Goal: Share content

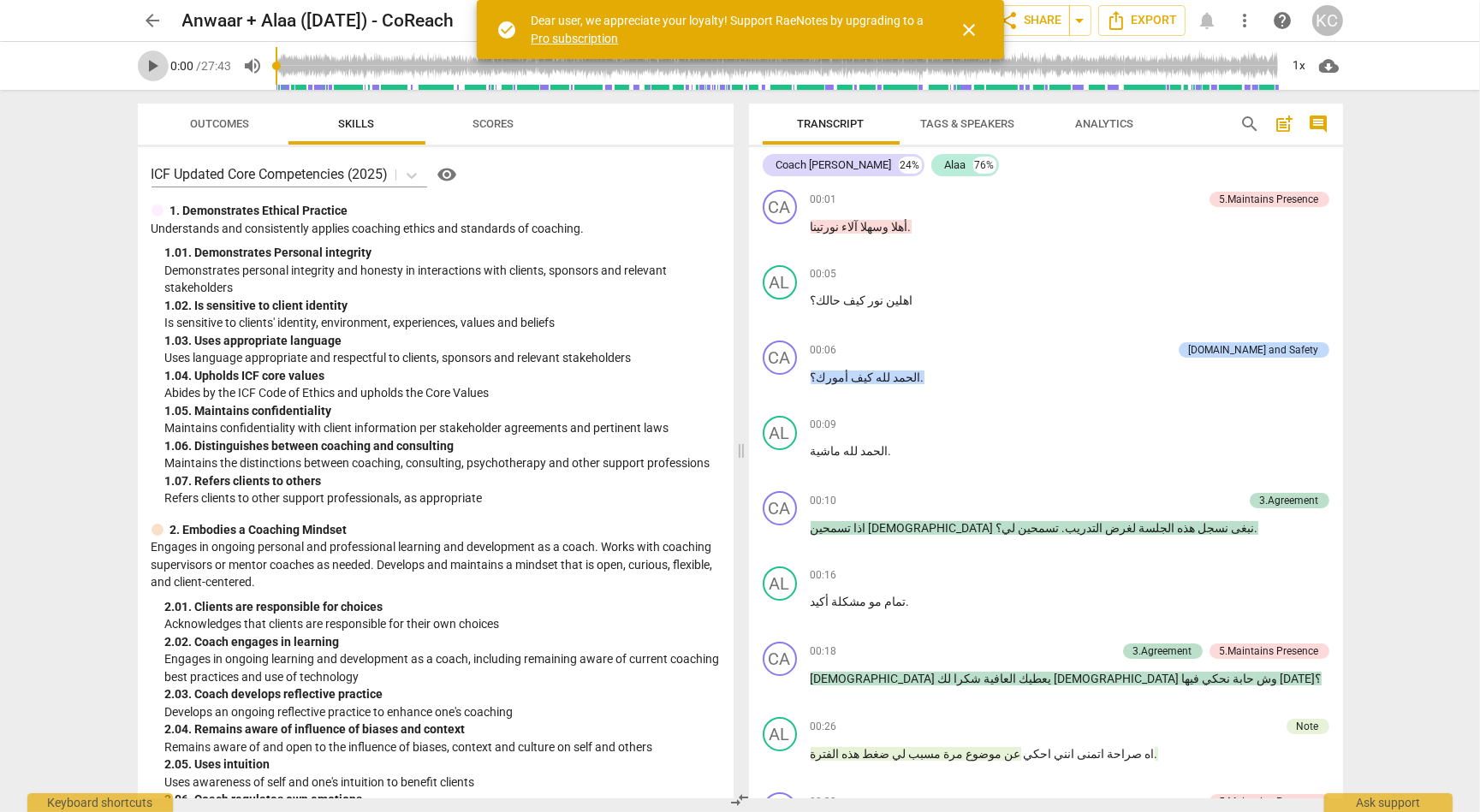
click at [153, 58] on span "play_arrow" at bounding box center [153, 66] width 21 height 21
click at [153, 58] on span "pause" at bounding box center [153, 66] width 21 height 21
type input "1"
click at [859, 228] on span "وسهلا" at bounding box center [874, 227] width 31 height 14
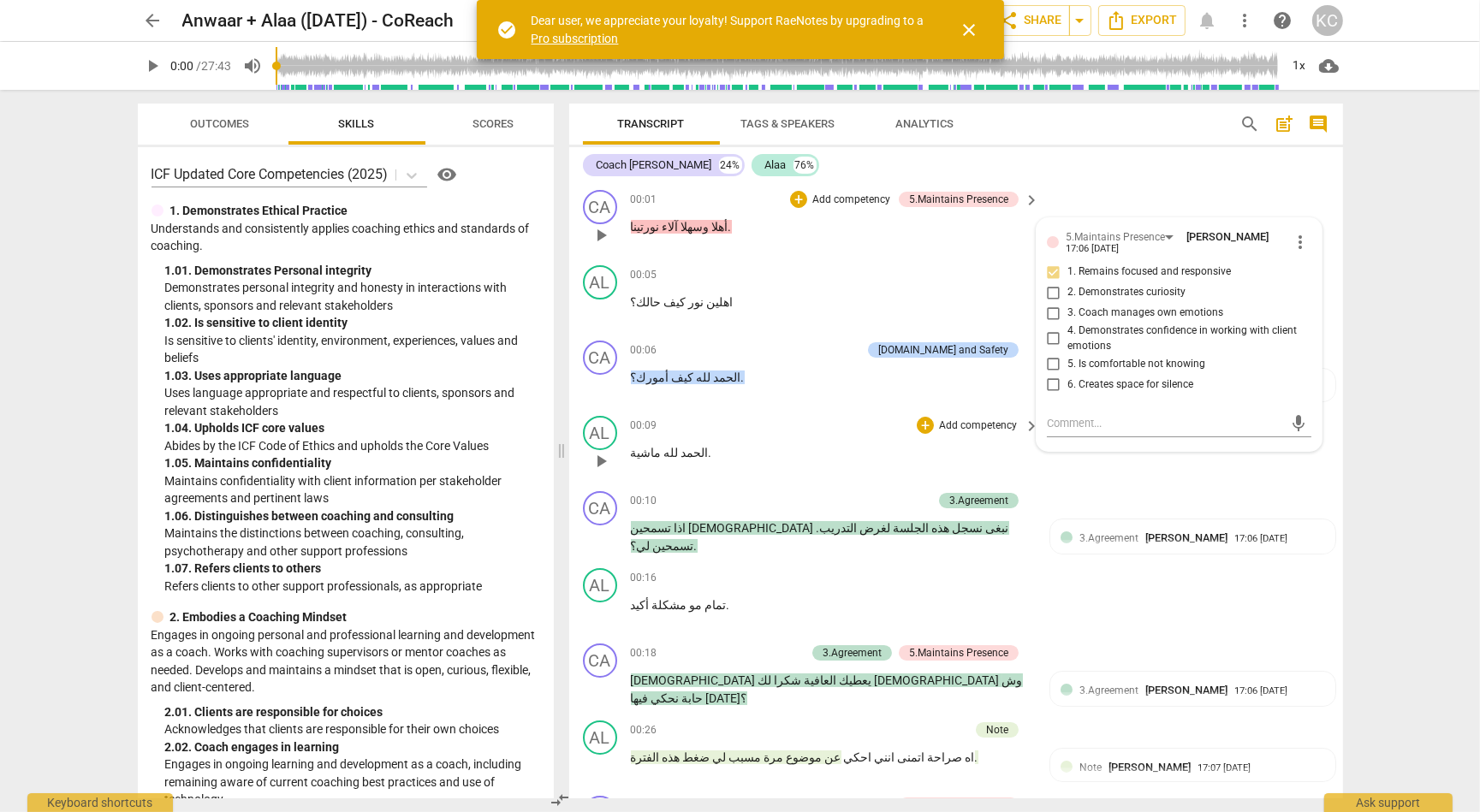
click at [1089, 472] on div "AL play_arrow pause 00:09 + Add competency keyboard_arrow_right الحمد لله ماشية…" at bounding box center [956, 447] width 774 height 76
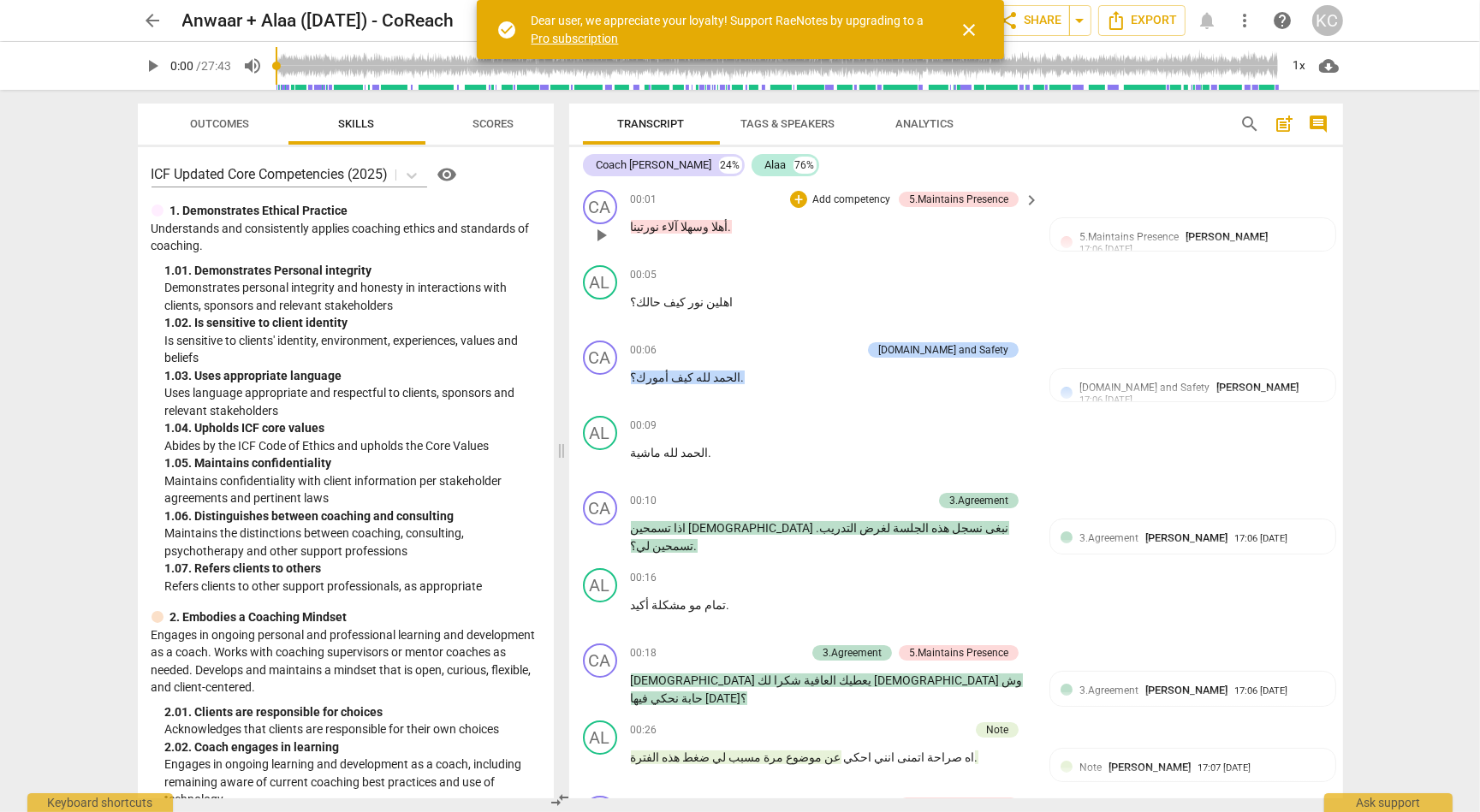
click at [967, 40] on button "close" at bounding box center [969, 29] width 41 height 41
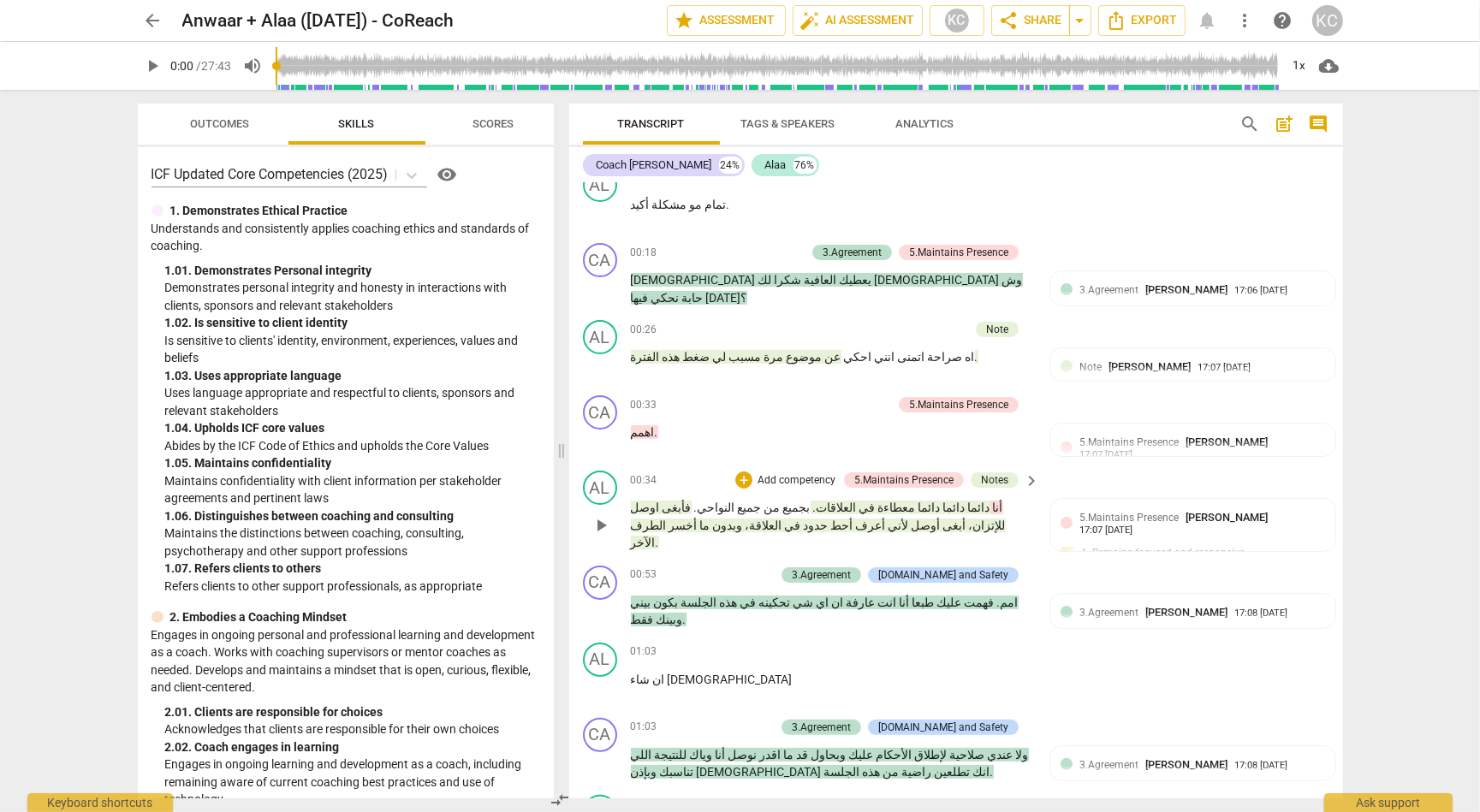
scroll to position [403, 0]
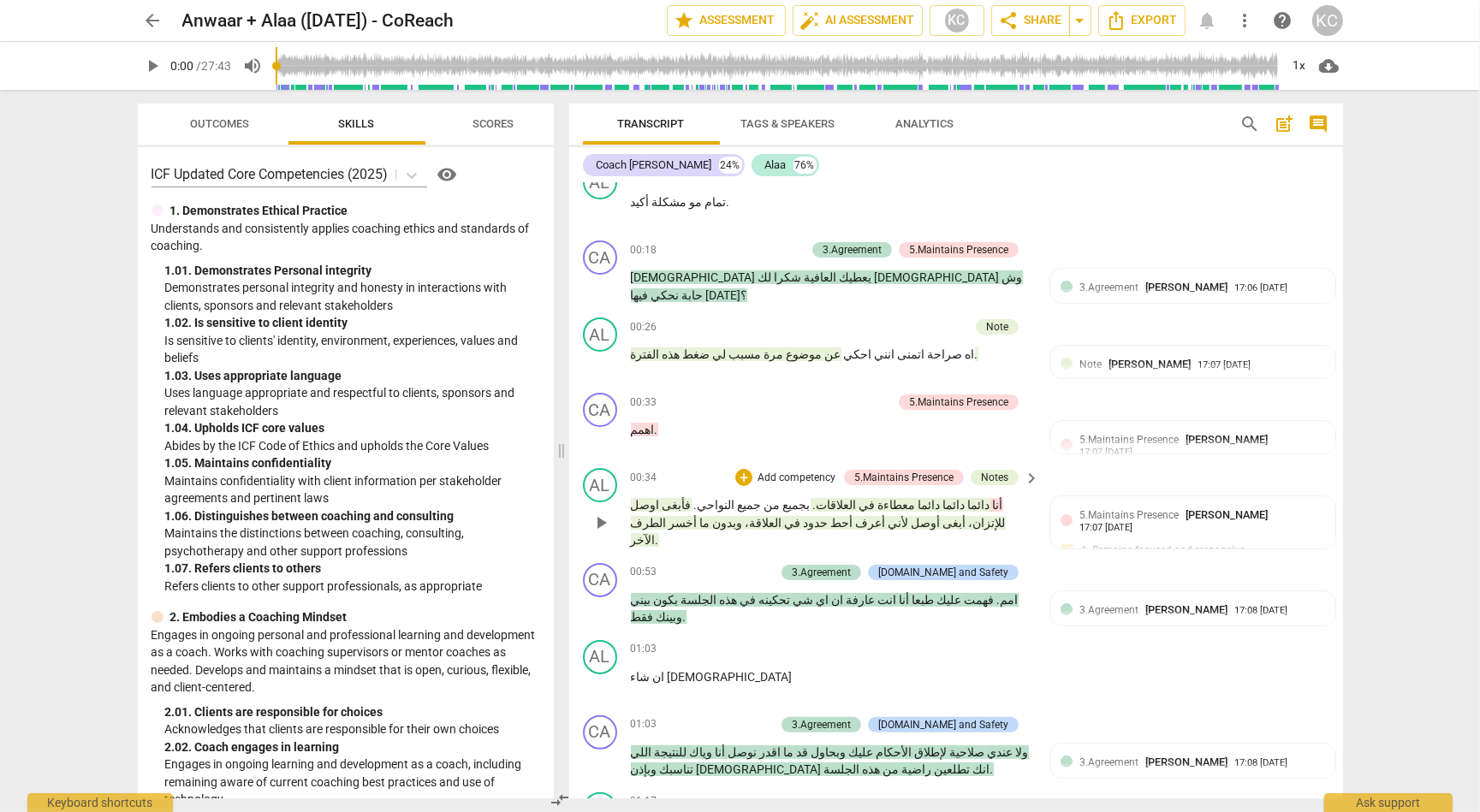
click at [916, 499] on span "معطاءة" at bounding box center [896, 506] width 40 height 14
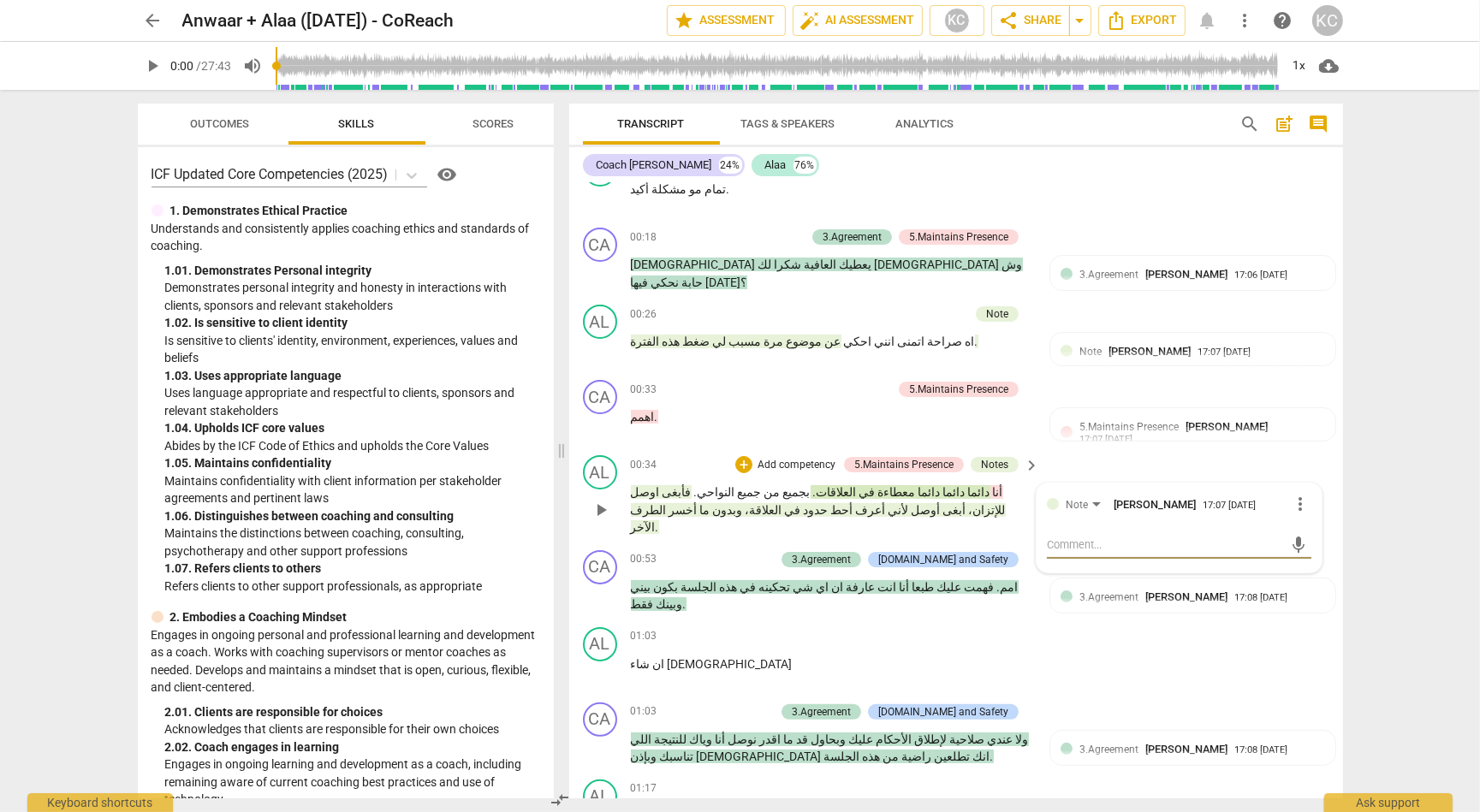
click at [1083, 449] on div "AL play_arrow pause 00:34 + Add competency 5.Maintains Presence Notes keyboard_…" at bounding box center [956, 496] width 774 height 95
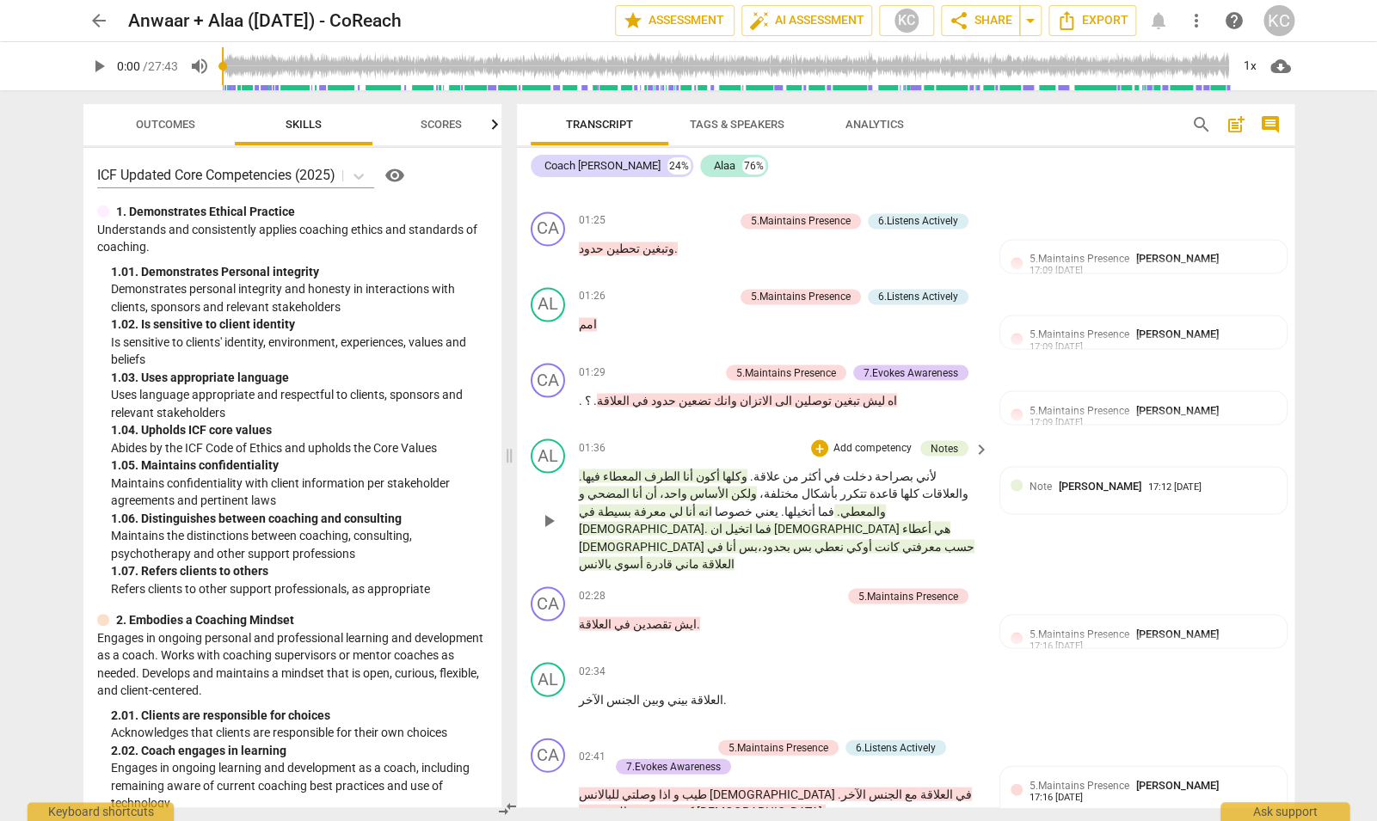
scroll to position [1224, 0]
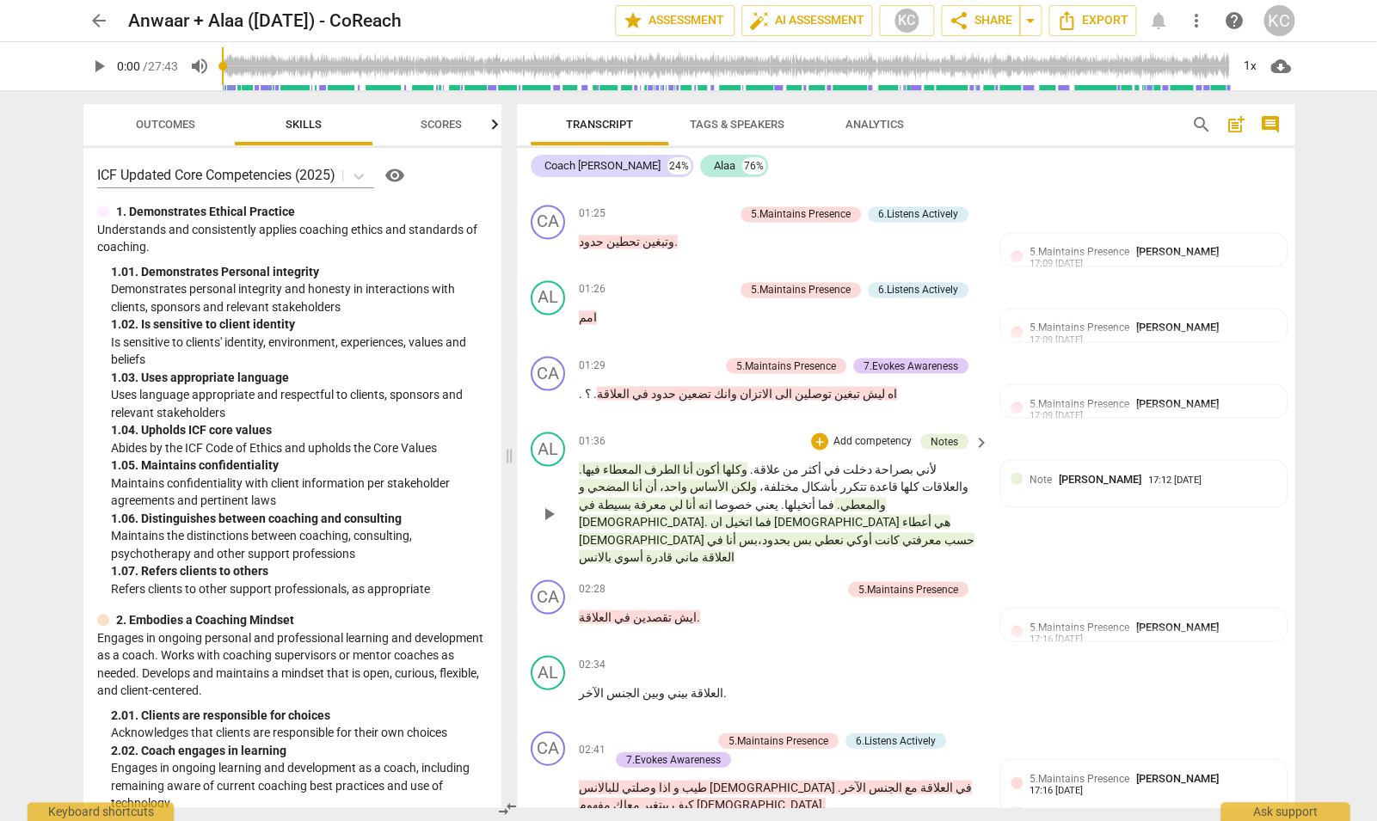
click at [630, 479] on span "المضحي" at bounding box center [607, 486] width 45 height 14
click at [699, 550] on span "العلاقة" at bounding box center [716, 557] width 35 height 14
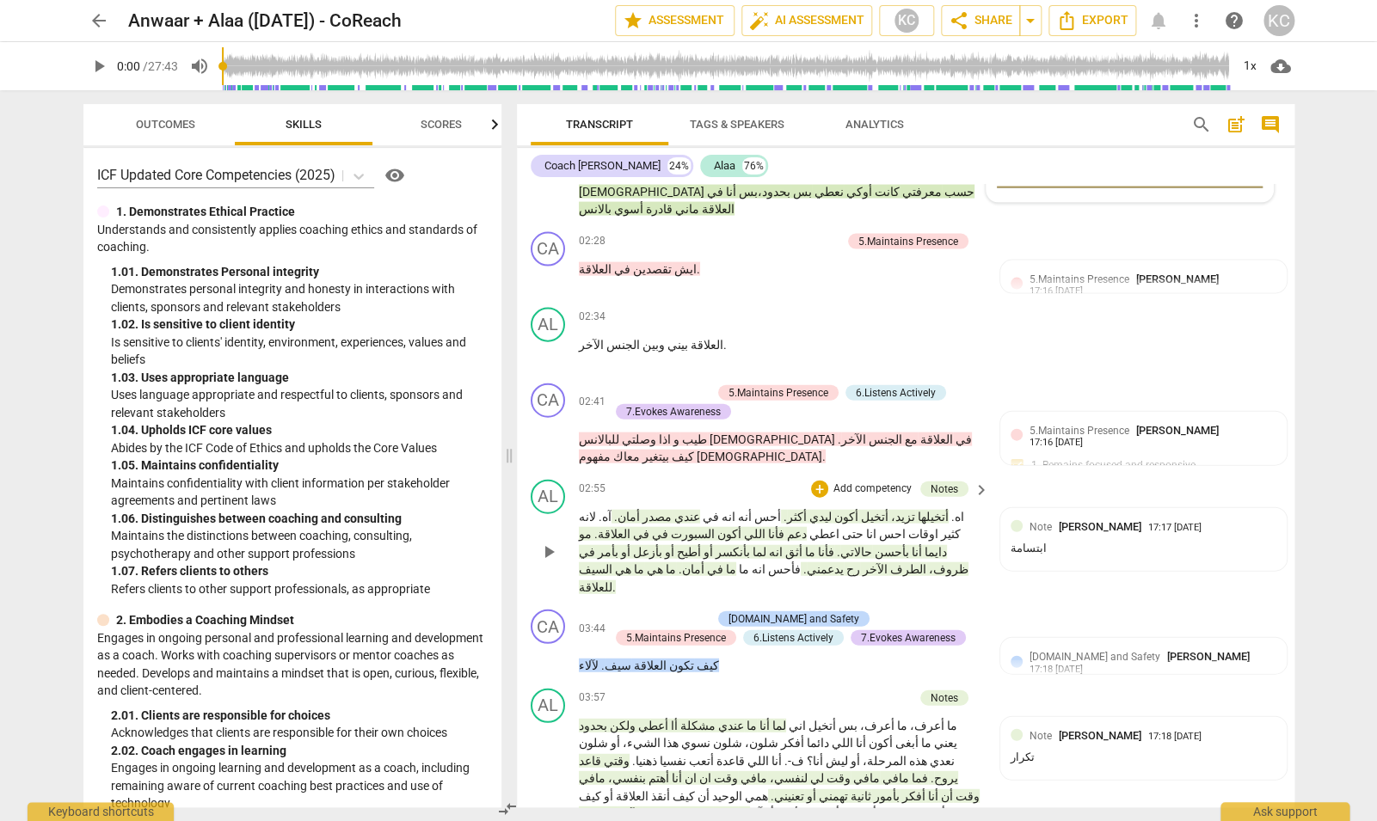
scroll to position [1595, 0]
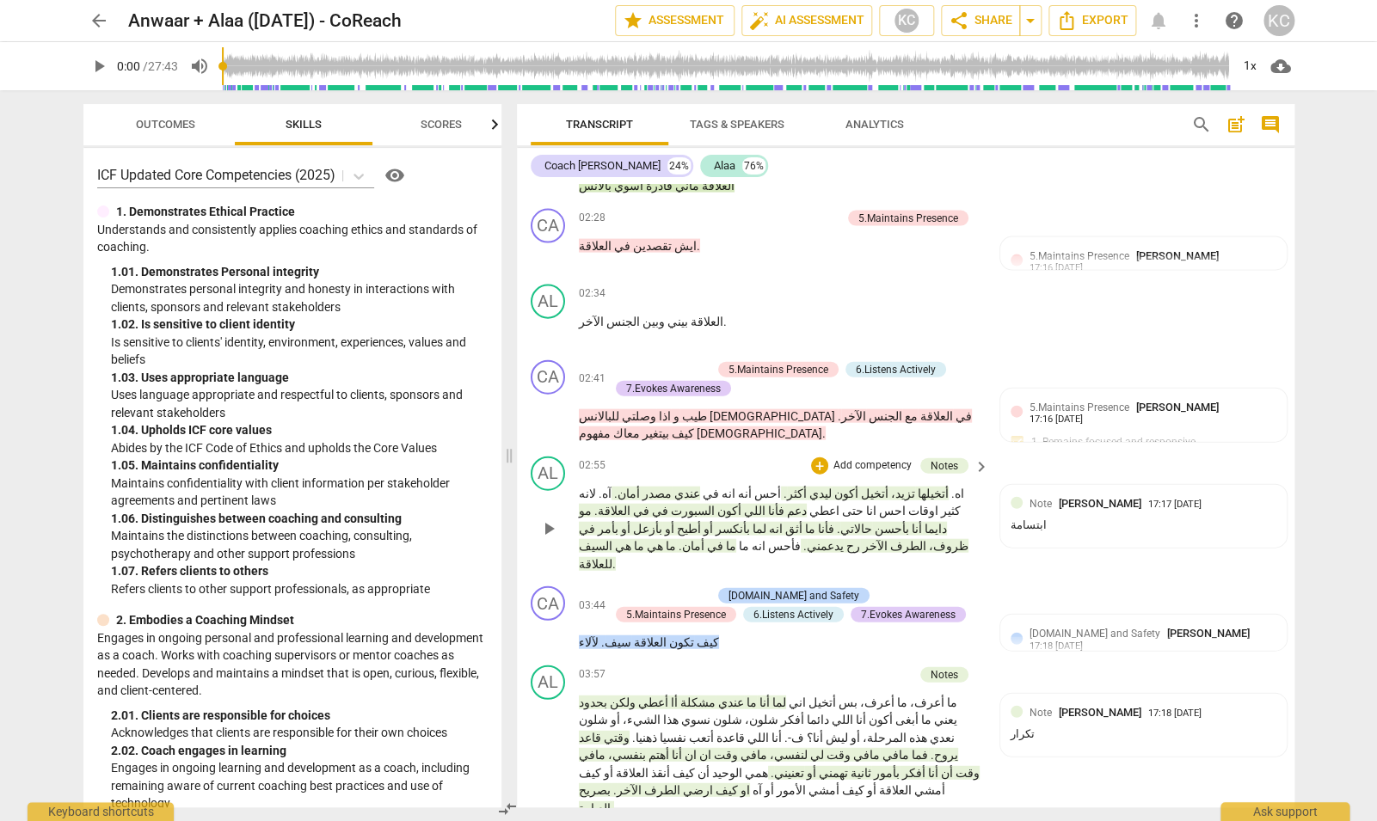
click at [858, 487] on span "أكون" at bounding box center [845, 494] width 27 height 14
click at [938, 487] on span "أتخيلها" at bounding box center [932, 494] width 34 height 14
click at [542, 519] on span "pause" at bounding box center [548, 529] width 21 height 21
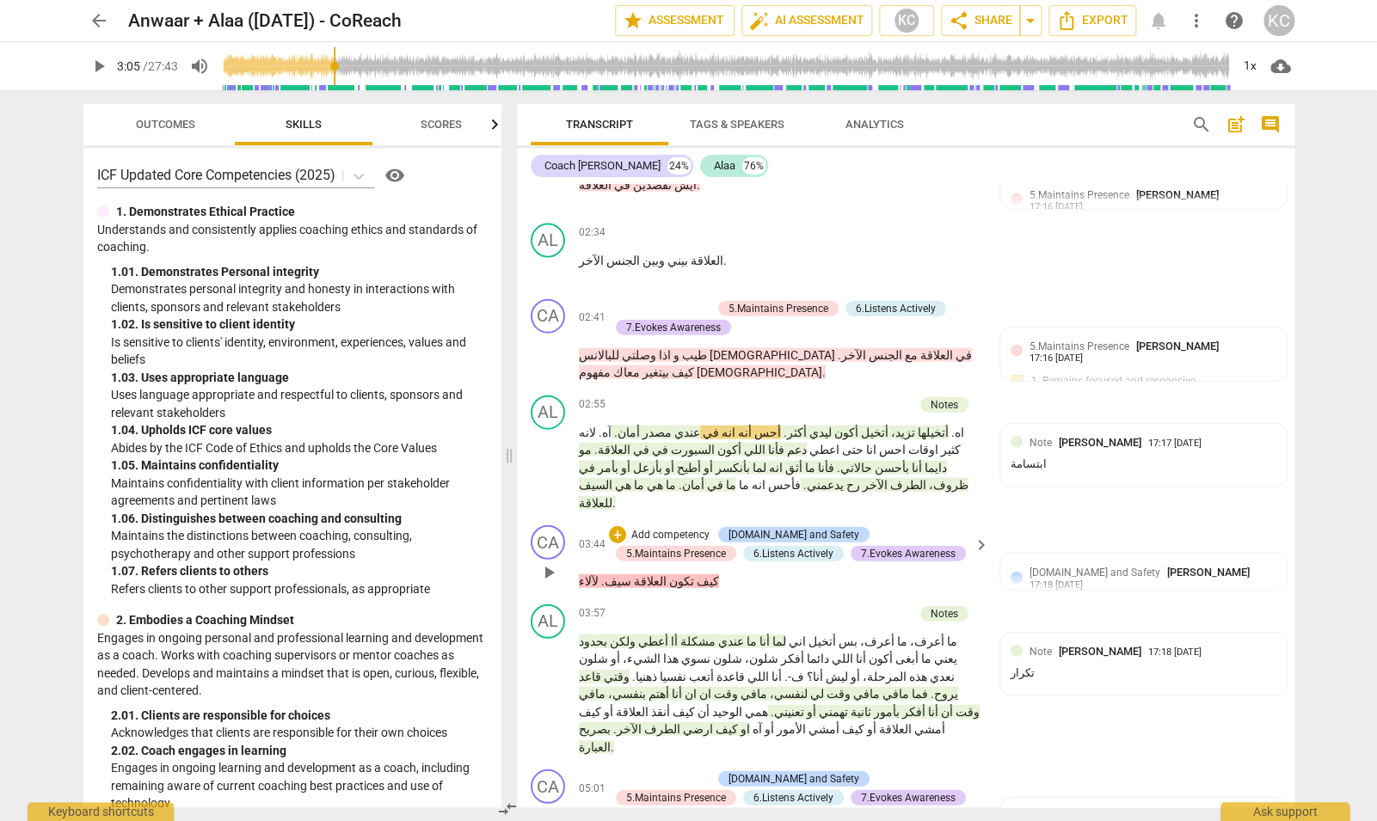
scroll to position [1645, 0]
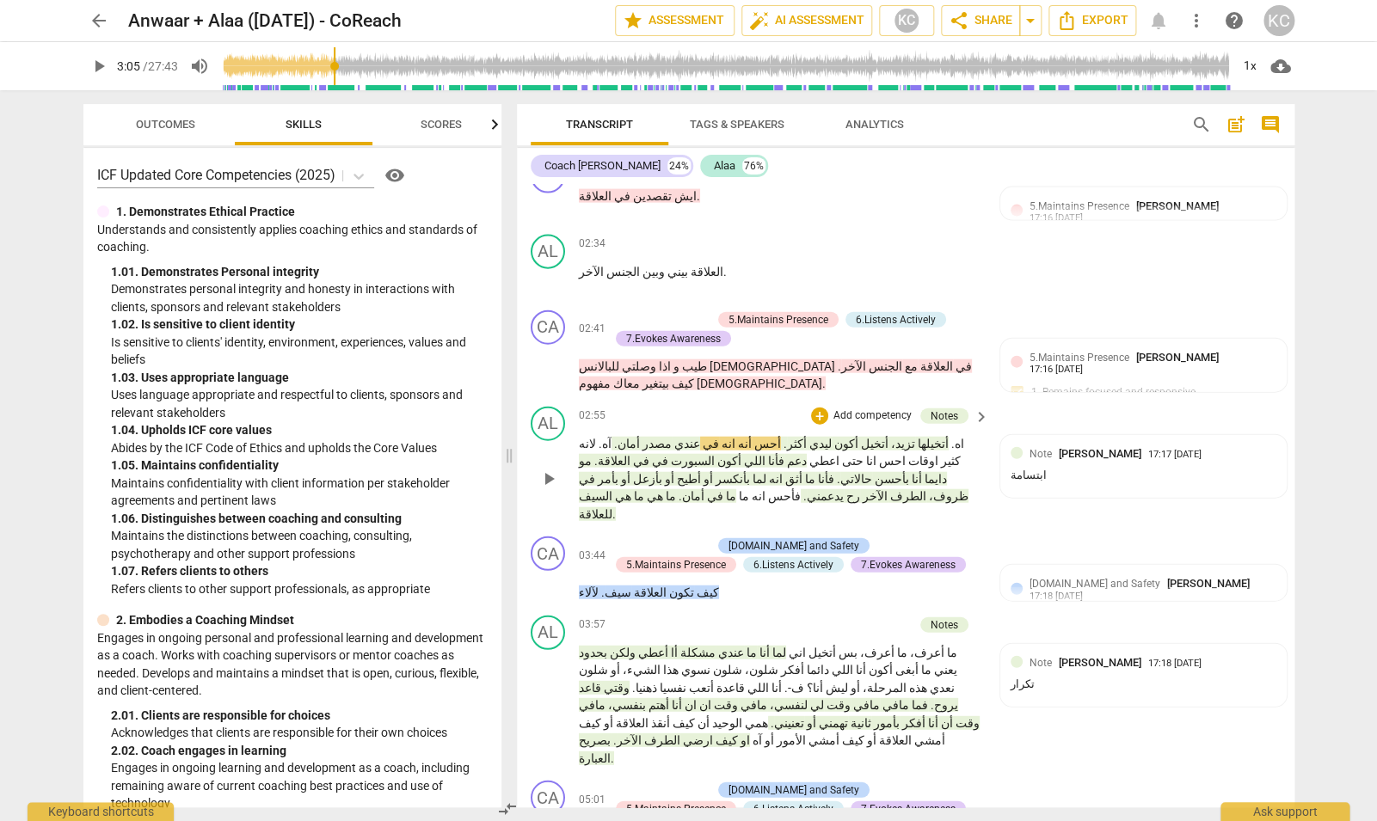
click at [713, 435] on p "اه . أتخيلها تزيد، أتخيل أكون ليدي أكثر . أحس أنه انه في عندي مصدر أمان . آه . …" at bounding box center [780, 479] width 403 height 89
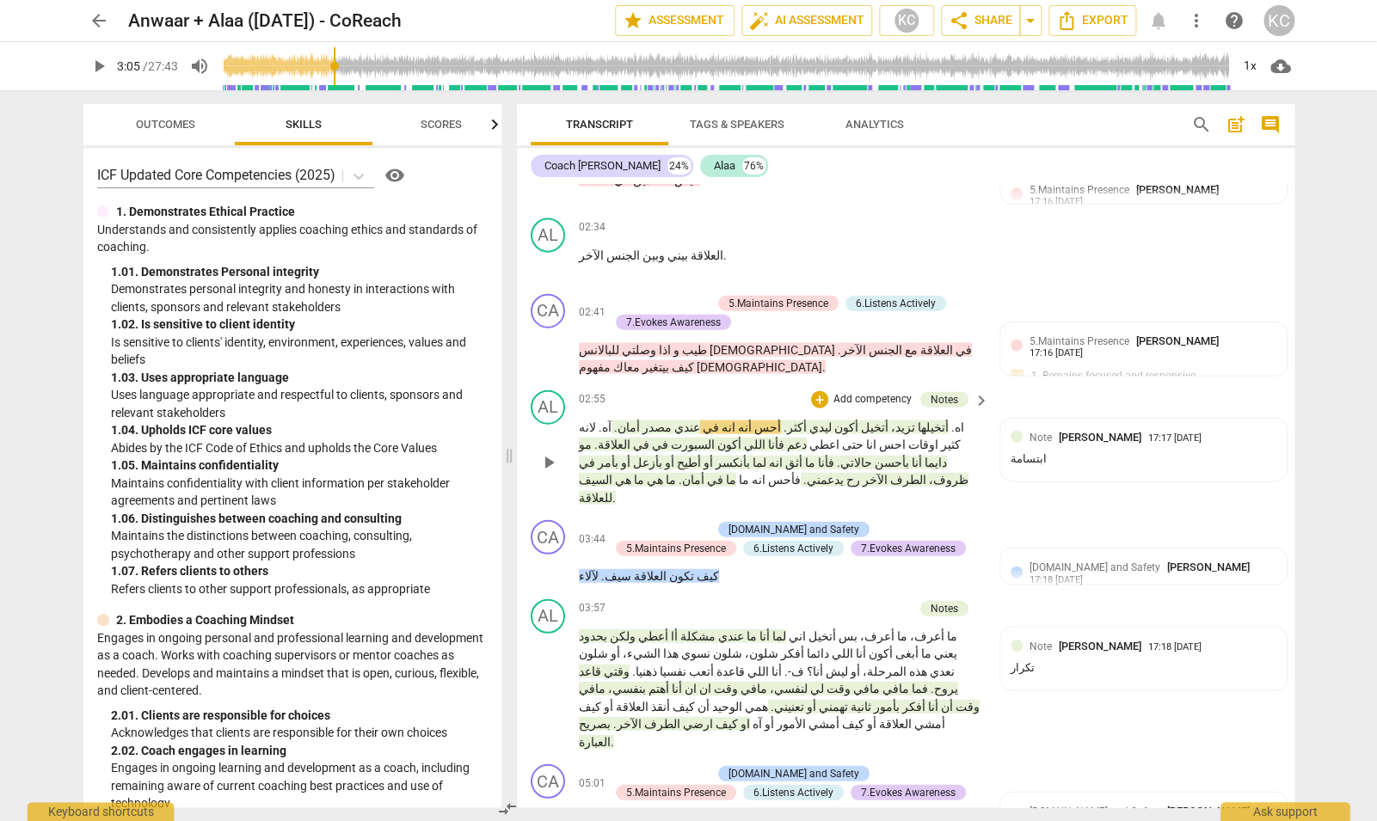
scroll to position [1663, 0]
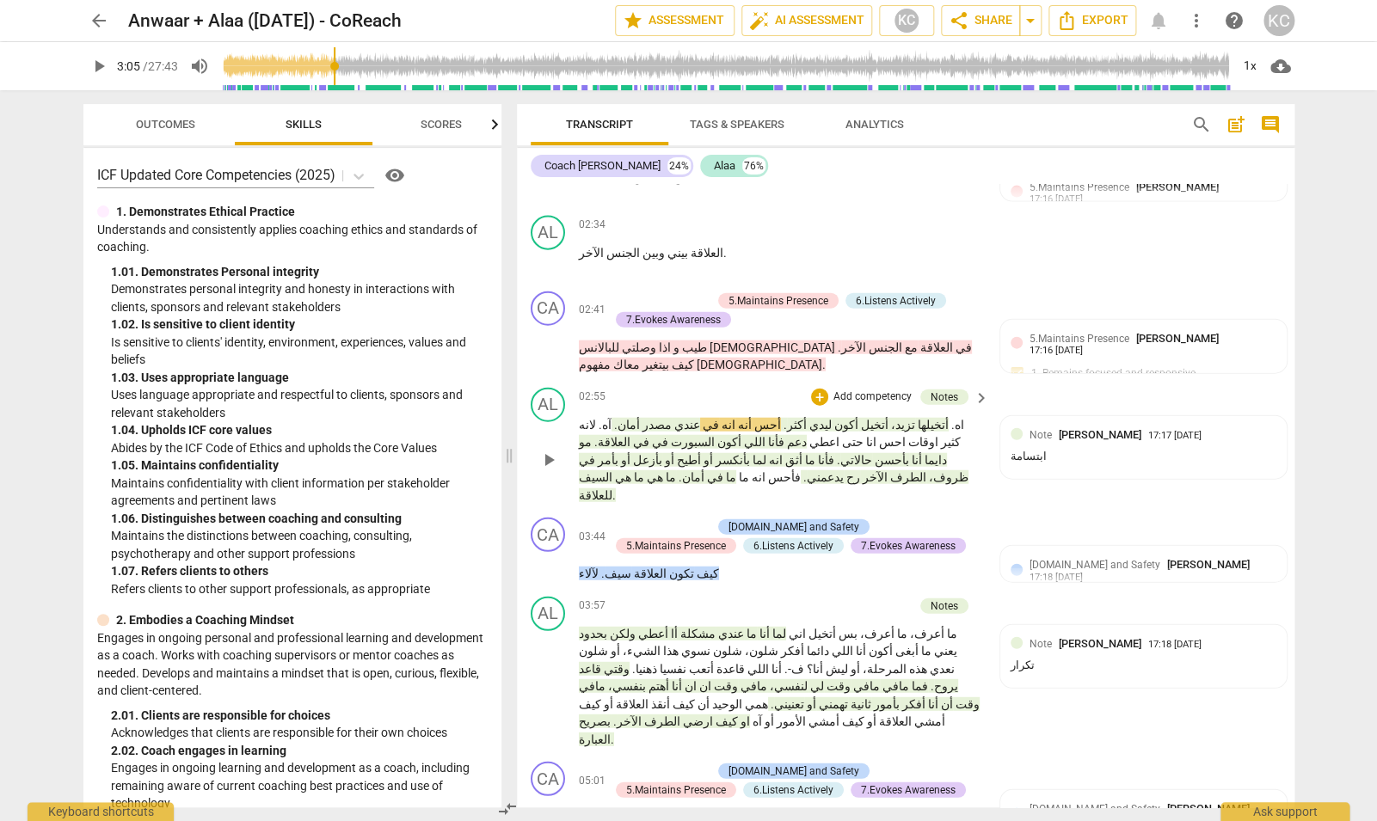
drag, startPoint x: 981, startPoint y: 375, endPoint x: 932, endPoint y: 376, distance: 48.2
click at [932, 416] on div "اه . أتخيلها تزيد، أتخيل أكون ليدي أكثر . أحس أنه انه في عندي مصدر أمان . آه . …" at bounding box center [785, 460] width 413 height 89
click at [701, 453] on span "أطيح" at bounding box center [687, 460] width 27 height 14
drag, startPoint x: 640, startPoint y: 358, endPoint x: 705, endPoint y: 372, distance: 67.0
click at [705, 416] on p "اه . أتخيلها تزيد، أتخيل أكون ليدي أكثر . أحس أنه انه في عندي مصدر أمان . آه . …" at bounding box center [780, 460] width 403 height 89
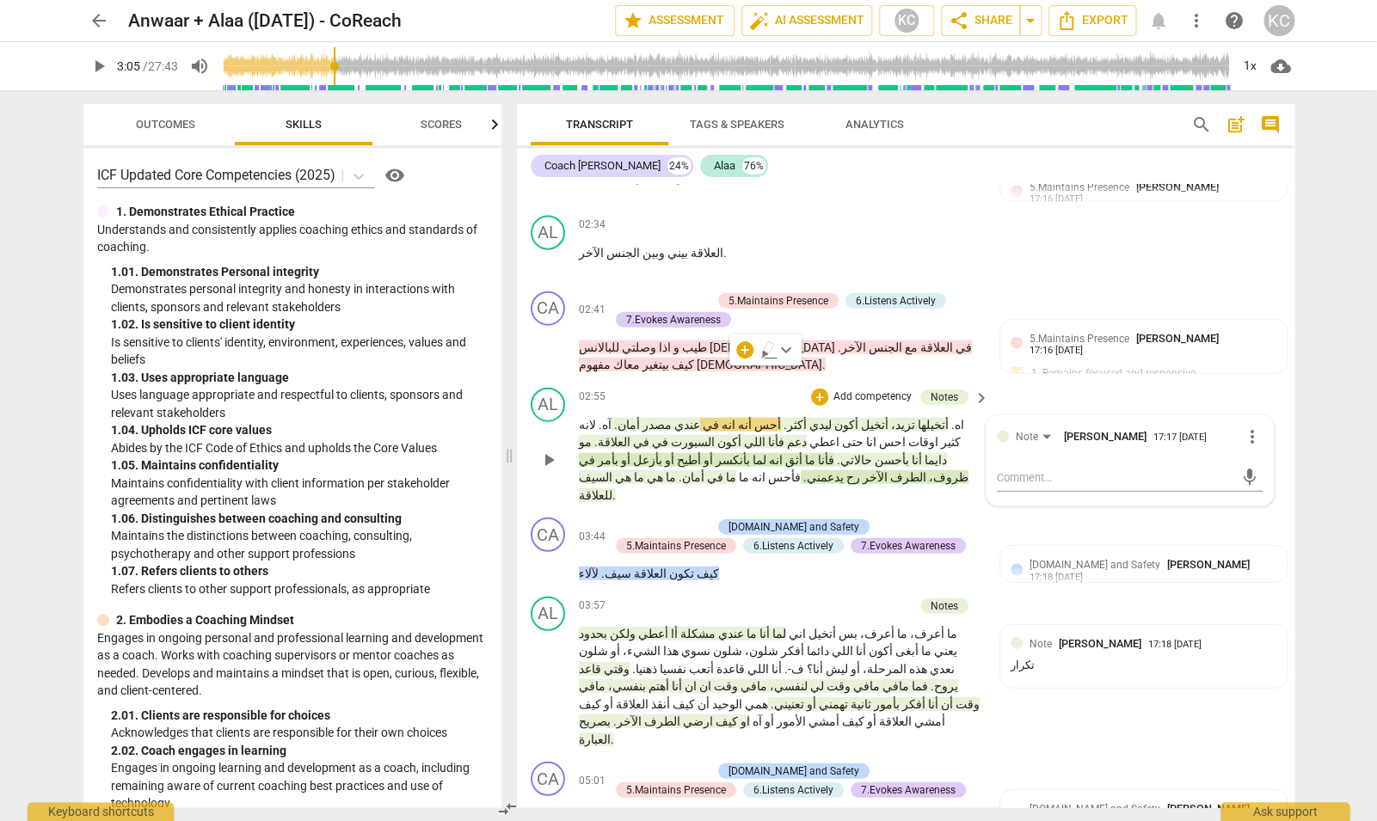
click at [652, 416] on p "اه . أتخيلها تزيد، أتخيل أكون ليدي أكثر . أحس أنه انه في عندي مصدر أمان . آه . …" at bounding box center [780, 460] width 403 height 89
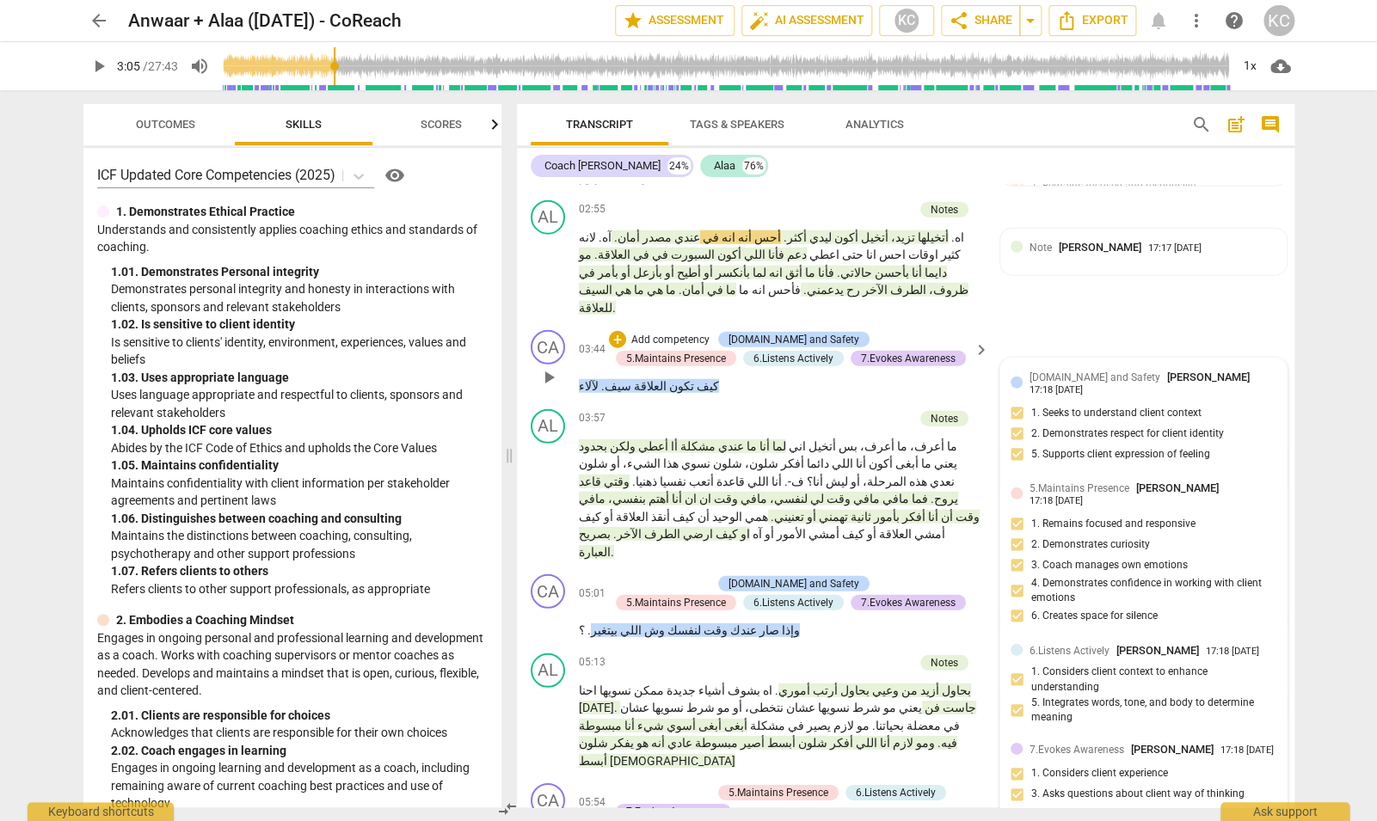
scroll to position [1821, 0]
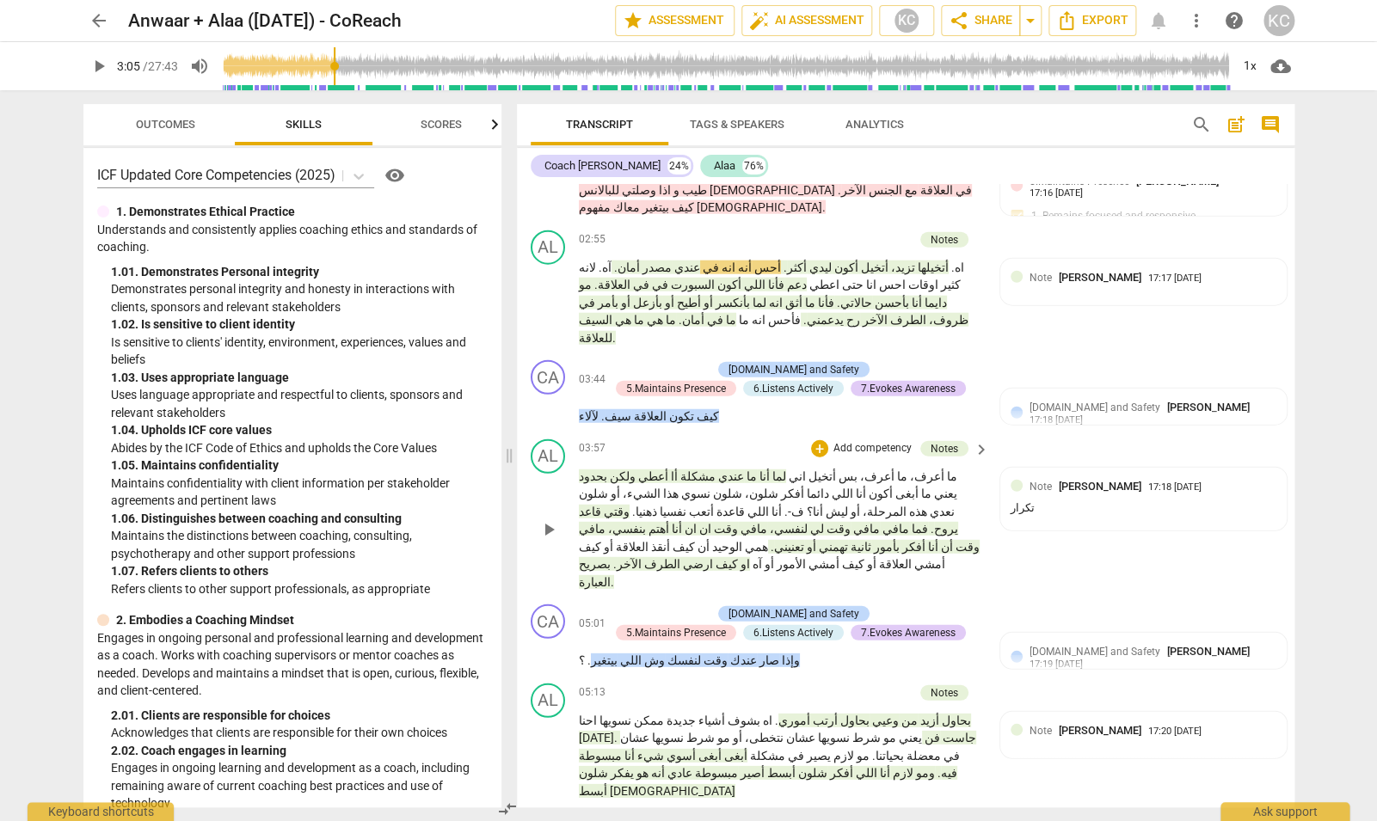
click at [841, 468] on p "ما أعرف، ما أعرف، بس أتخيل اني لما أنا ما عندي مشكلة أا أعطي ولكن بحدود يعني ما…" at bounding box center [780, 530] width 403 height 124
click at [891, 540] on span "بأمور" at bounding box center [885, 547] width 28 height 14
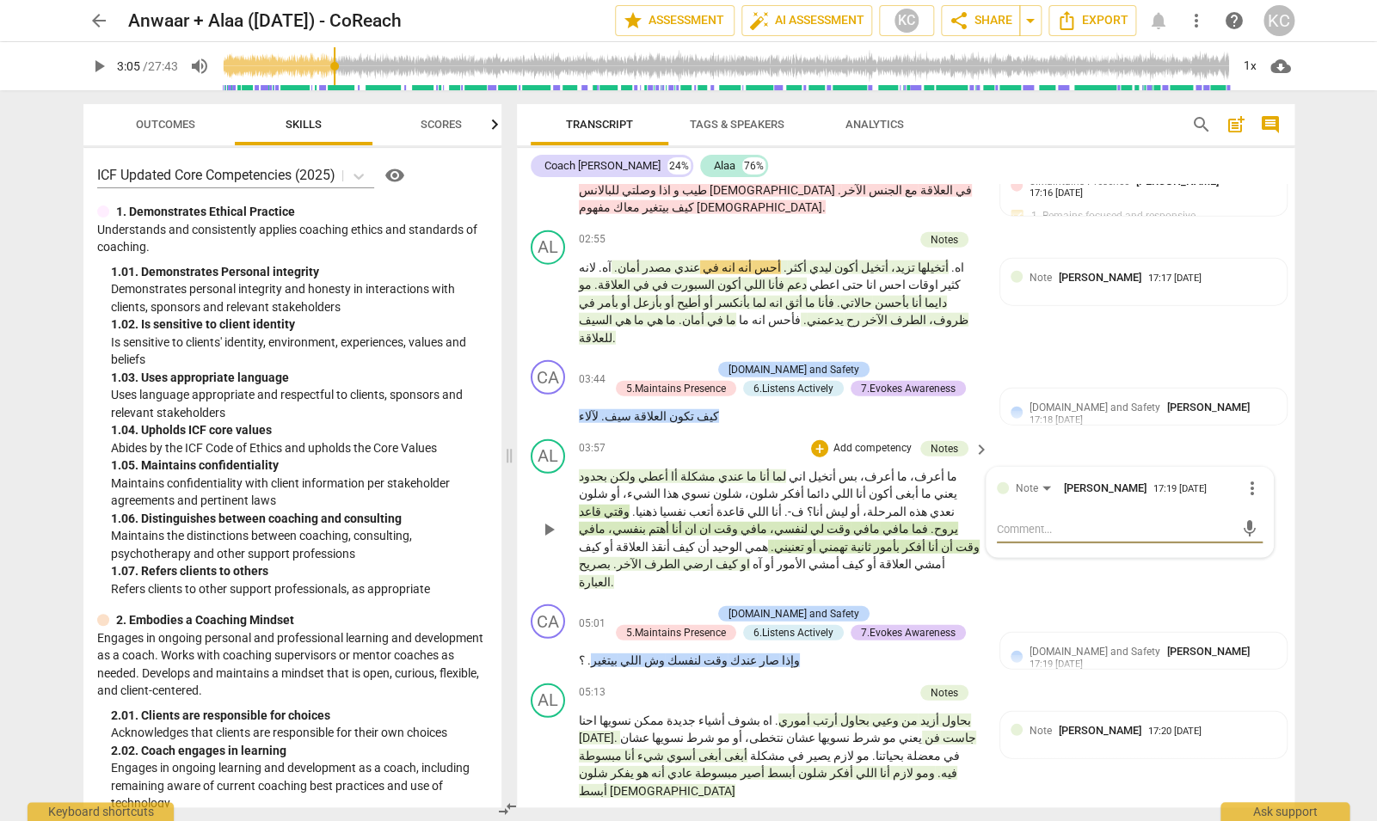
click at [661, 487] on span "الشيء،" at bounding box center [640, 494] width 40 height 14
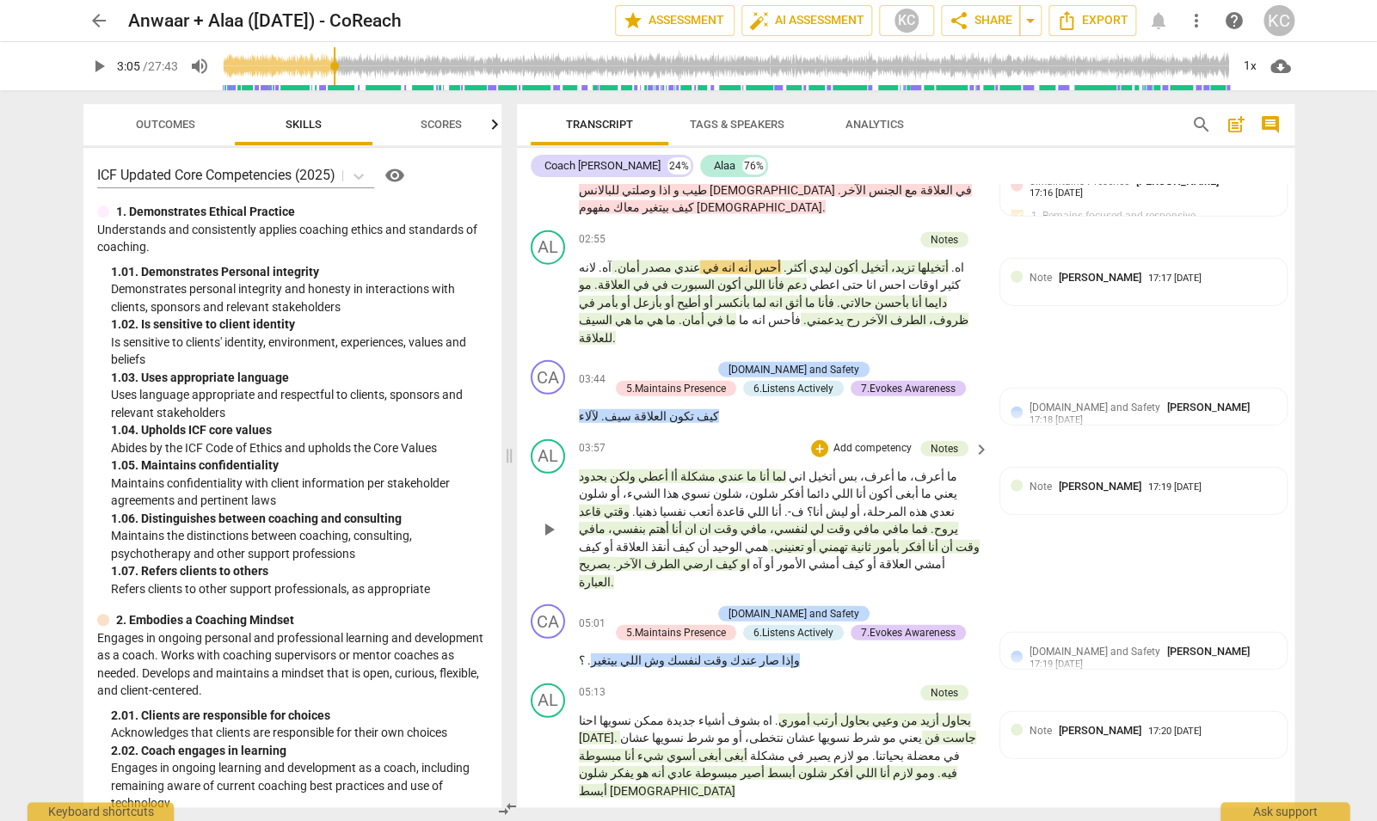
click at [744, 470] on span "عندي" at bounding box center [730, 477] width 28 height 14
drag, startPoint x: 827, startPoint y: 372, endPoint x: 682, endPoint y: 370, distance: 144.5
click at [682, 468] on p "ما أعرف، ما أعرف، بس أتخيل اني لما أنا ما عندي مشكلة أا أعطي ولكن بحدود يعني ما…" at bounding box center [780, 530] width 403 height 124
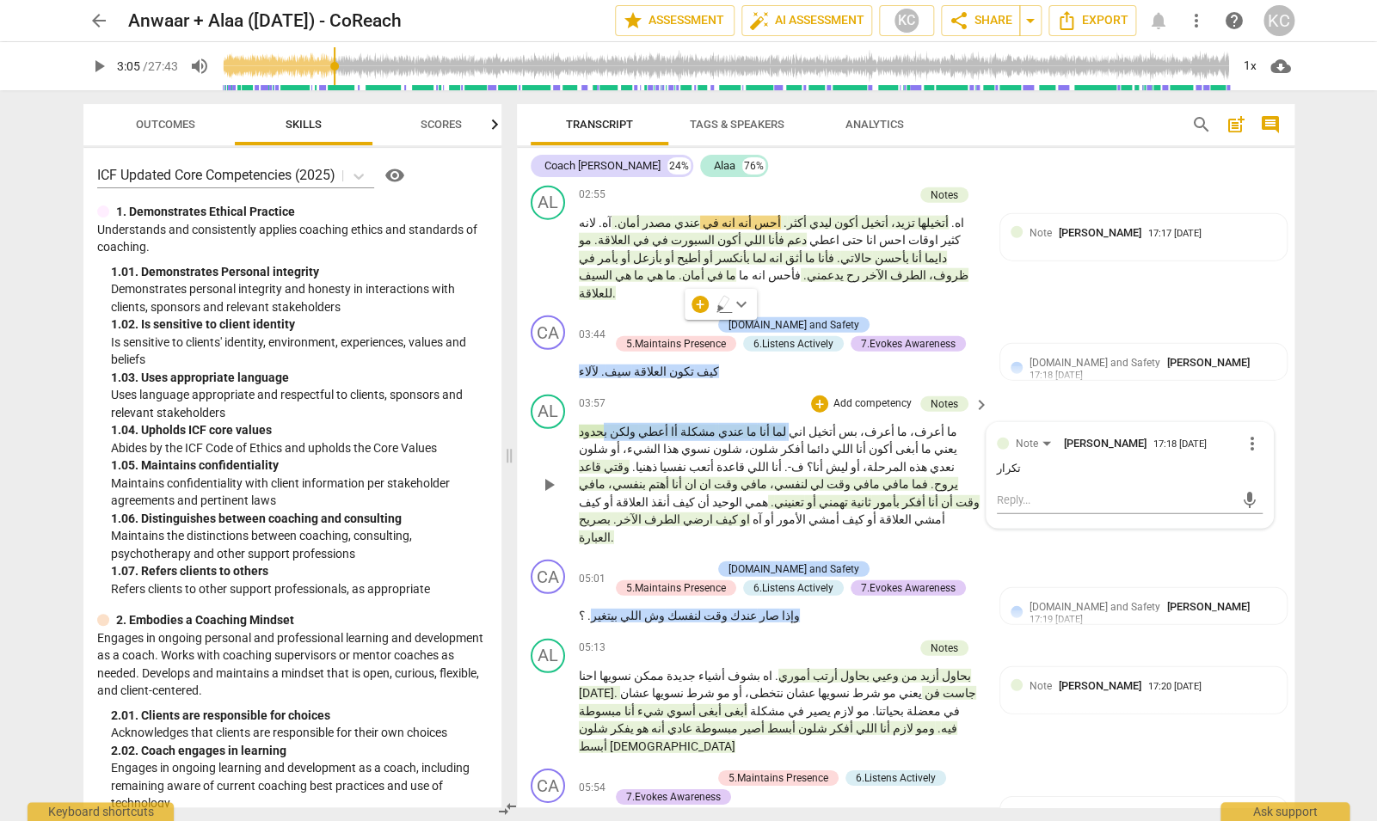
scroll to position [1866, 0]
click at [755, 422] on p "ما أعرف، ما أعرف، بس أتخيل اني لما أنا ما عندي مشكلة أا أعطي ولكن بحدود يعني ما…" at bounding box center [780, 484] width 403 height 124
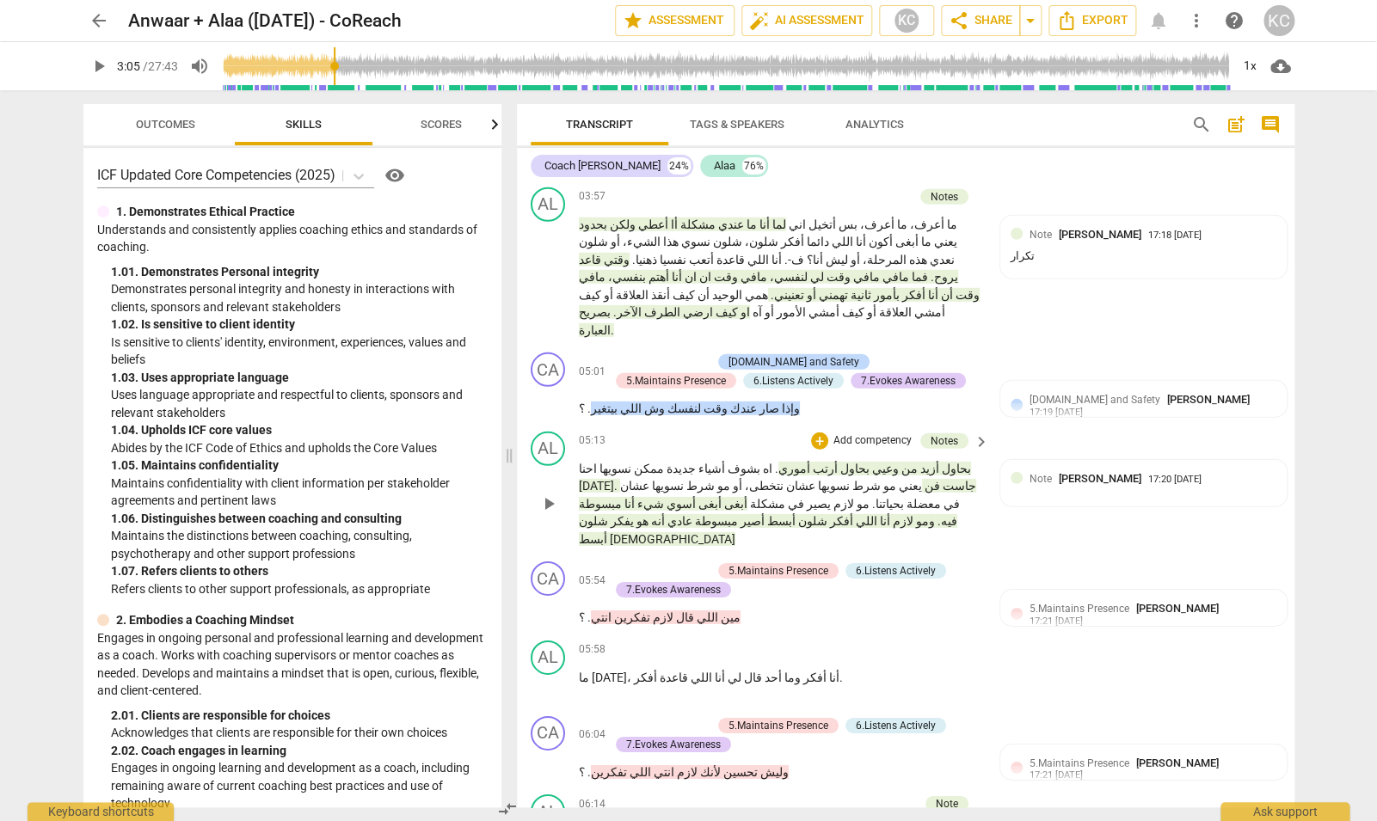
scroll to position [2041, 0]
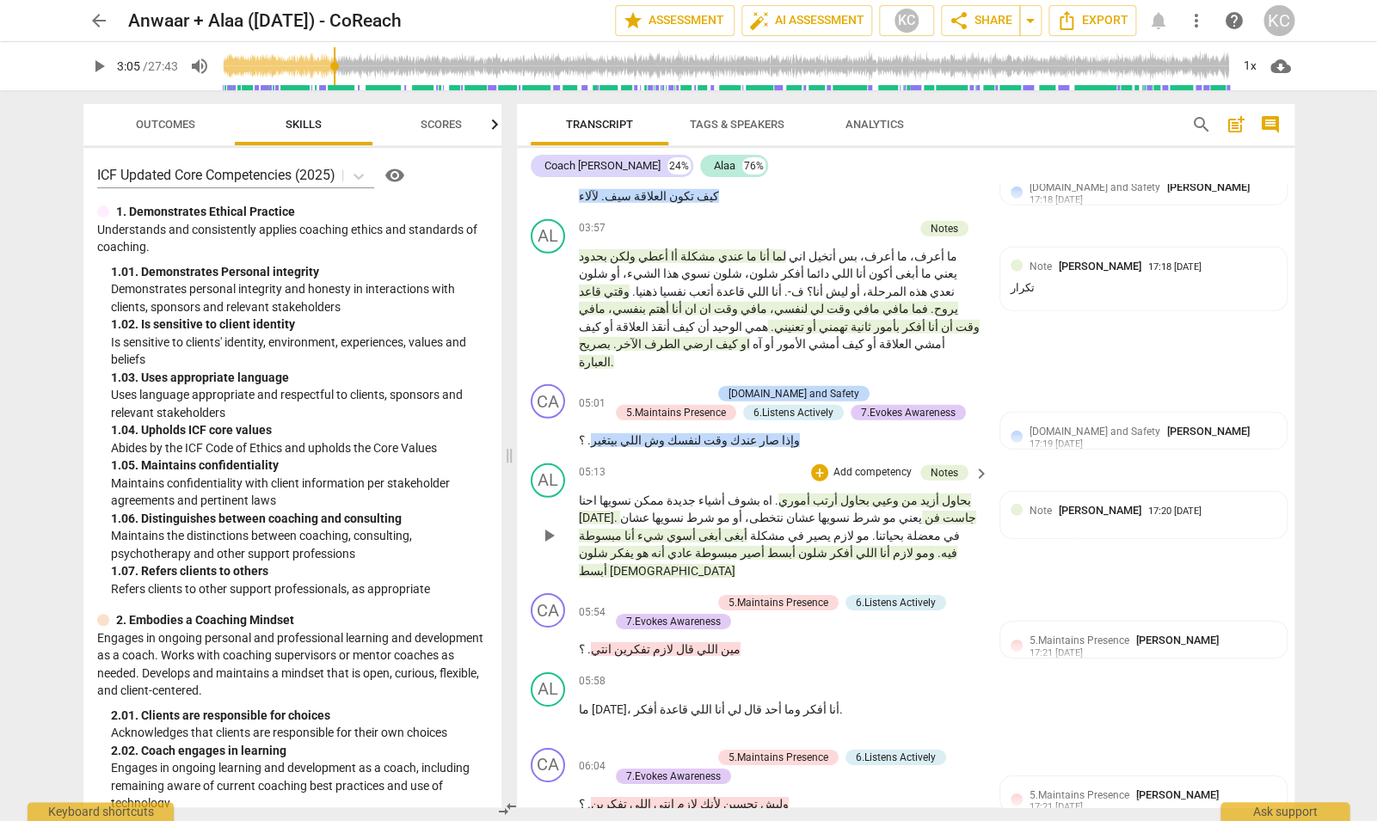
click at [614, 511] on span "[DATE]" at bounding box center [596, 518] width 35 height 14
click at [631, 494] on span "نسويها" at bounding box center [614, 501] width 34 height 14
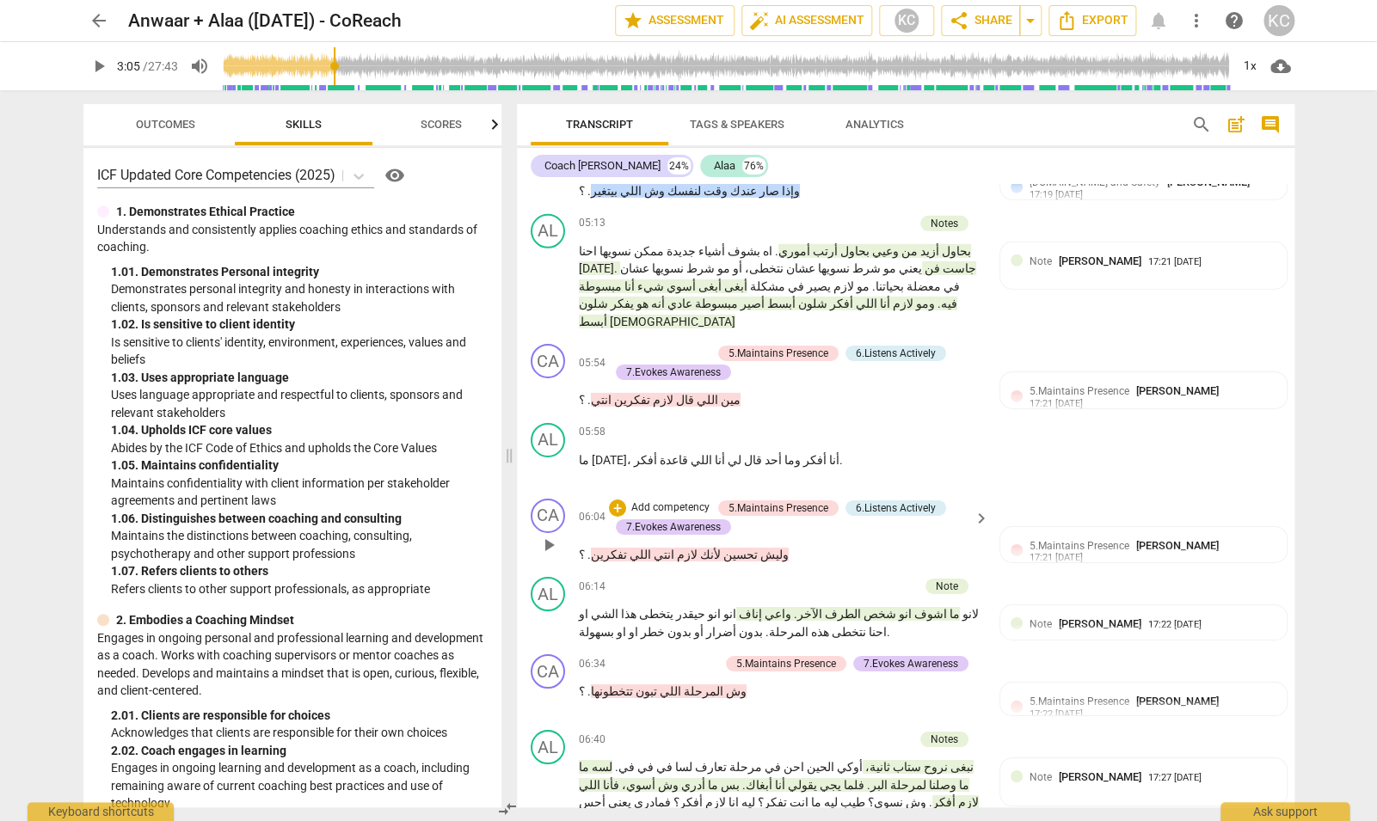
scroll to position [2296, 0]
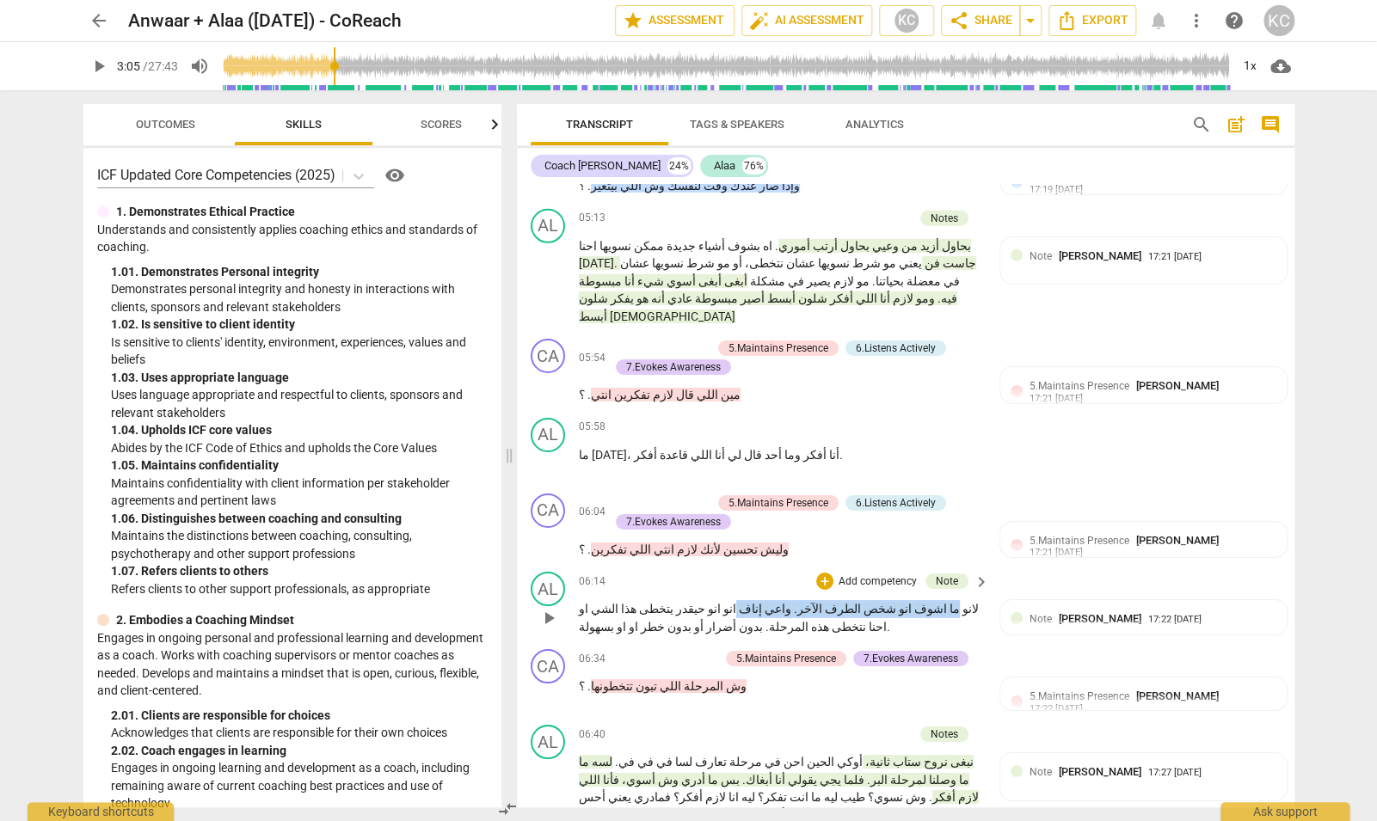
drag, startPoint x: 950, startPoint y: 449, endPoint x: 766, endPoint y: 453, distance: 184.1
click at [766, 600] on p "لانو ما اشوف انو شخص الطرف الآخر . واعي إناف انو انو حيقدر يتخطى هذا الشي او اح…" at bounding box center [780, 617] width 403 height 35
click at [723, 572] on div "06:14 + Add competency Note keyboard_arrow_right" at bounding box center [785, 581] width 413 height 19
click at [1087, 611] on div "Note [PERSON_NAME] 17:22 [DATE]" at bounding box center [1144, 624] width 266 height 27
click at [1068, 565] on div "AL play_arrow pause 06:14 + Add competency Note keyboard_arrow_right لانو ما اش…" at bounding box center [906, 603] width 778 height 77
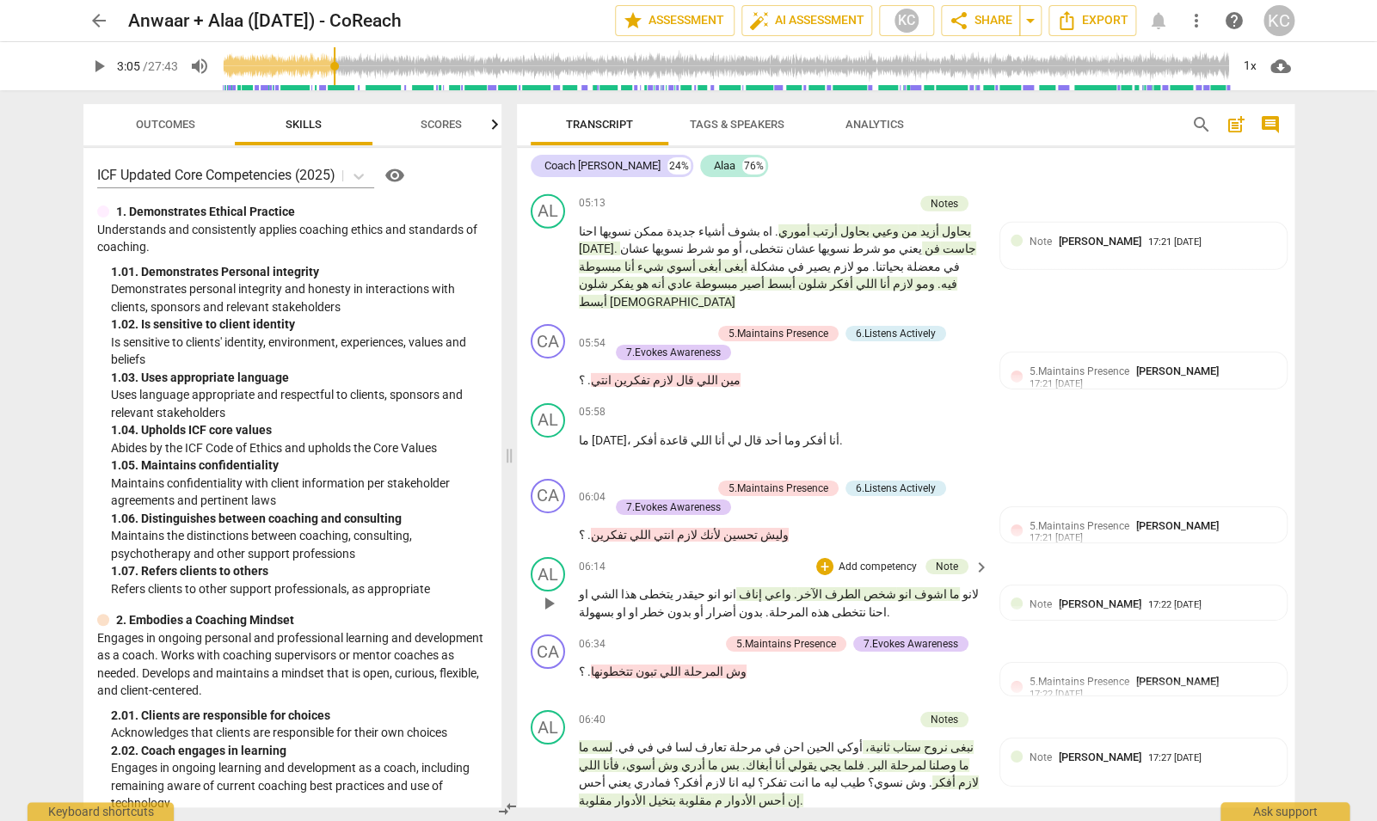
scroll to position [2315, 0]
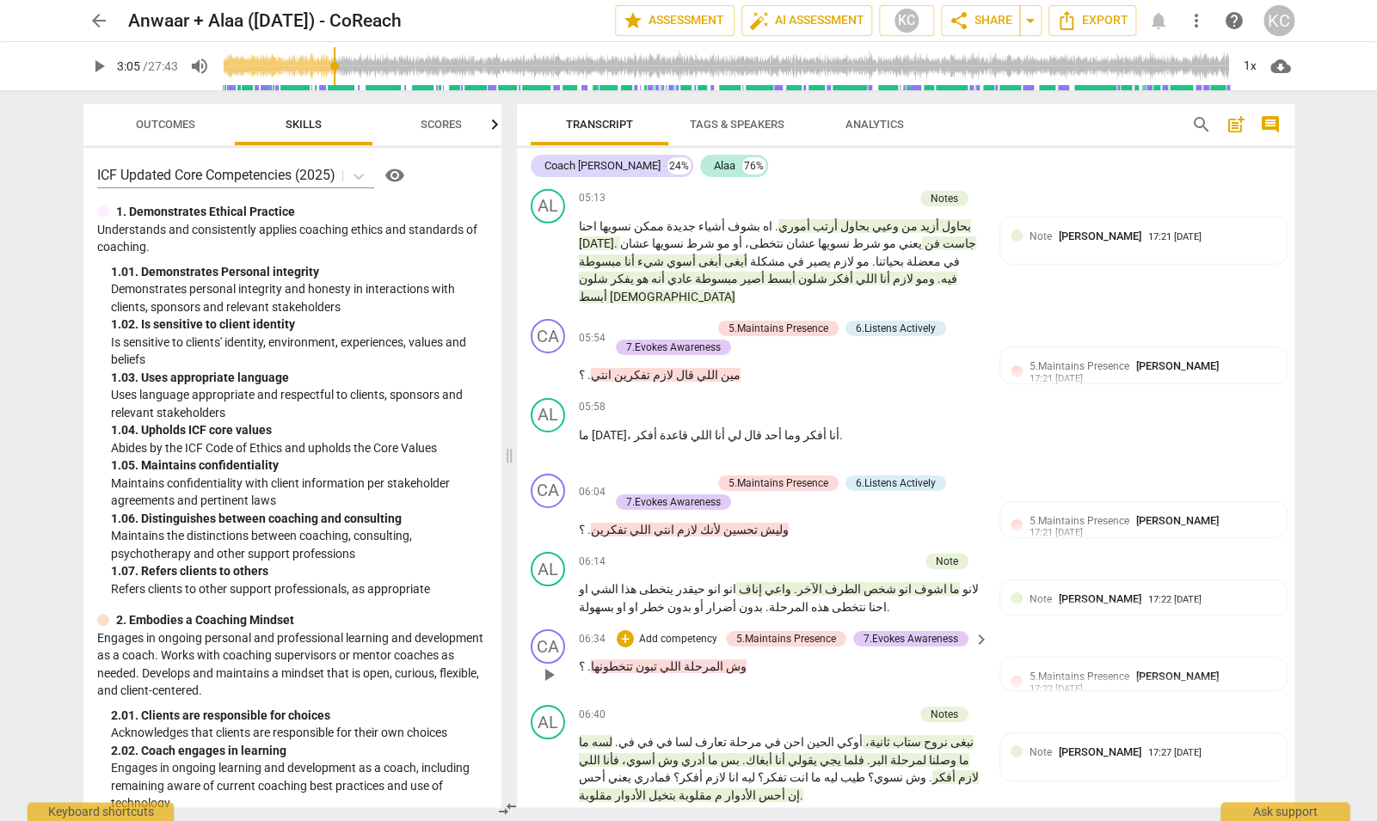
click at [723, 660] on span "وش" at bounding box center [734, 667] width 23 height 14
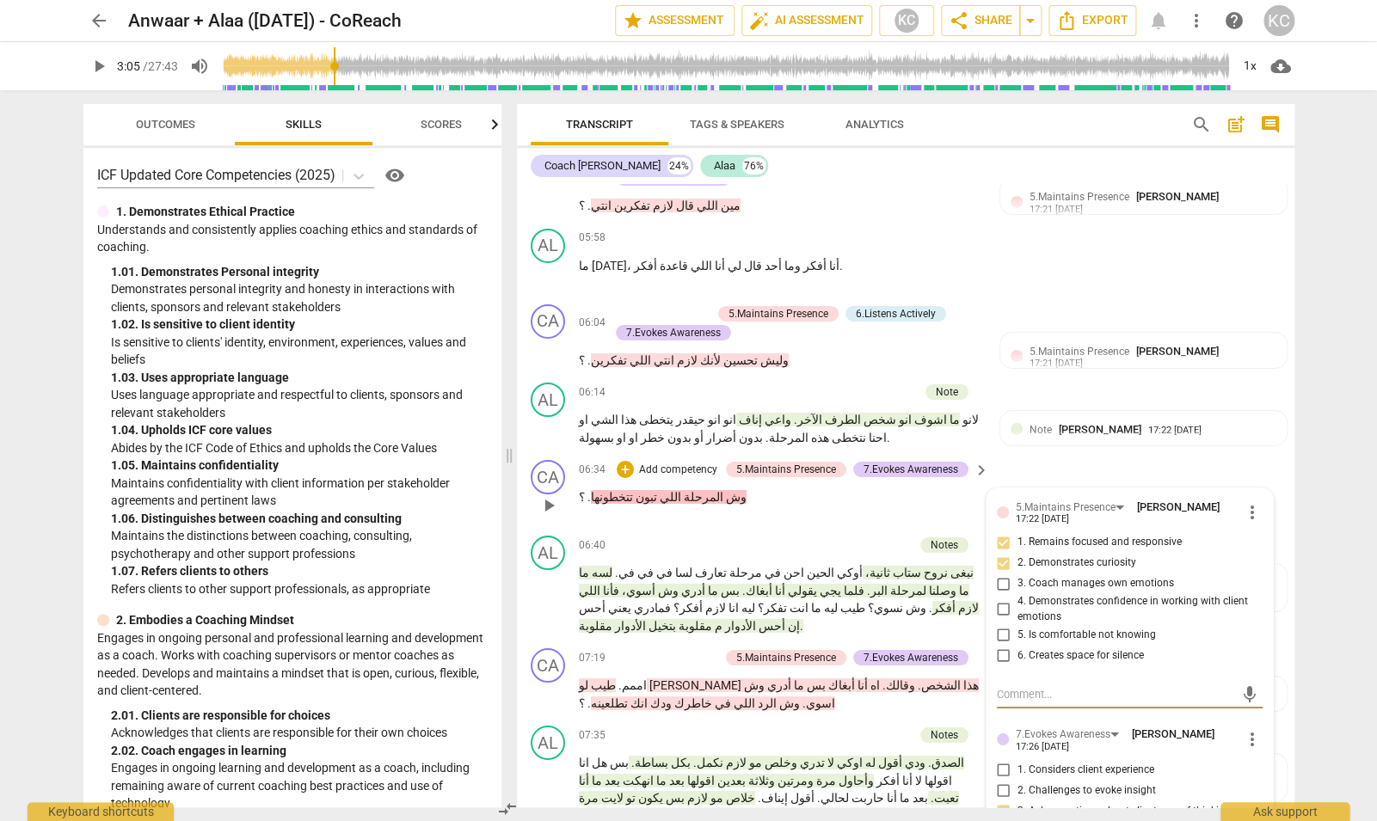
scroll to position [2476, 0]
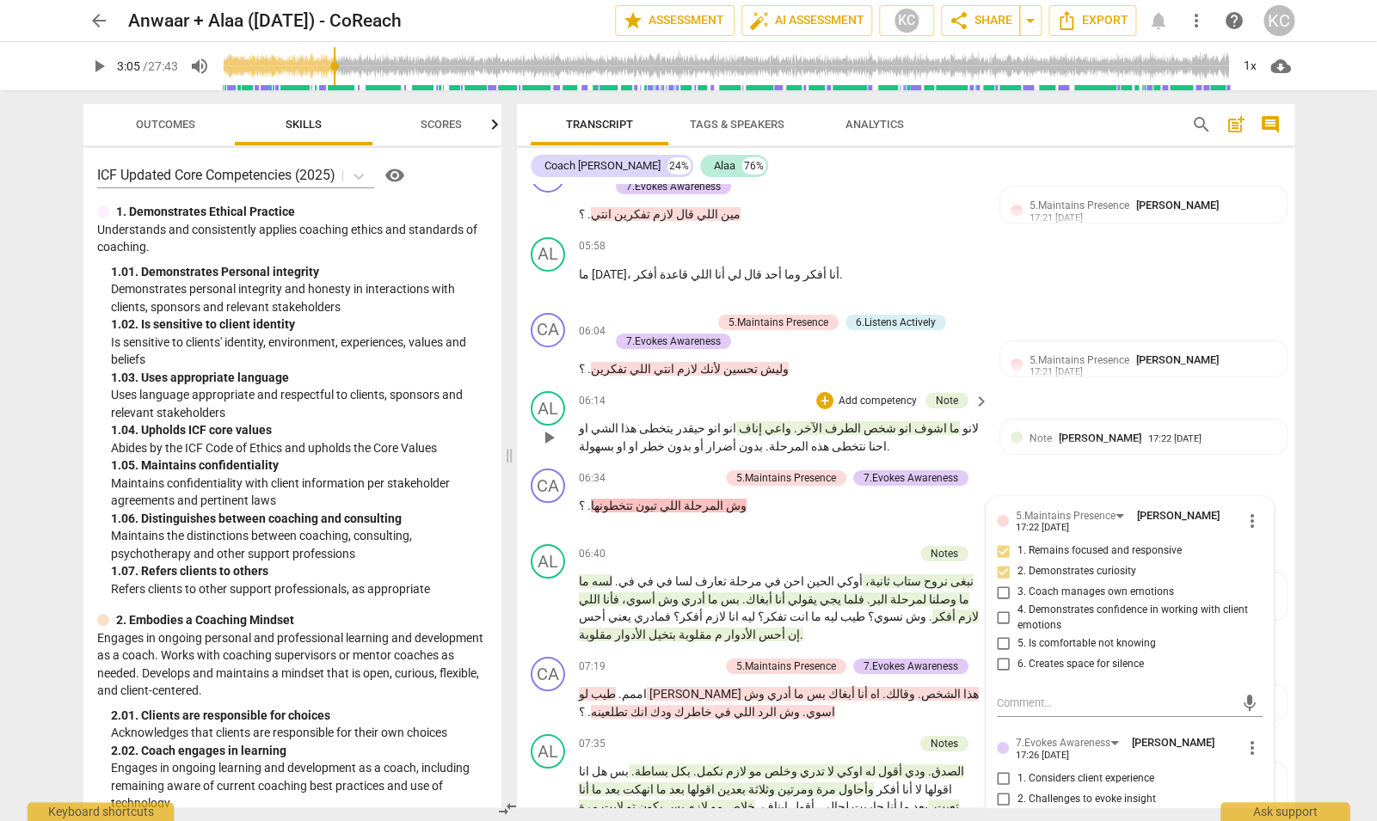
click at [928, 420] on p "لانو ما اشوف انو شخص الطرف الآخر . واعي إناف انو انو حيقدر يتخطى هذا الشي او اح…" at bounding box center [780, 437] width 403 height 35
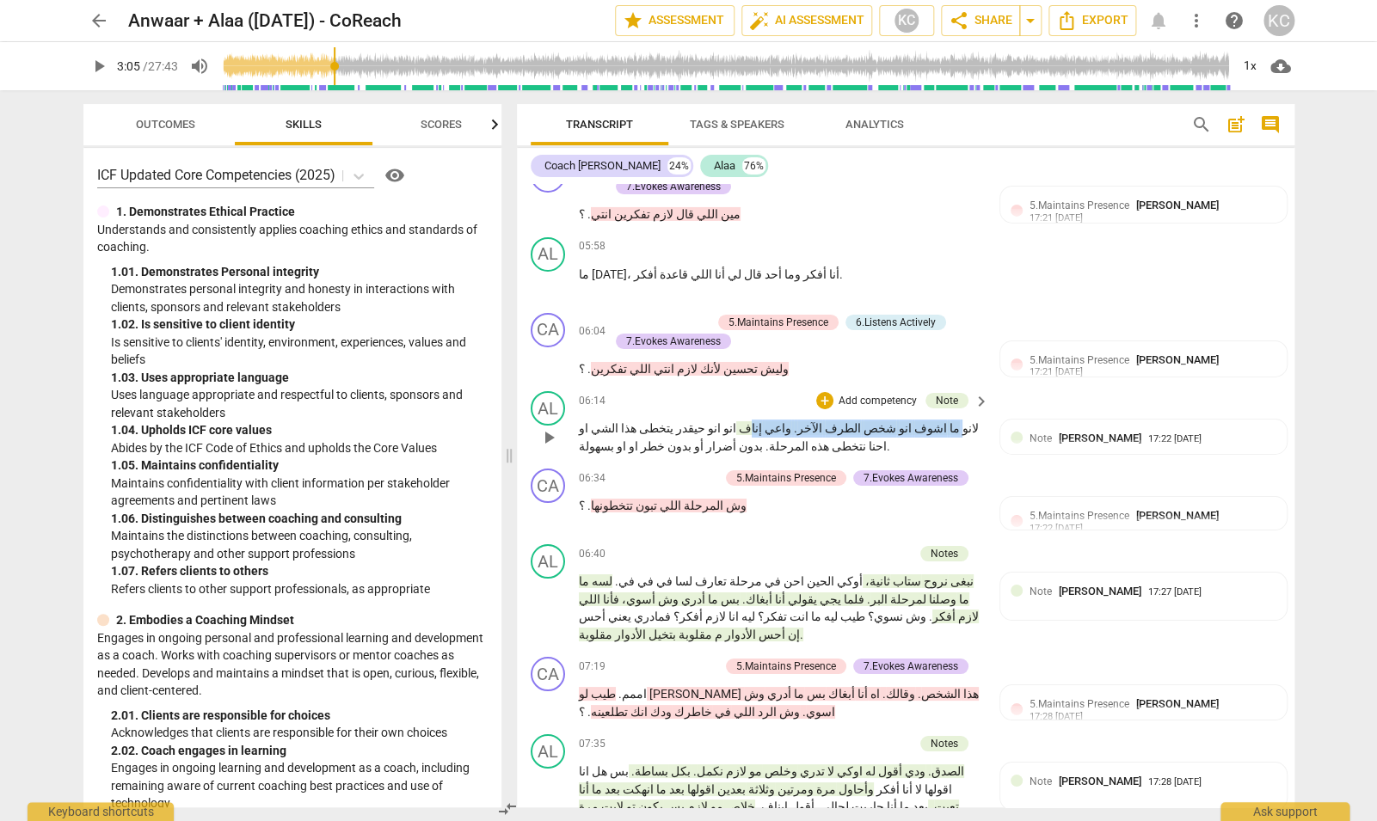
drag, startPoint x: 951, startPoint y: 268, endPoint x: 774, endPoint y: 274, distance: 177.3
click at [774, 420] on p "لانو ما اشوف انو شخص الطرف الآخر . واعي إناف انو انو حيقدر يتخطى هذا الشي او اح…" at bounding box center [780, 437] width 403 height 35
click at [770, 497] on p "وش المرحلة اللي تبون تتخطونها . ؟" at bounding box center [780, 506] width 403 height 18
click at [870, 593] on span "البر" at bounding box center [878, 600] width 17 height 14
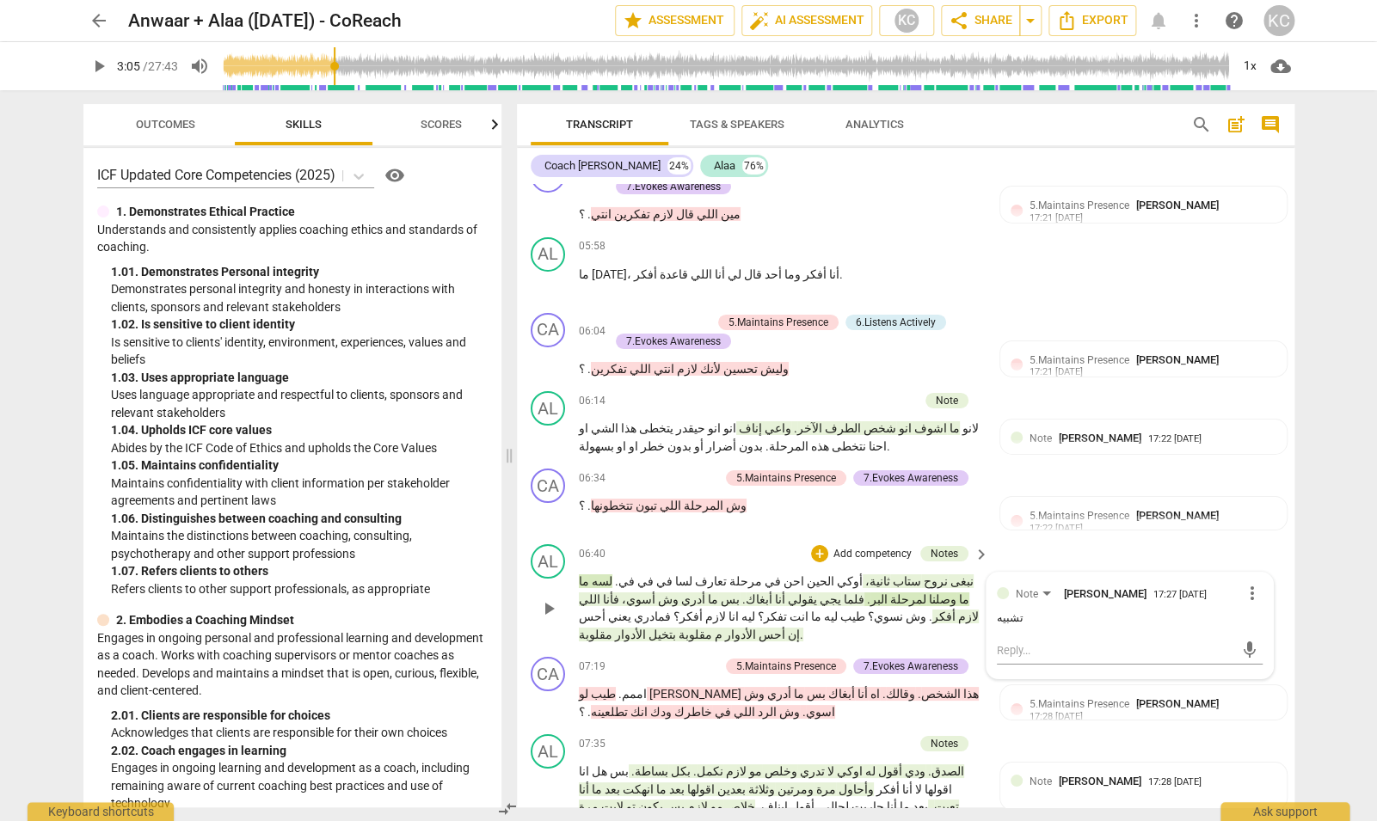
click at [680, 544] on div "06:40 + Add competency Notes keyboard_arrow_right نبغى نروح ستاب ثانية، أوكي ال…" at bounding box center [785, 593] width 413 height 99
click at [655, 628] on span "بتخيل" at bounding box center [661, 635] width 30 height 14
click at [903, 610] on span "وش" at bounding box center [914, 617] width 23 height 14
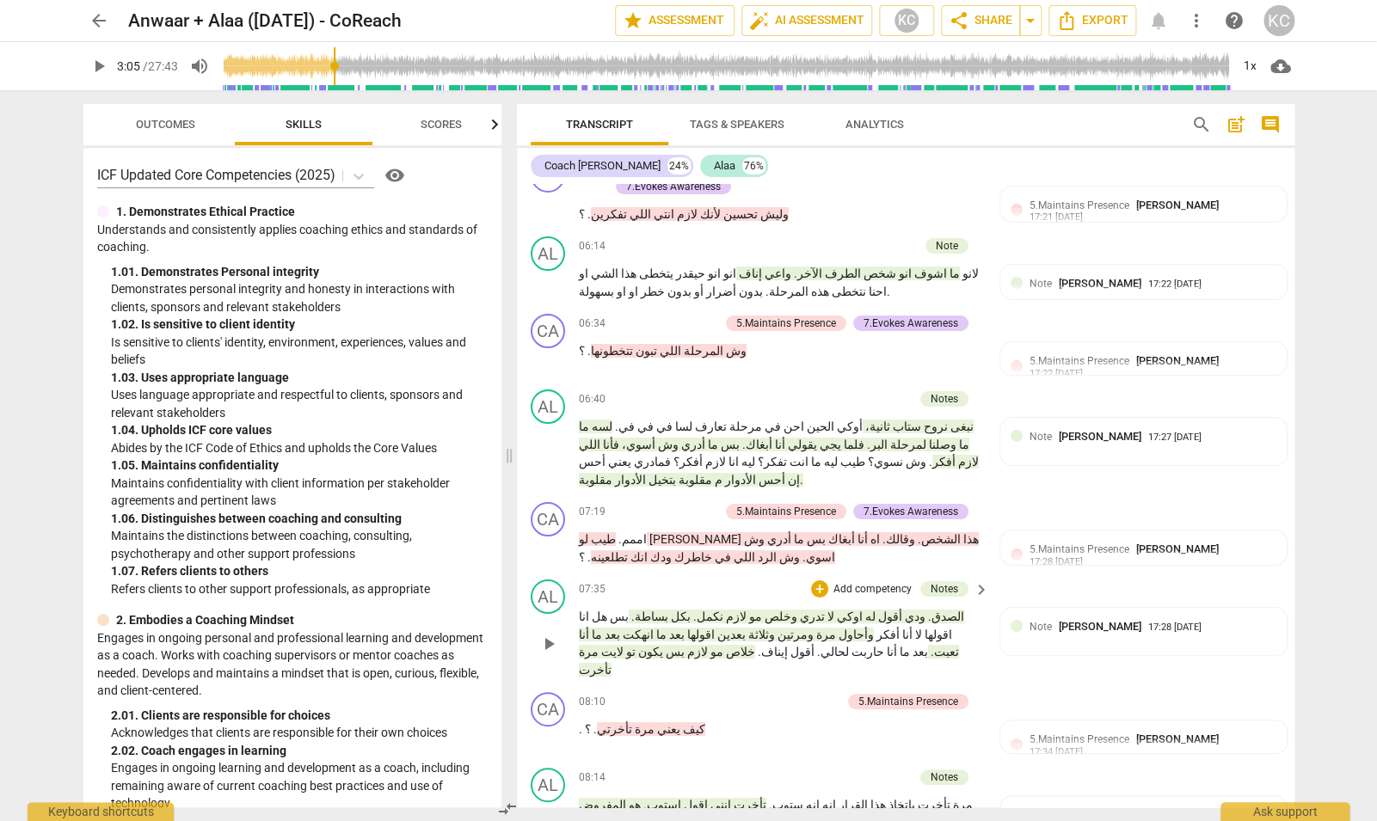
scroll to position [2634, 0]
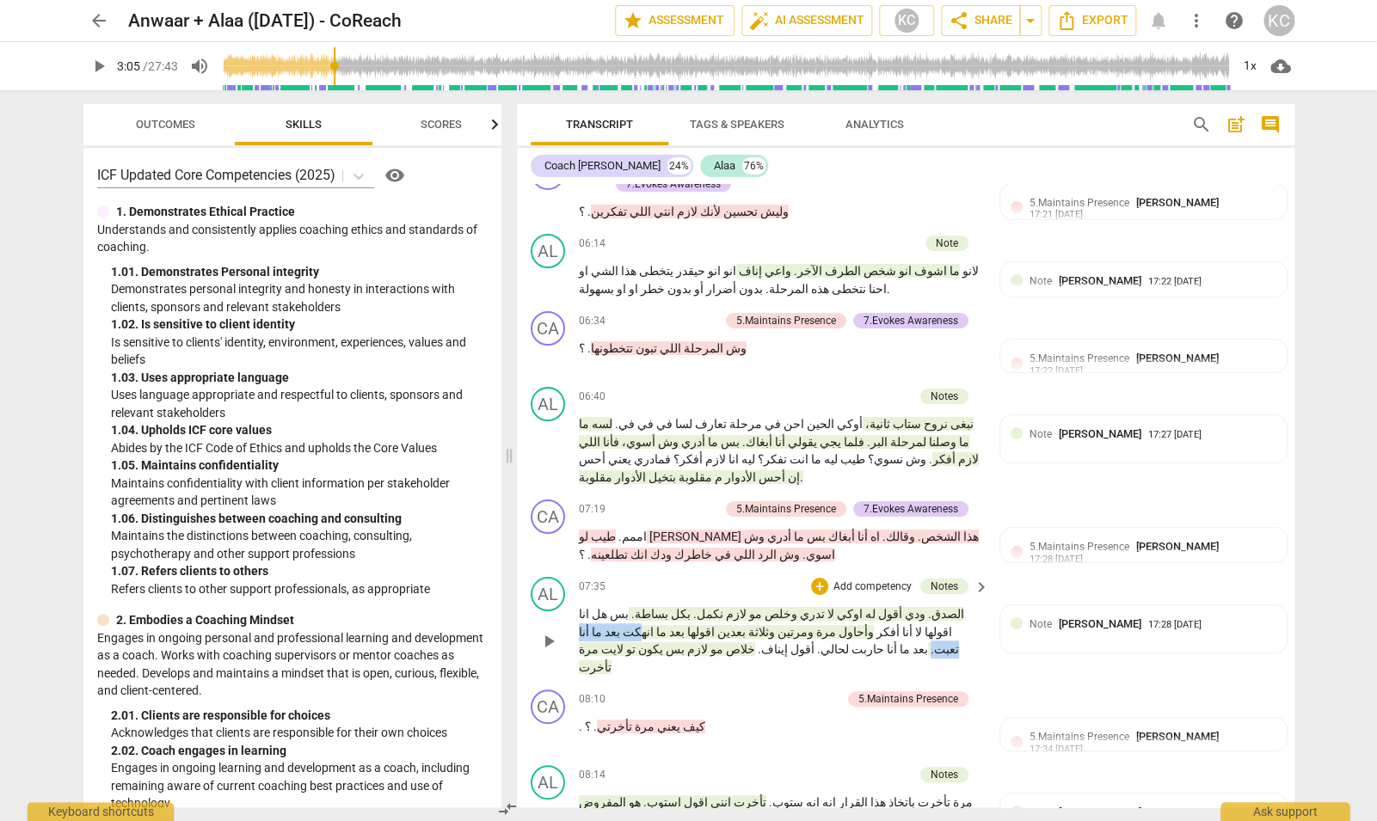
drag, startPoint x: 766, startPoint y: 457, endPoint x: 692, endPoint y: 455, distance: 74.0
click at [692, 606] on p "الصدق . ودي أقول له اوكي لا تدري وخلص مو لازم نكمل . بكل بساطة . بس هل انا اقول…" at bounding box center [780, 641] width 403 height 71
click at [697, 683] on div "CA play_arrow pause 08:10 + Add competency 5.Maintains Presence keyboard_arrow_…" at bounding box center [906, 721] width 778 height 76
click at [728, 643] on span "خلاص" at bounding box center [739, 650] width 32 height 14
click at [747, 691] on div "+" at bounding box center [747, 699] width 17 height 17
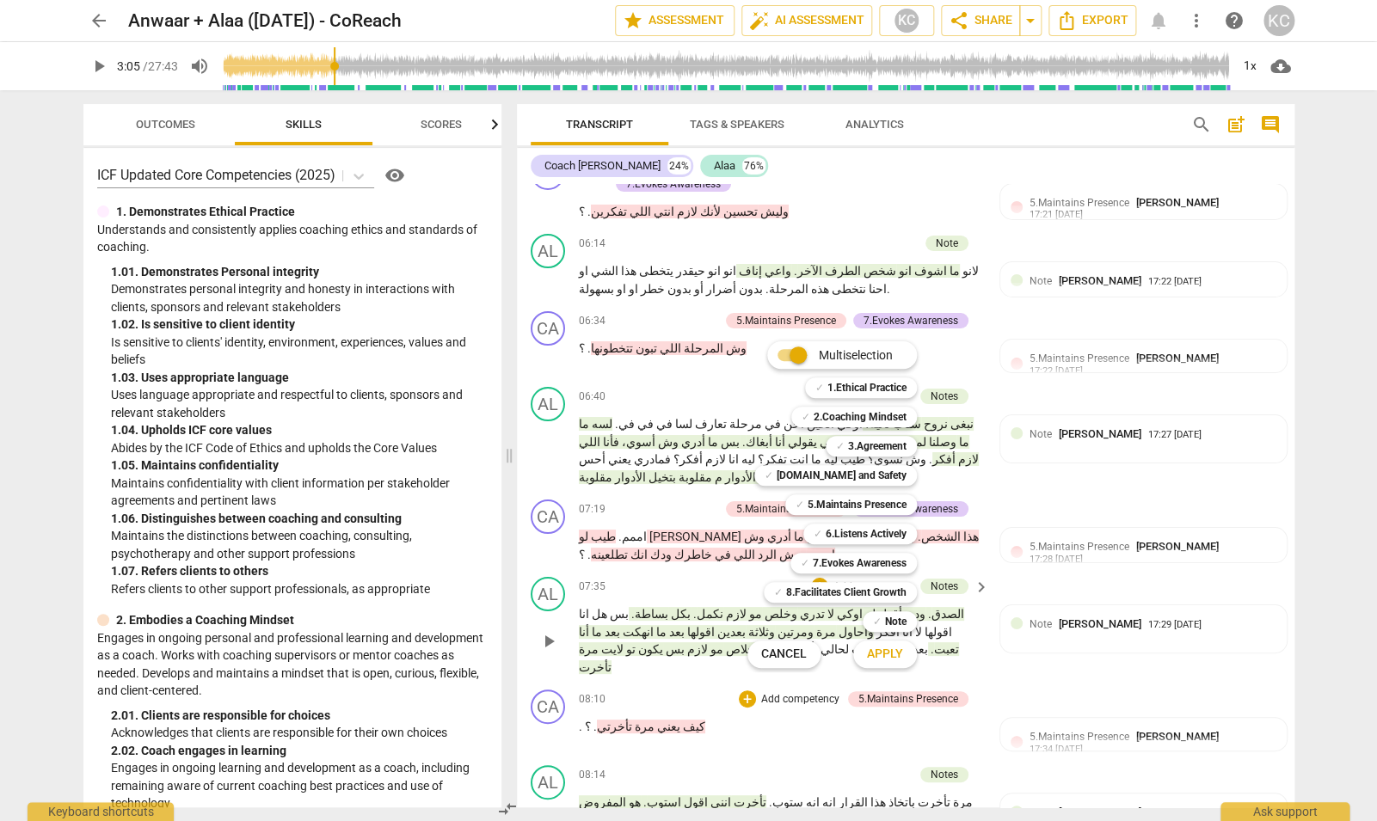
click at [702, 503] on div at bounding box center [688, 410] width 1377 height 821
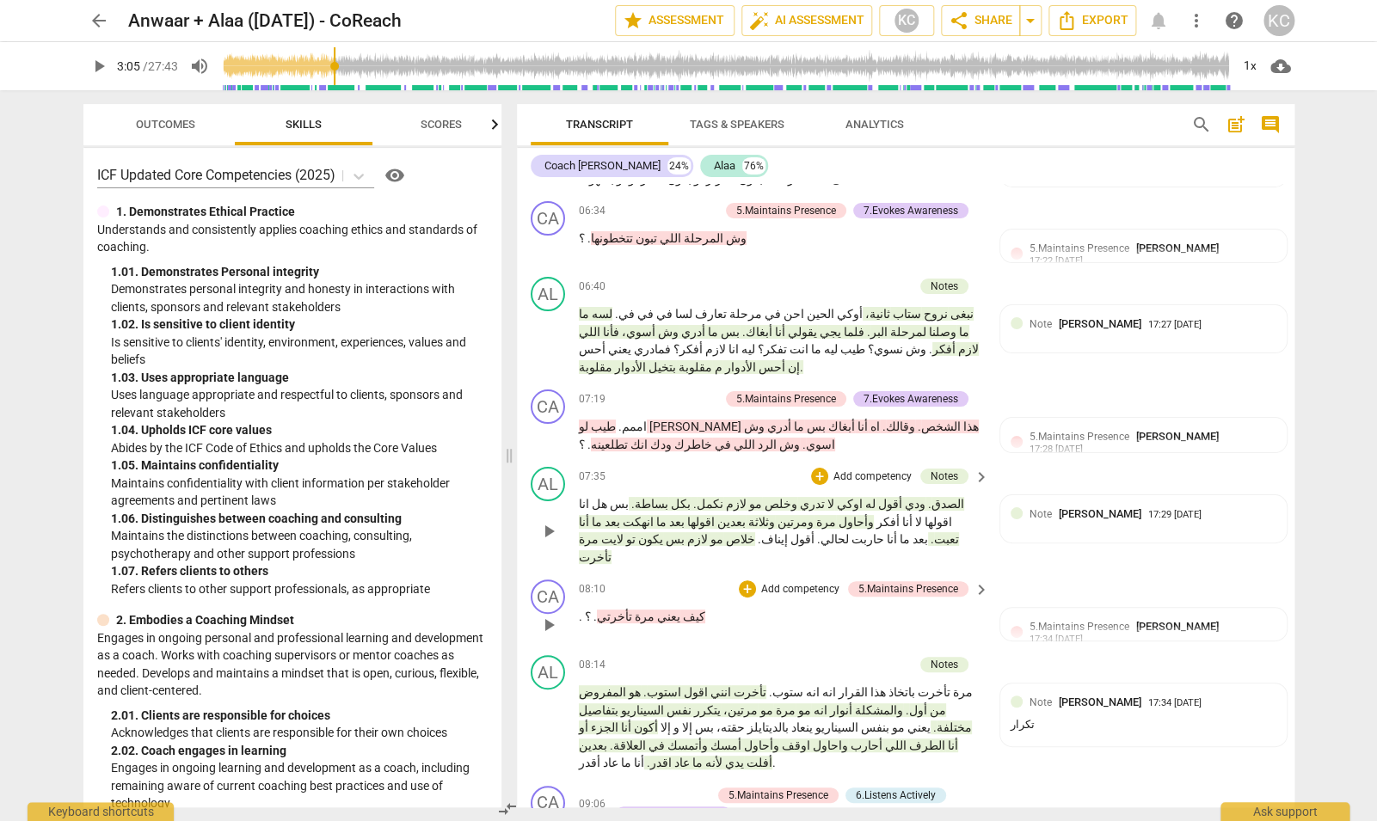
scroll to position [2756, 0]
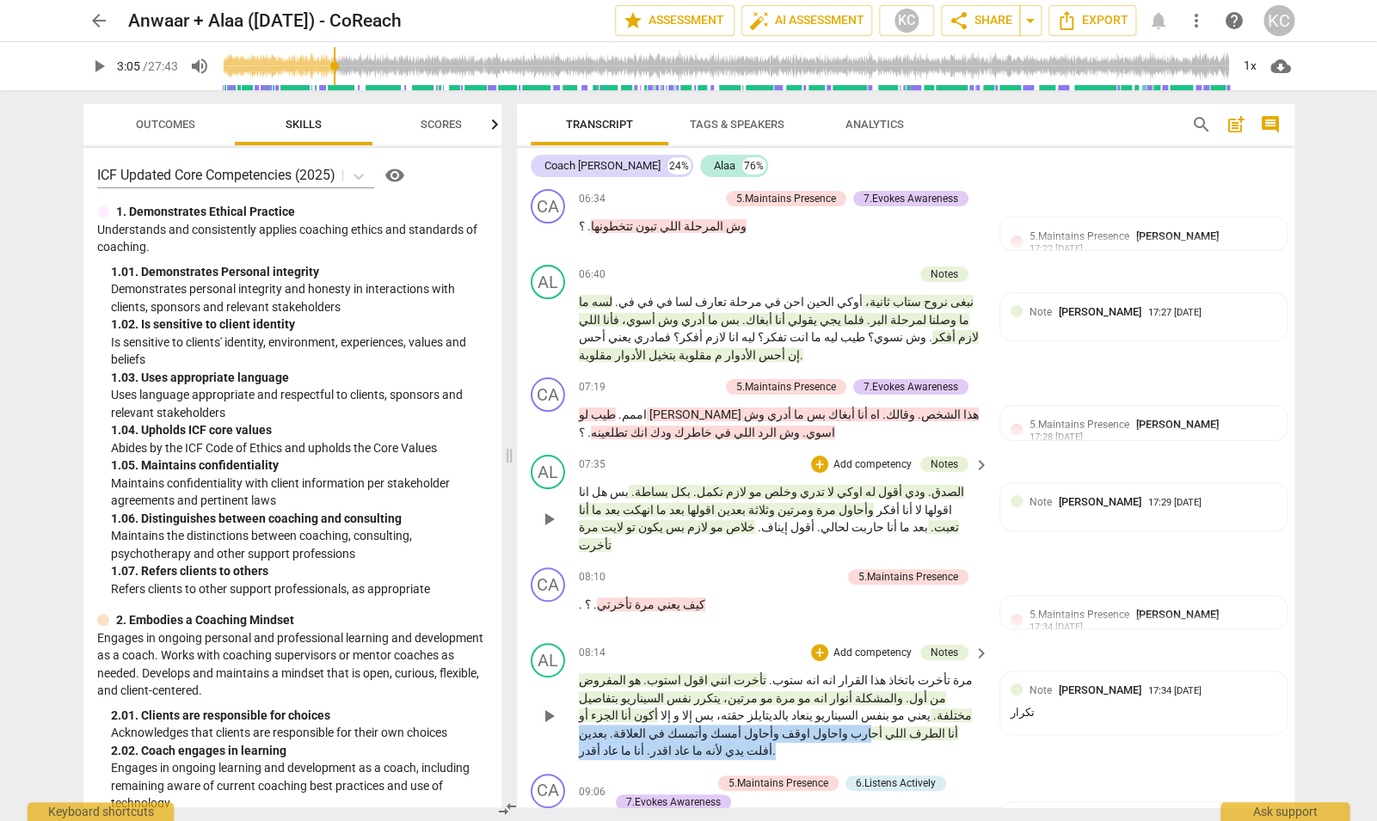
drag, startPoint x: 753, startPoint y: 517, endPoint x: 663, endPoint y: 548, distance: 94.7
click at [663, 636] on div "AL play_arrow pause 08:14 + Add competency Notes keyboard_arrow_right مرة تأخرت…" at bounding box center [906, 701] width 778 height 131
click at [664, 636] on div "AL play_arrow pause 08:14 + Add competency Notes keyboard_arrow_right مرة تأخرت…" at bounding box center [906, 701] width 778 height 131
drag, startPoint x: 813, startPoint y: 521, endPoint x: 734, endPoint y: 522, distance: 79.1
click at [734, 672] on p "مرة تأخرت باتخاذ هذا القرار انه انه ستوب . تأخرت انني اقول استوب . هو المفروض م…" at bounding box center [780, 716] width 403 height 89
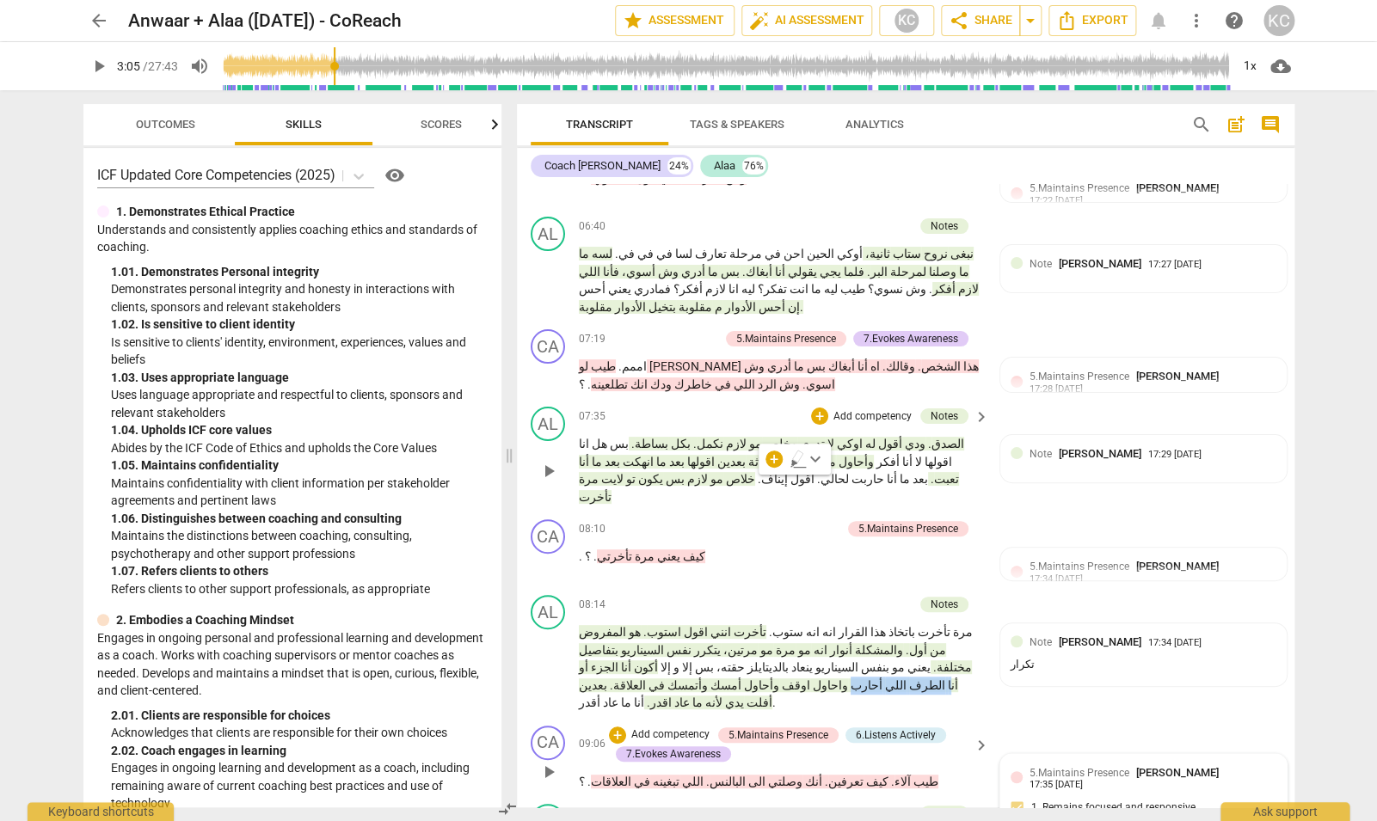
scroll to position [2795, 0]
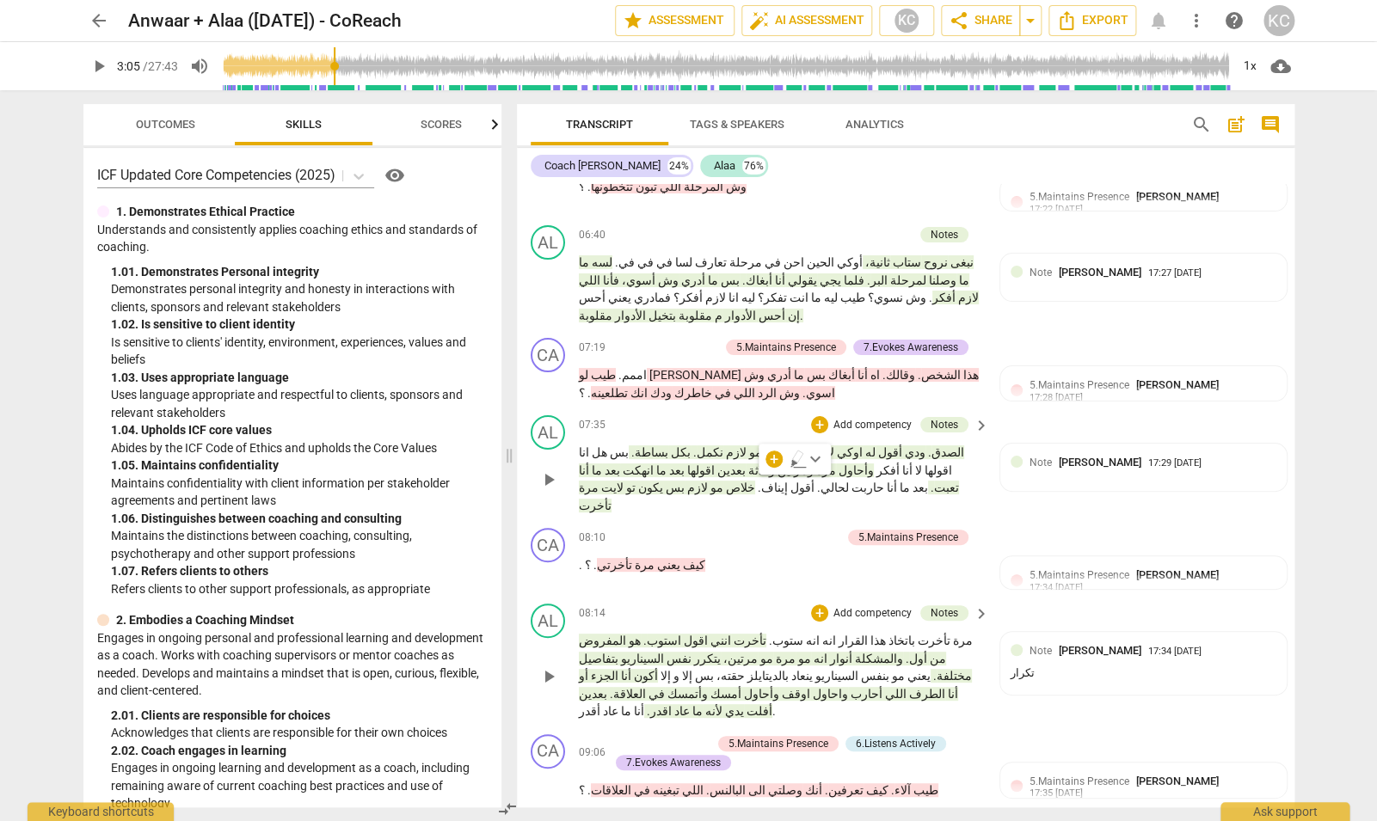
click at [954, 632] on p "مرة تأخرت باتخاذ هذا القرار انه انه ستوب . تأخرت انني اقول استوب . هو المفروض م…" at bounding box center [780, 676] width 403 height 89
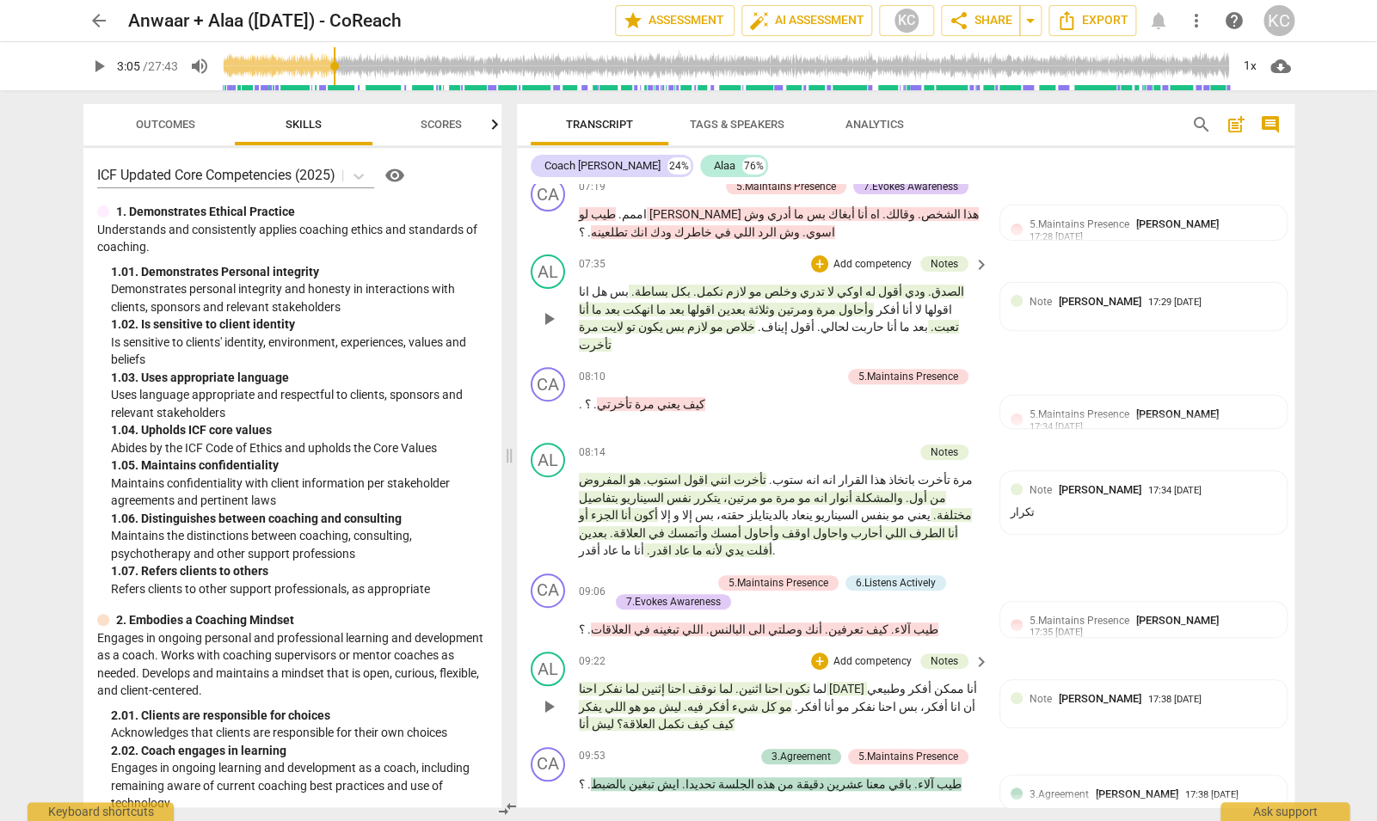
scroll to position [2957, 0]
drag, startPoint x: 573, startPoint y: 491, endPoint x: 606, endPoint y: 493, distance: 33.6
click at [606, 644] on div "AL play_arrow pause 09:22 + Add competency Notes keyboard_arrow_right لما نكون …" at bounding box center [906, 691] width 778 height 95
drag, startPoint x: 607, startPoint y: 493, endPoint x: 576, endPoint y: 498, distance: 31.4
click at [576, 644] on div "AL play_arrow pause 09:22 + Add competency Notes keyboard_arrow_right لما نكون …" at bounding box center [906, 691] width 778 height 95
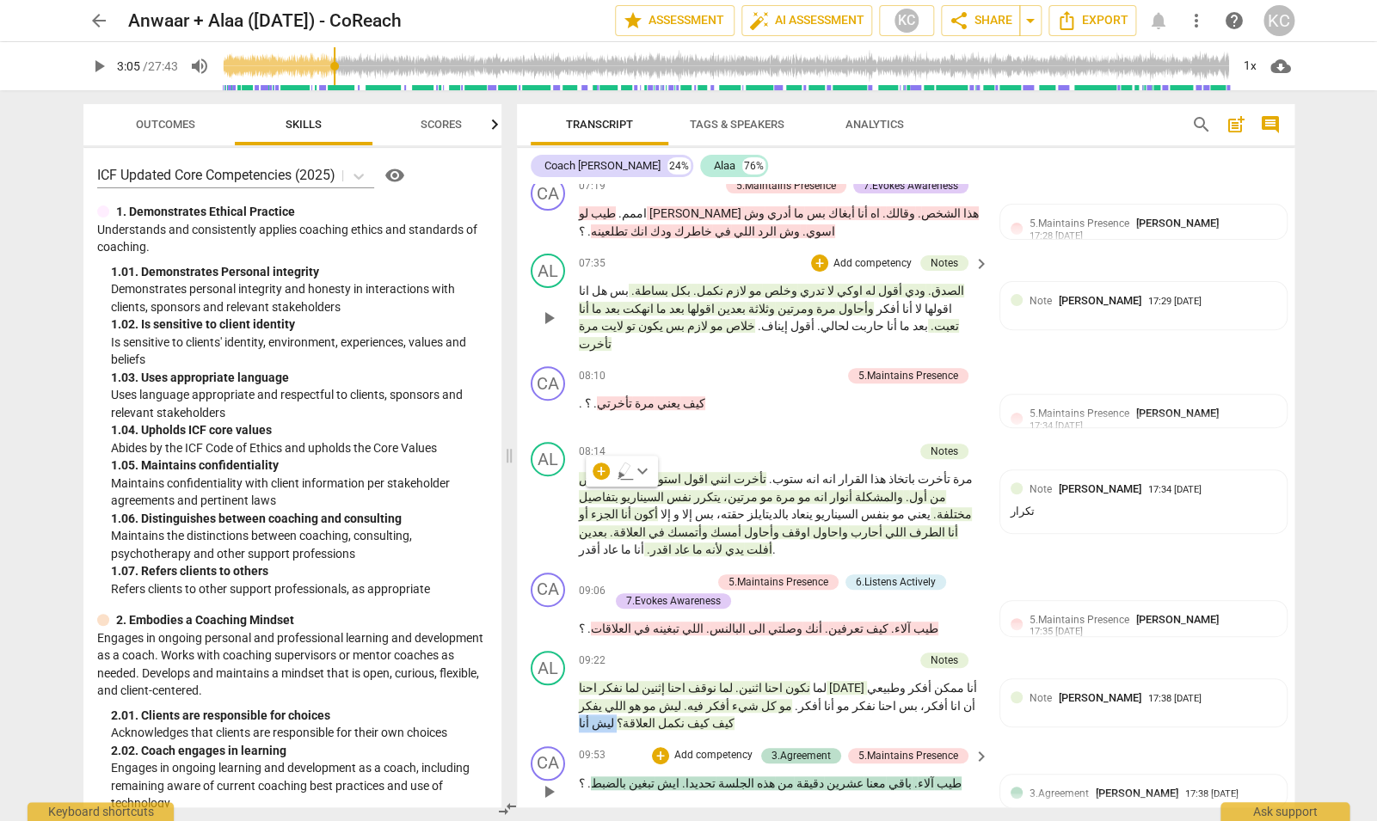
click at [608, 747] on div "09:53 + Add competency 3.Agreement 5.Maintains Presence keyboard_arrow_right" at bounding box center [785, 756] width 413 height 19
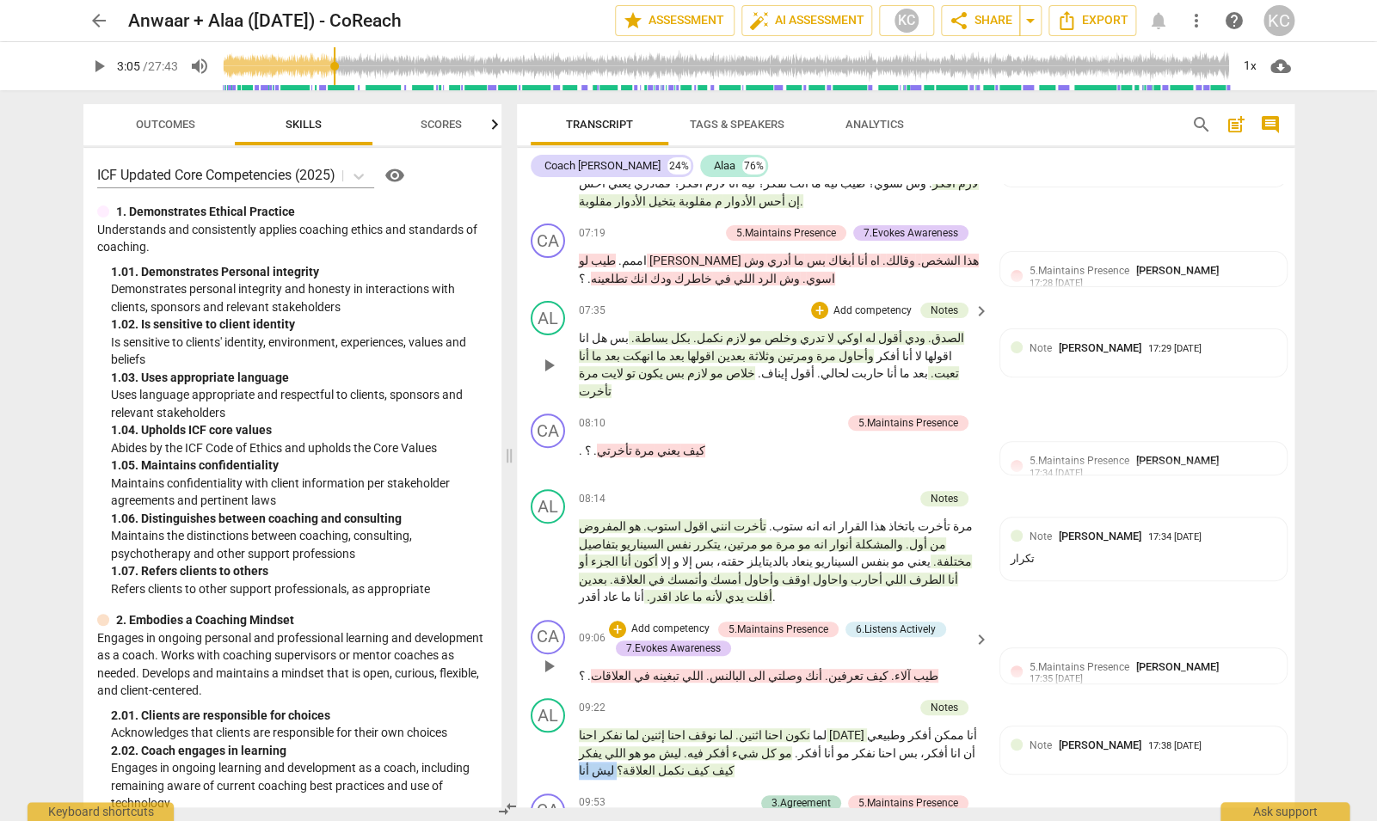
scroll to position [2909, 0]
drag, startPoint x: 819, startPoint y: 374, endPoint x: 734, endPoint y: 372, distance: 85.2
click at [734, 519] on p "مرة تأخرت باتخاذ هذا القرار انه انه ستوب . تأخرت انني اقول استوب . هو المفروض م…" at bounding box center [780, 563] width 403 height 89
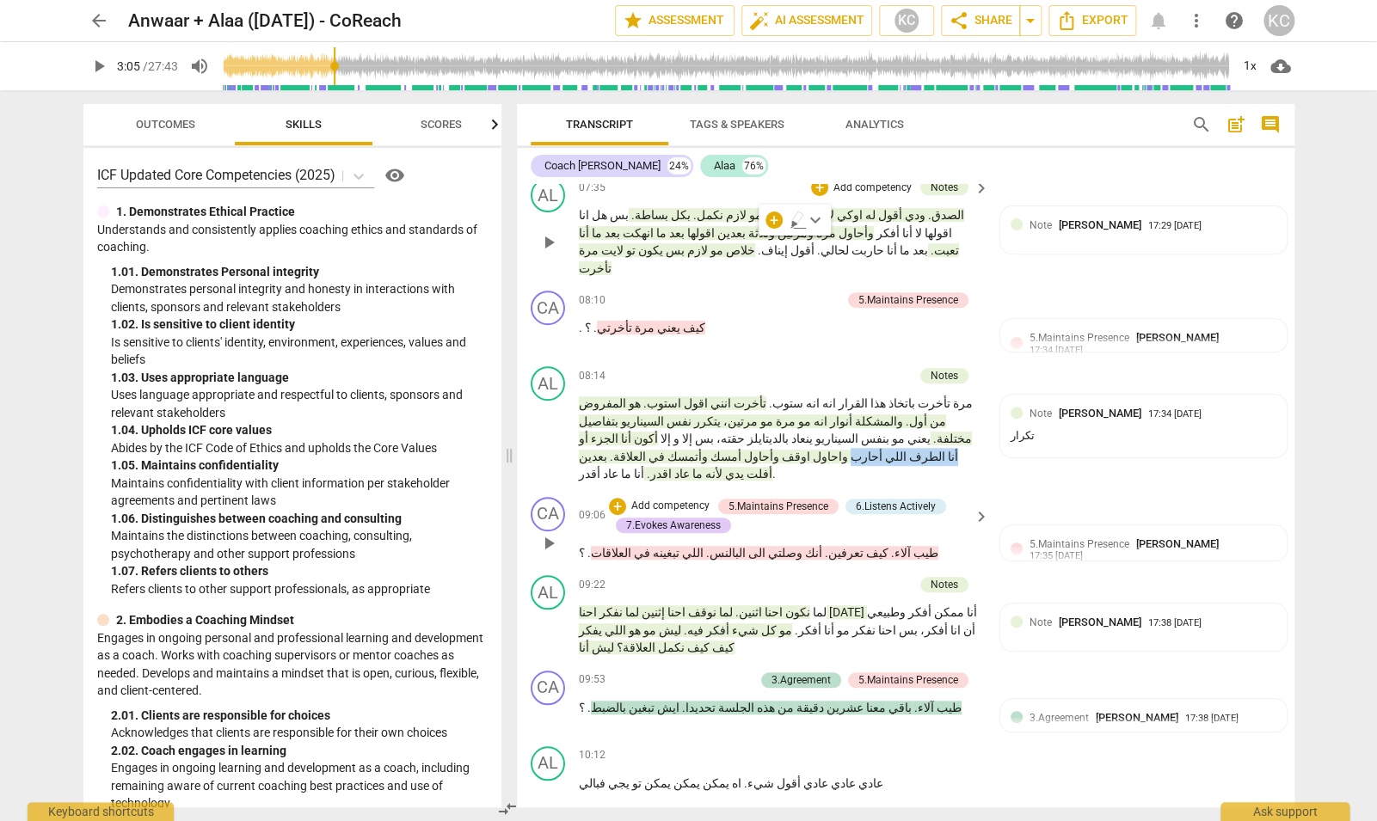
scroll to position [3035, 0]
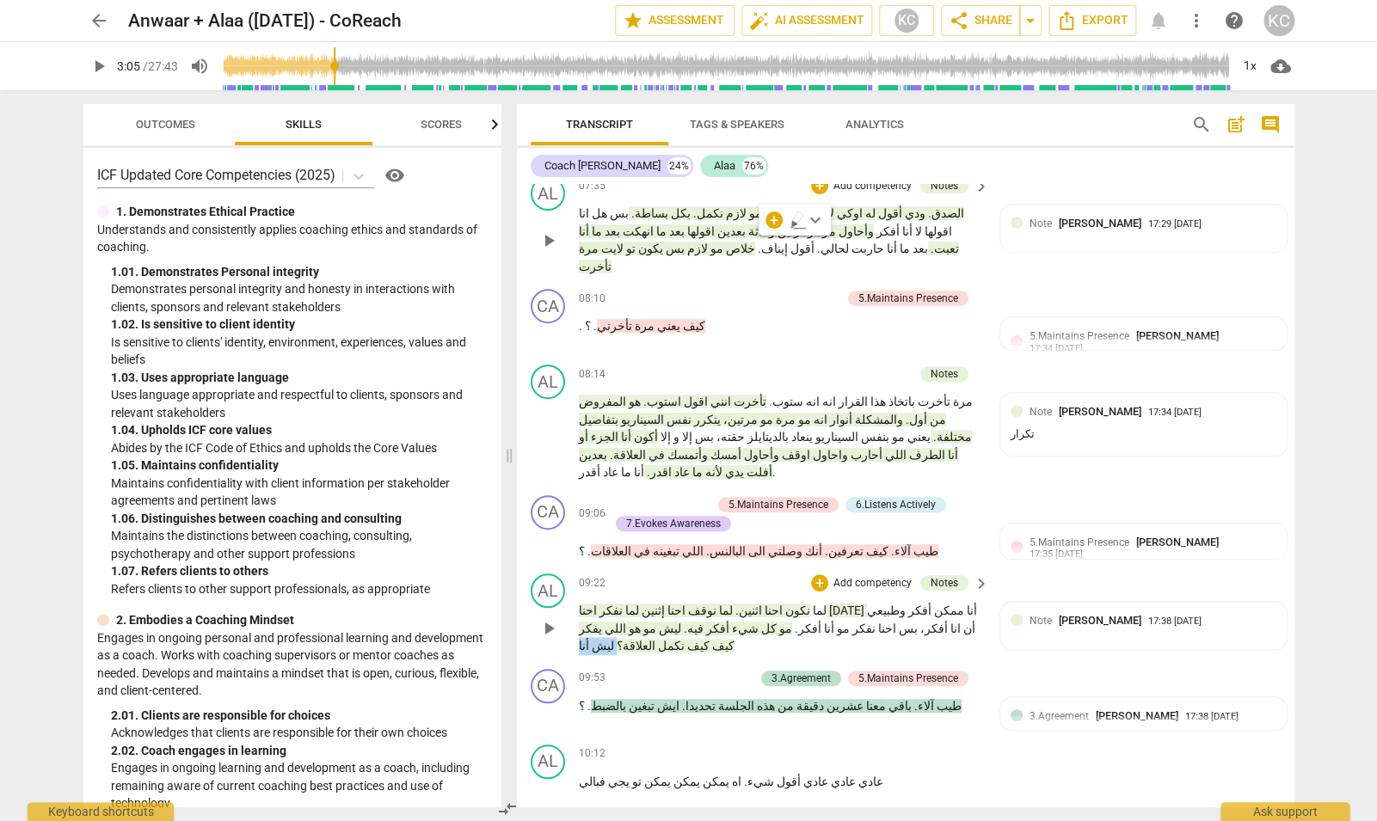
drag, startPoint x: 609, startPoint y: 415, endPoint x: 566, endPoint y: 417, distance: 43.1
click at [566, 567] on div "AL play_arrow pause 09:22 + Add competency Notes keyboard_arrow_right لما نكون …" at bounding box center [906, 614] width 778 height 95
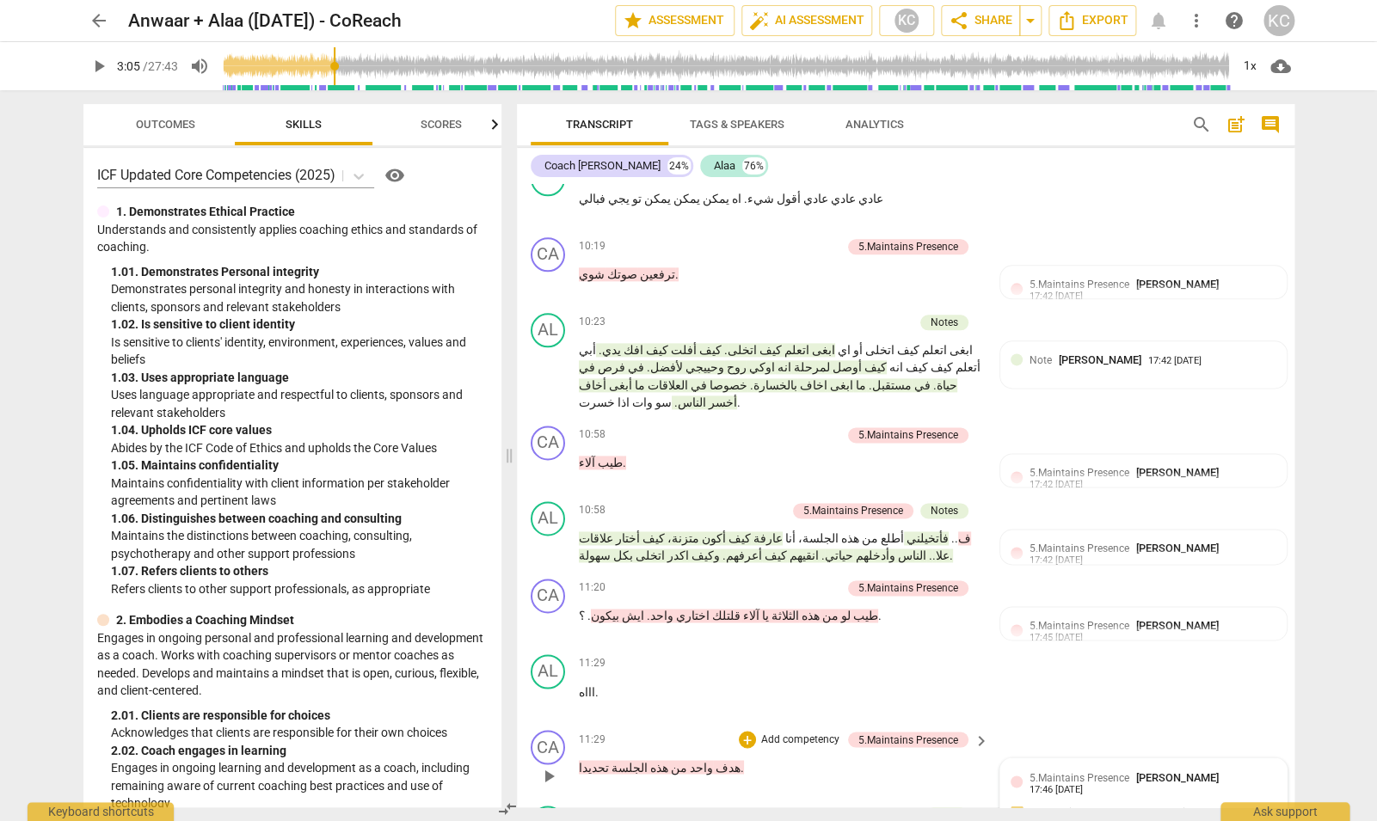
scroll to position [3621, 0]
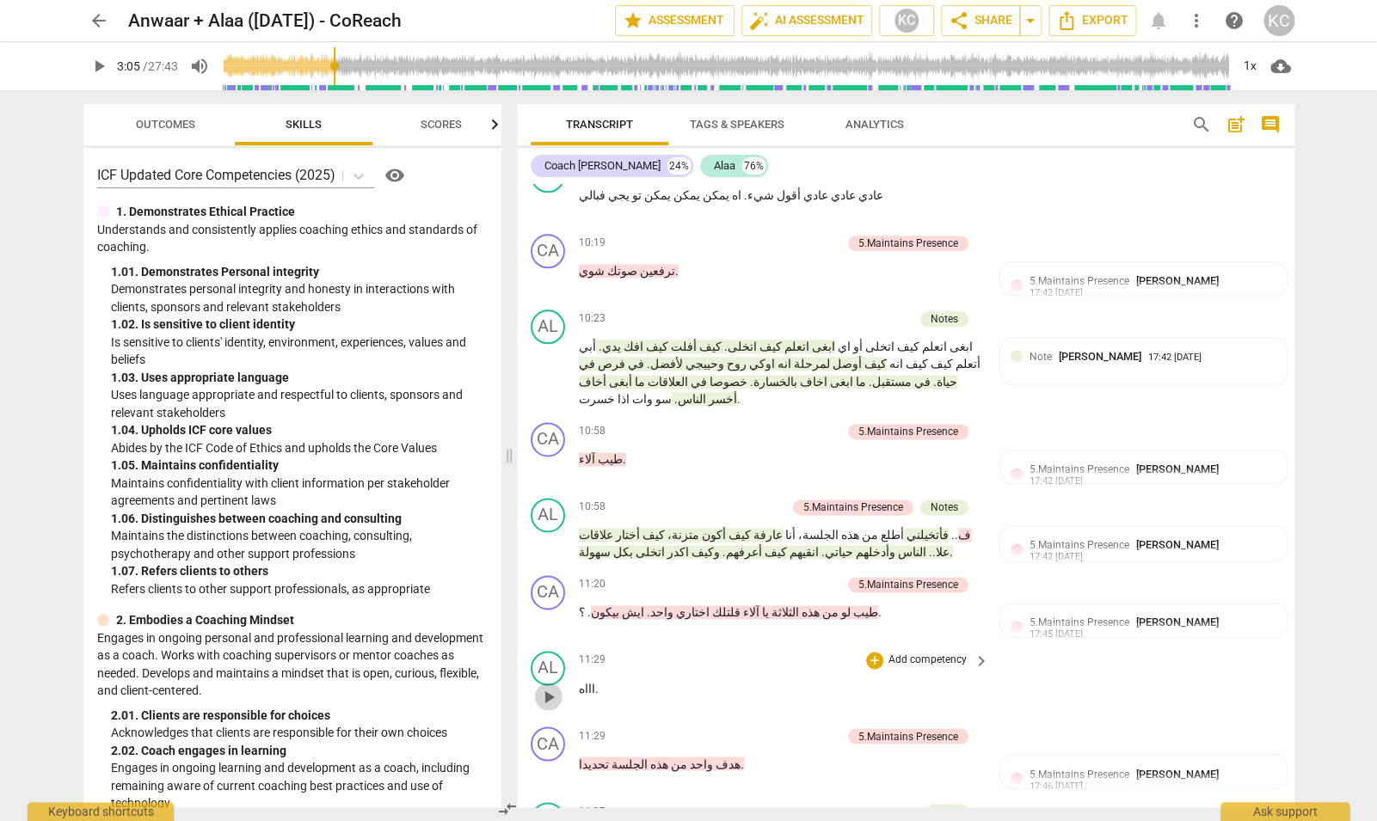
click at [548, 686] on span "play_arrow" at bounding box center [548, 696] width 21 height 21
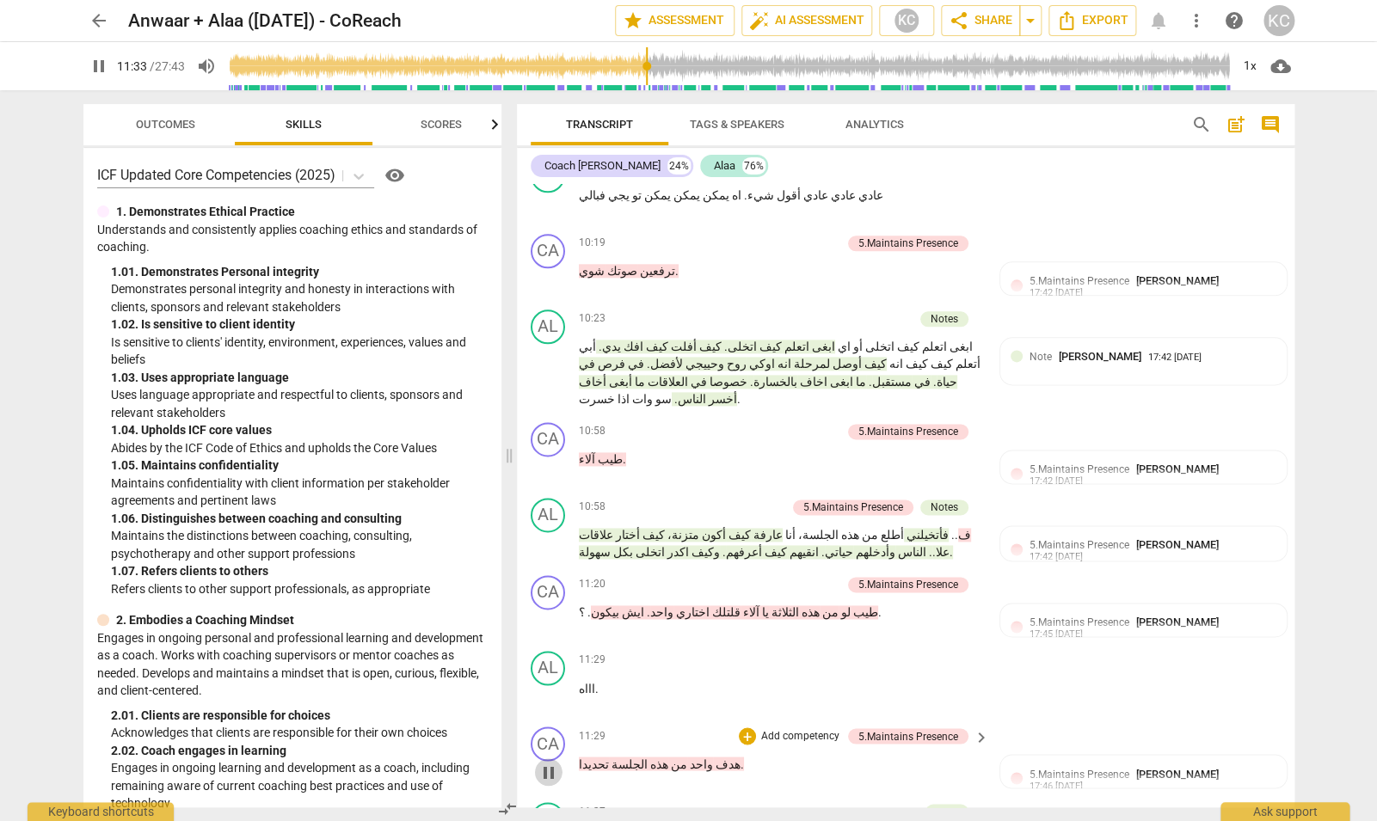
click at [547, 762] on span "pause" at bounding box center [548, 772] width 21 height 21
click at [544, 611] on span "play_arrow" at bounding box center [548, 621] width 21 height 21
click at [541, 762] on span "pause" at bounding box center [548, 772] width 21 height 21
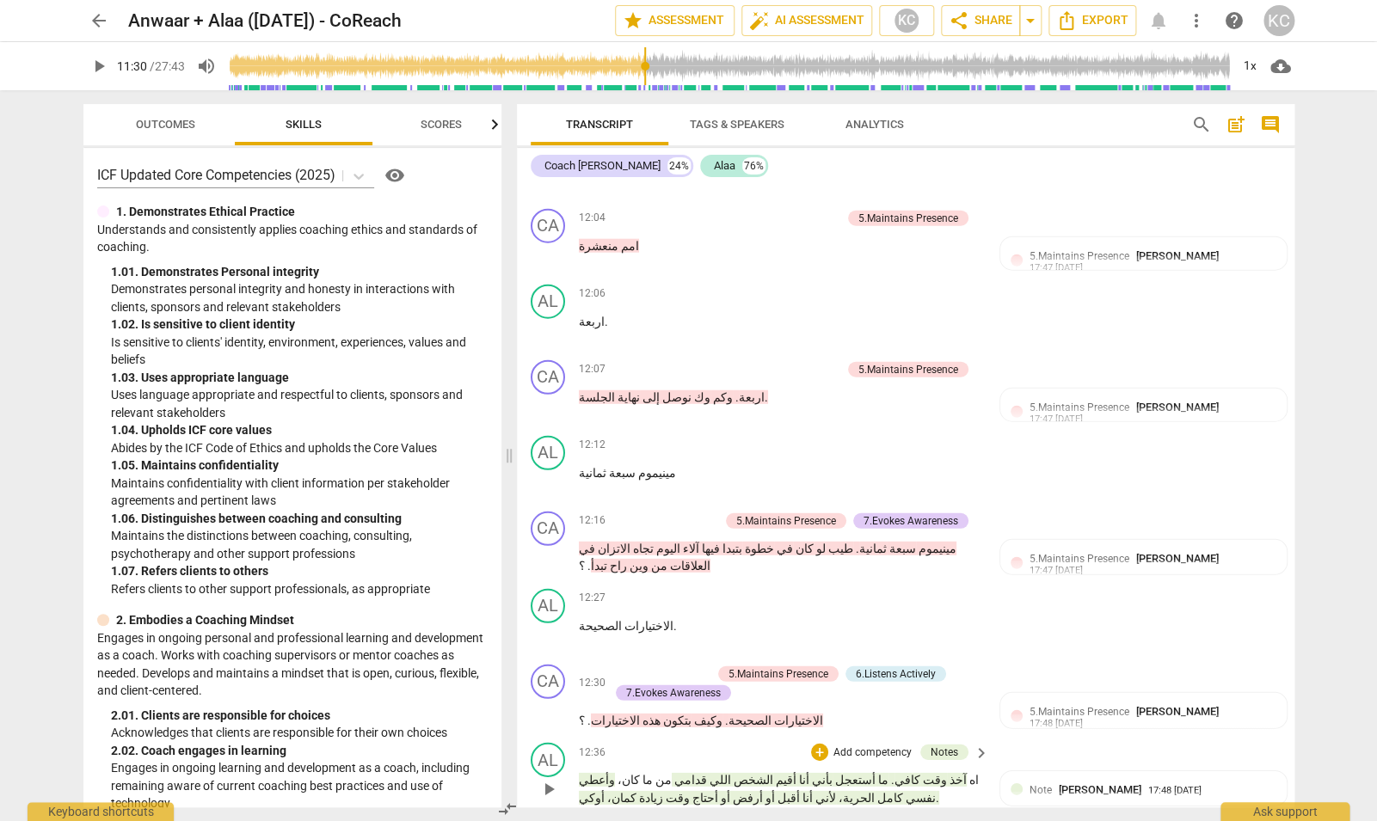
scroll to position [4612, 0]
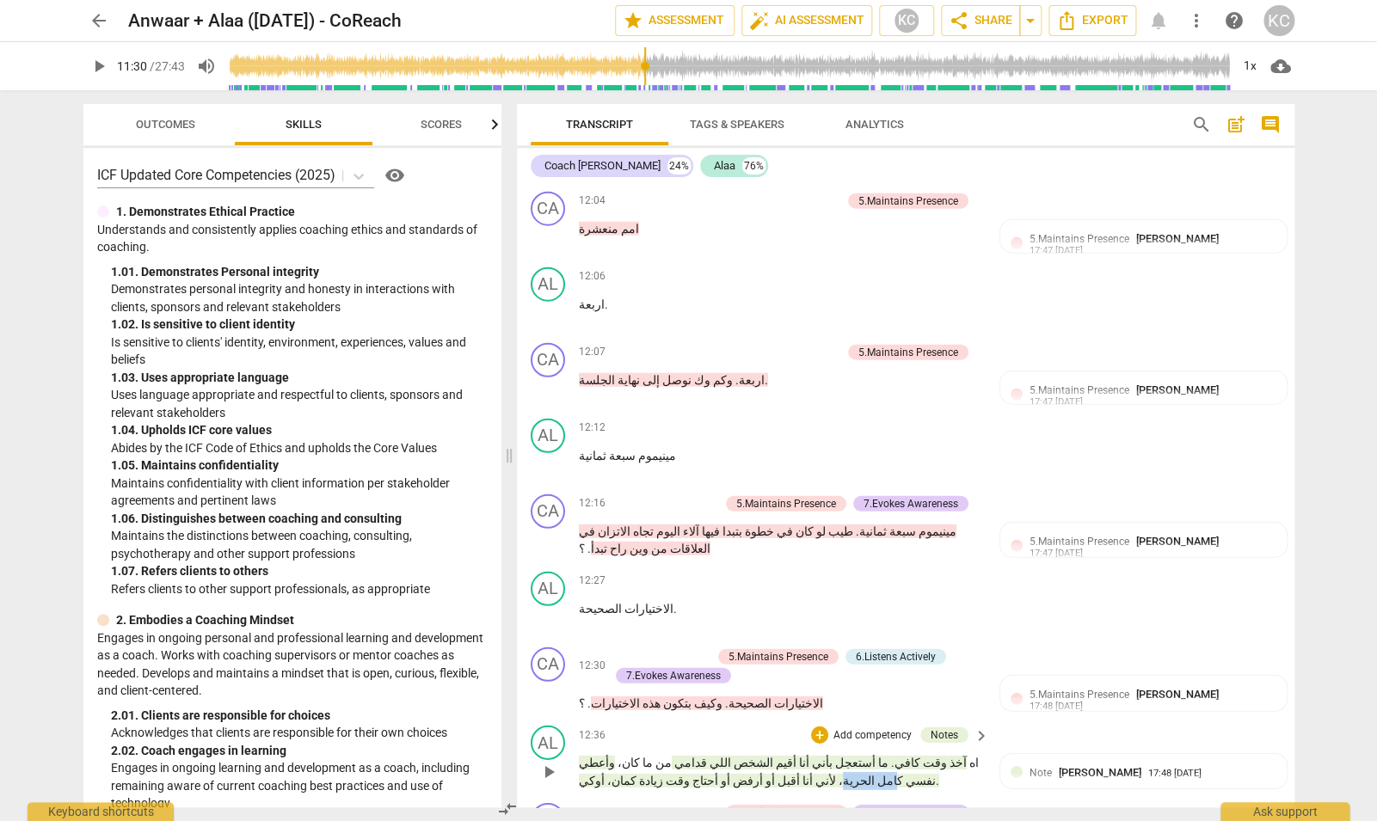
drag, startPoint x: 641, startPoint y: 507, endPoint x: 604, endPoint y: 507, distance: 37.0
click at [604, 754] on p "اه آخذ وقت كافي . ما أستعجل بأني أنا أقيم الشخص اللي قدامي من ما كان، وأعطي نفس…" at bounding box center [780, 771] width 403 height 35
click at [936, 774] on span "." at bounding box center [937, 781] width 3 height 14
click at [778, 754] on p "اه آخذ وقت كافي . ما أستعجل بأني أنا أقيم الشخص اللي قدامي من ما كان، وأعطي نفس…" at bounding box center [780, 771] width 403 height 35
click at [954, 756] on span "آخذ" at bounding box center [957, 763] width 20 height 14
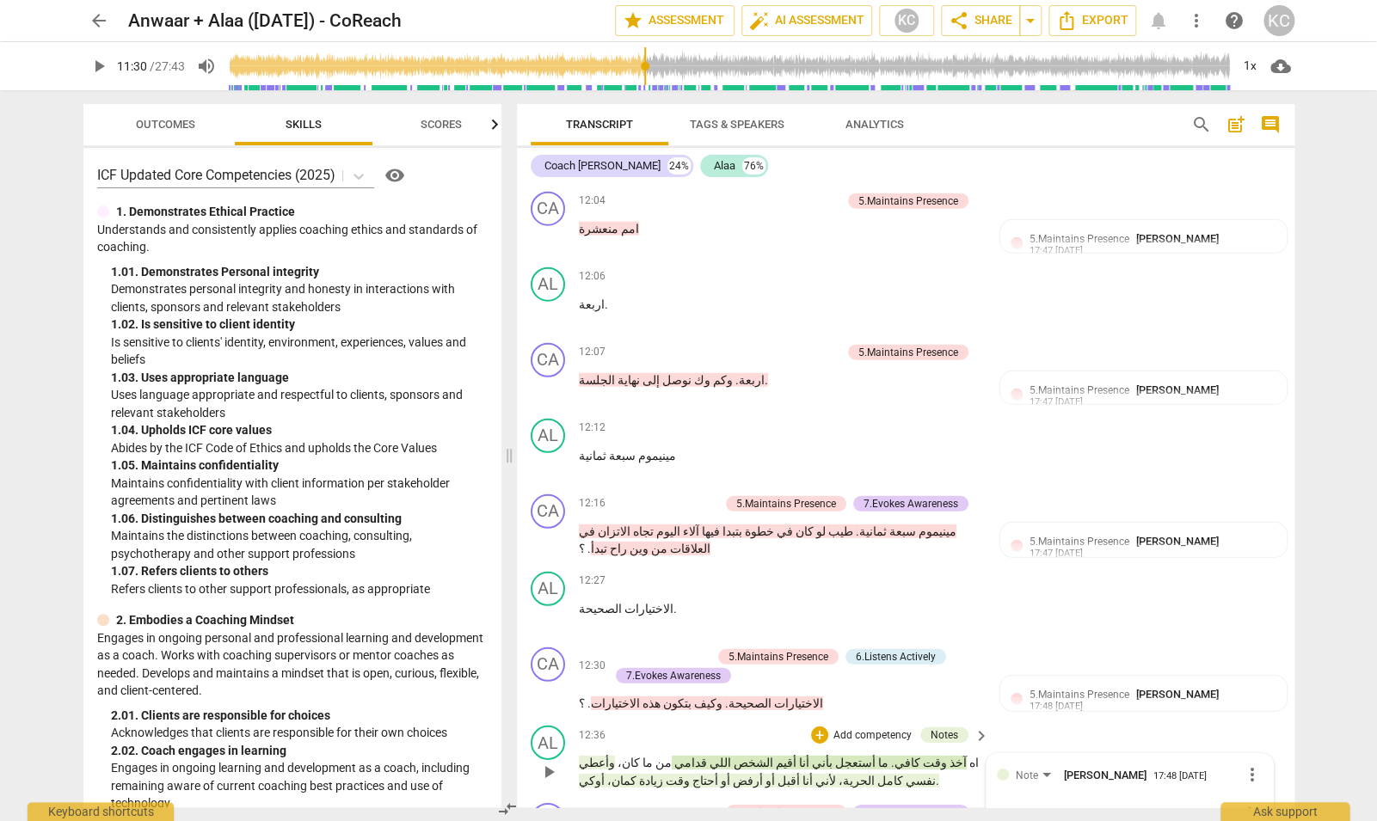
click at [547, 762] on span "play_arrow" at bounding box center [548, 772] width 21 height 21
click at [547, 762] on span "pause" at bounding box center [548, 772] width 21 height 21
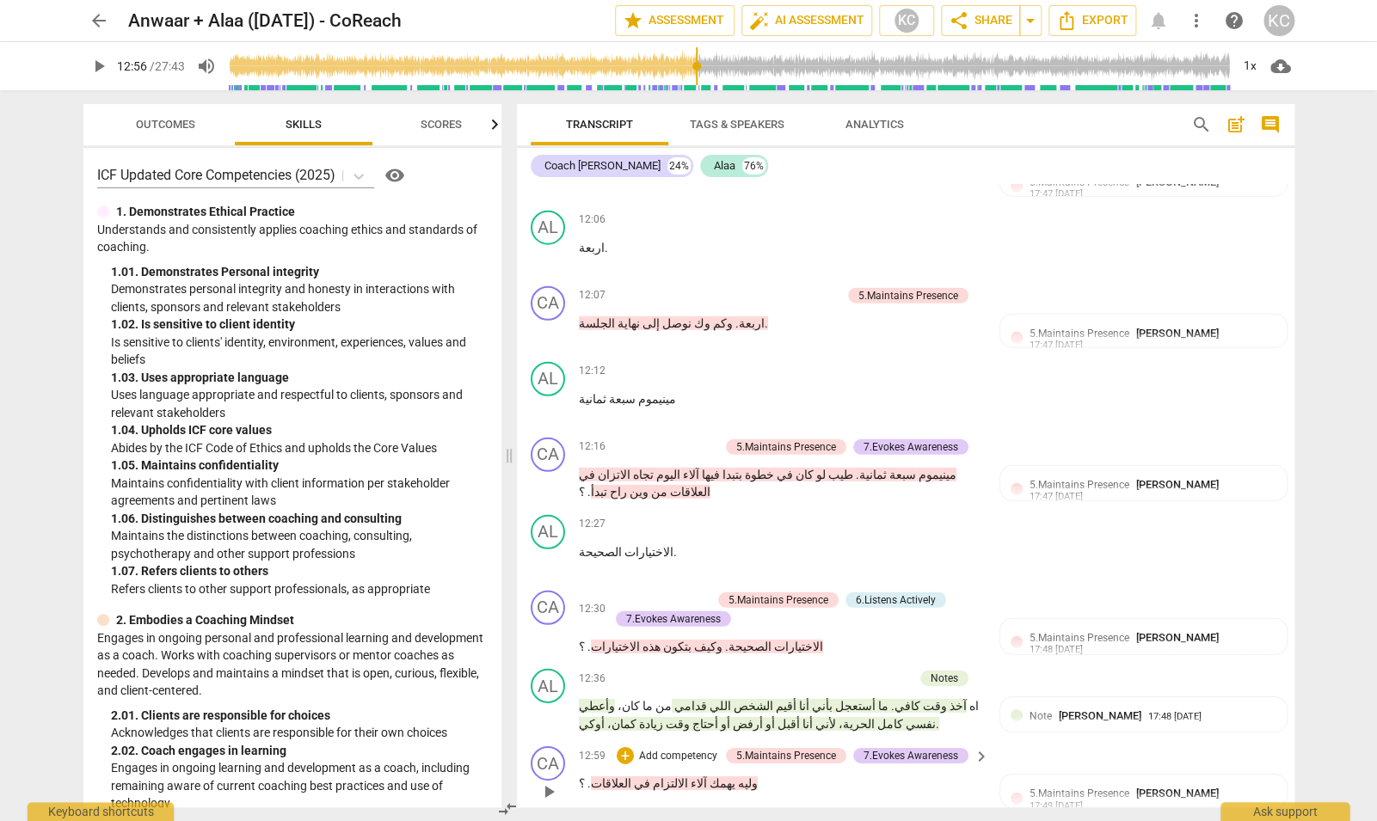
scroll to position [4688, 0]
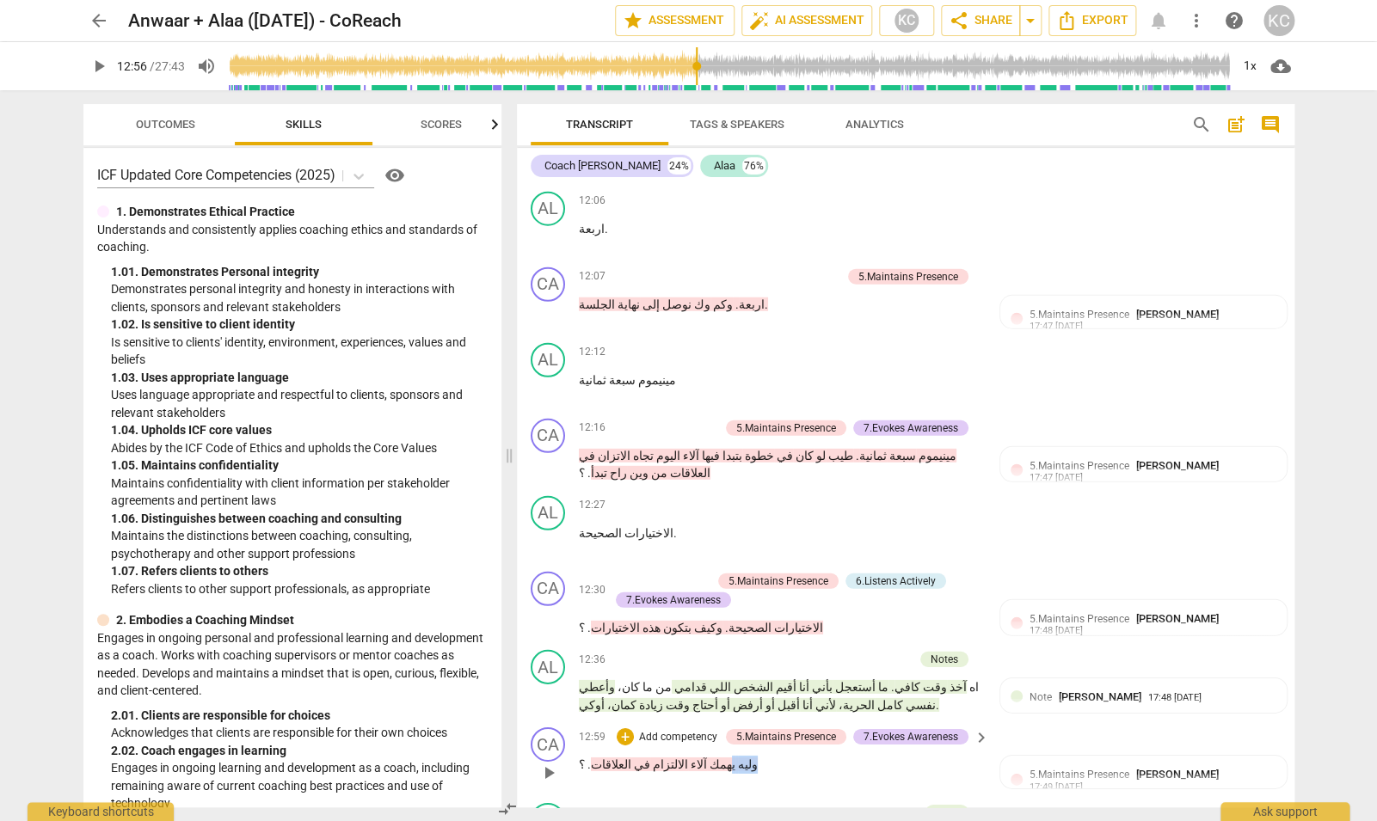
drag, startPoint x: 726, startPoint y: 506, endPoint x: 697, endPoint y: 505, distance: 29.3
click at [697, 756] on p "وليه يهمك آلاء الالتزام في العلاقات . ؟" at bounding box center [780, 765] width 403 height 18
drag, startPoint x: 922, startPoint y: 581, endPoint x: 749, endPoint y: 580, distance: 172.9
click at [721, 796] on div "AL play_arrow pause 13:04 + Add competency Note keyboard_arrow_right اه لأني ان…" at bounding box center [906, 834] width 778 height 77
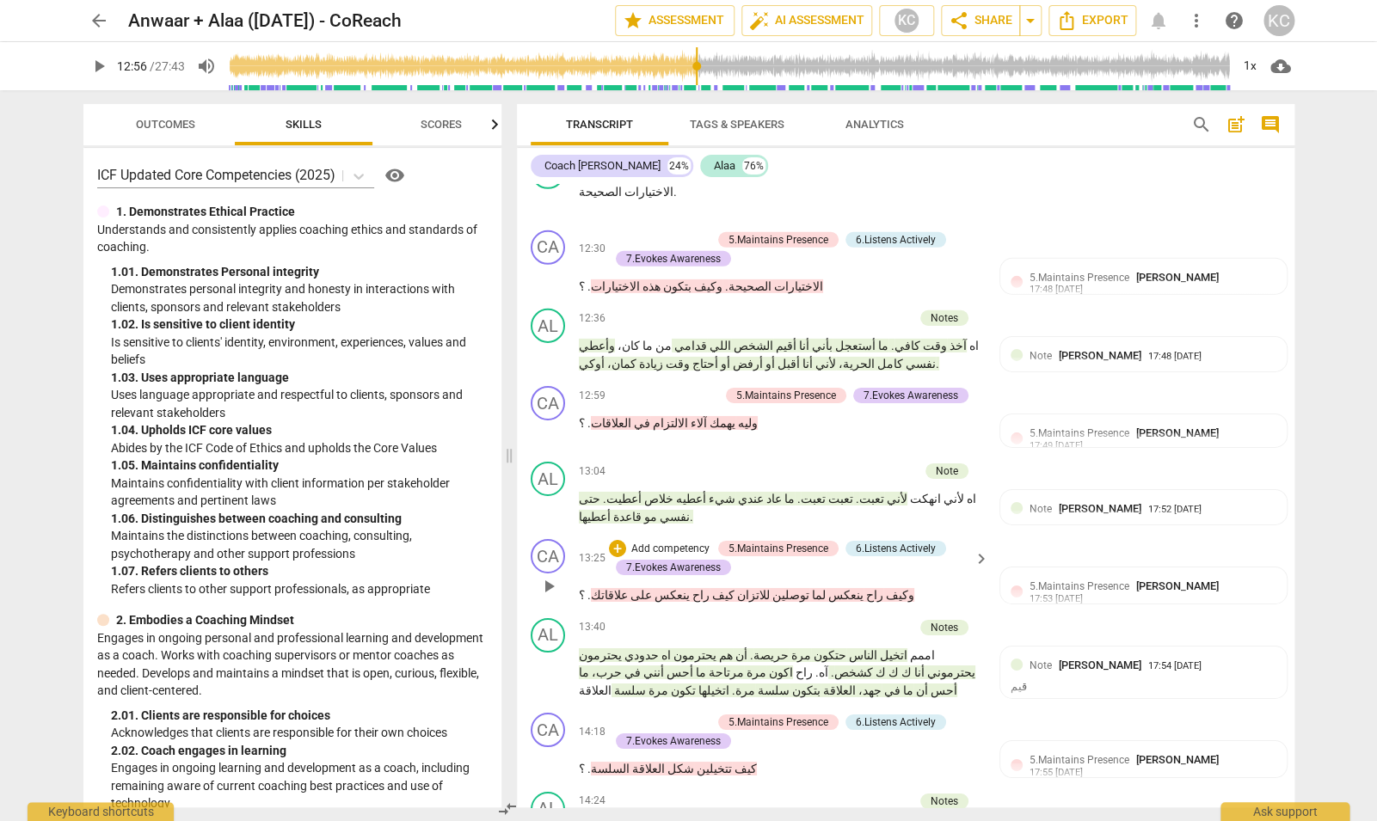
scroll to position [5034, 0]
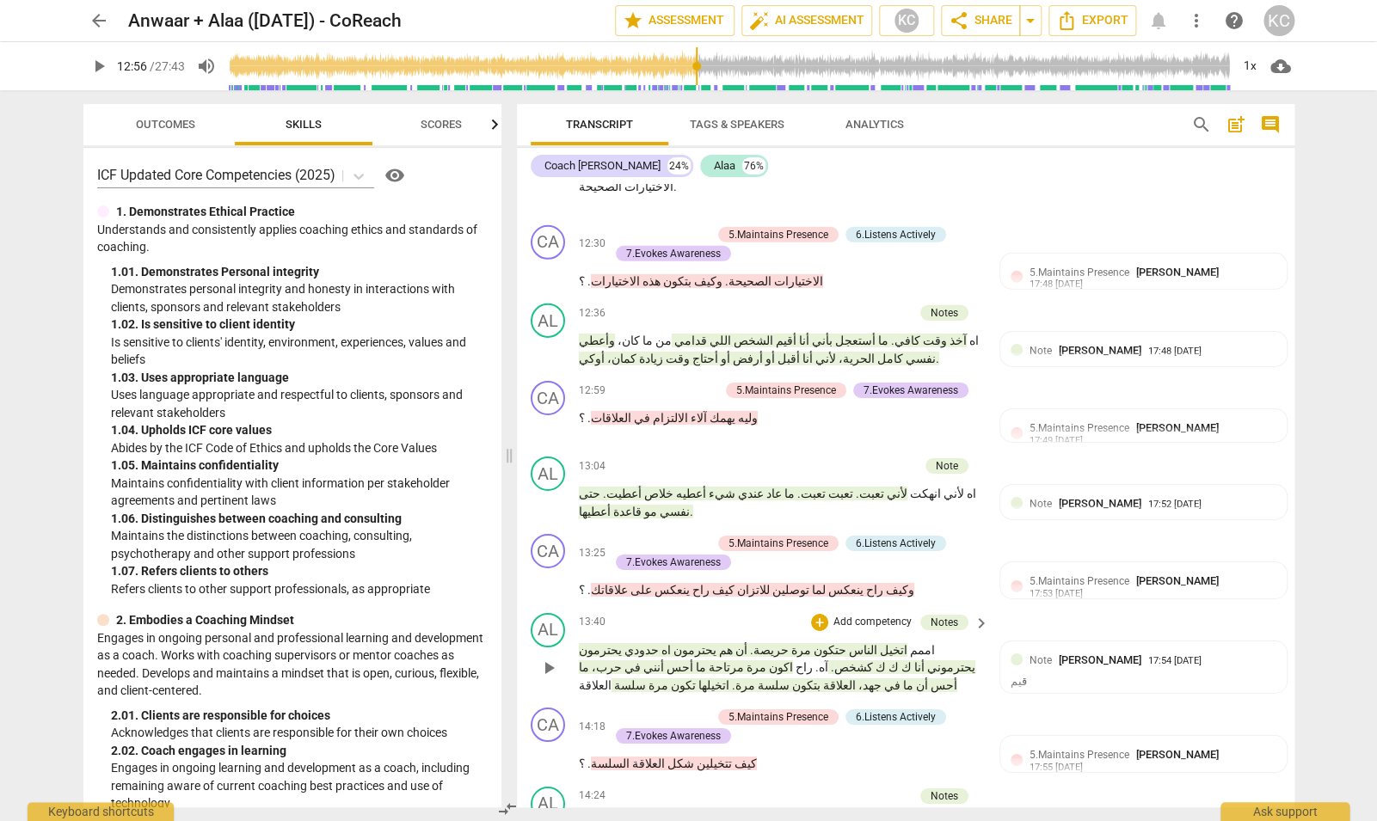
click at [873, 661] on span "كشخص" at bounding box center [853, 668] width 39 height 14
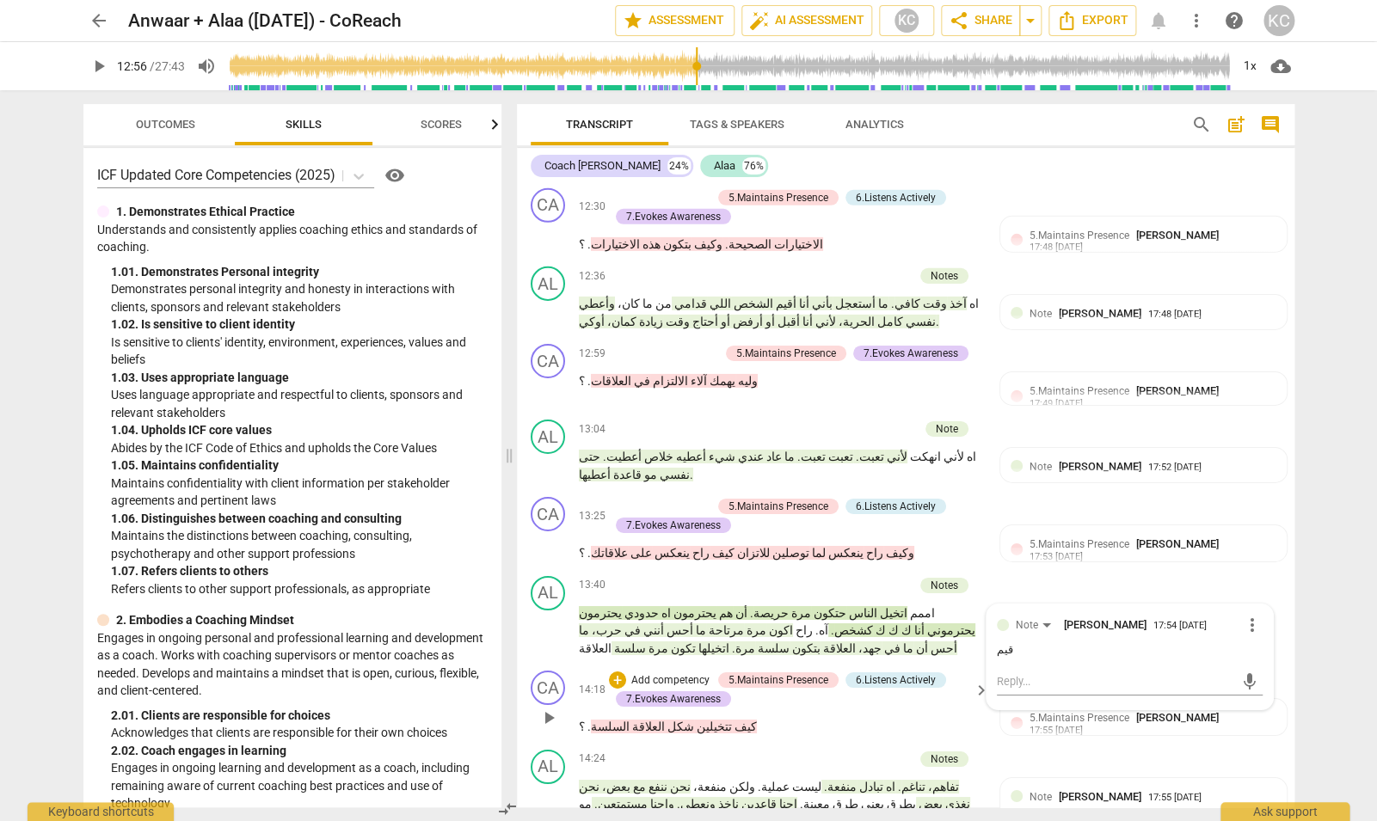
scroll to position [5076, 0]
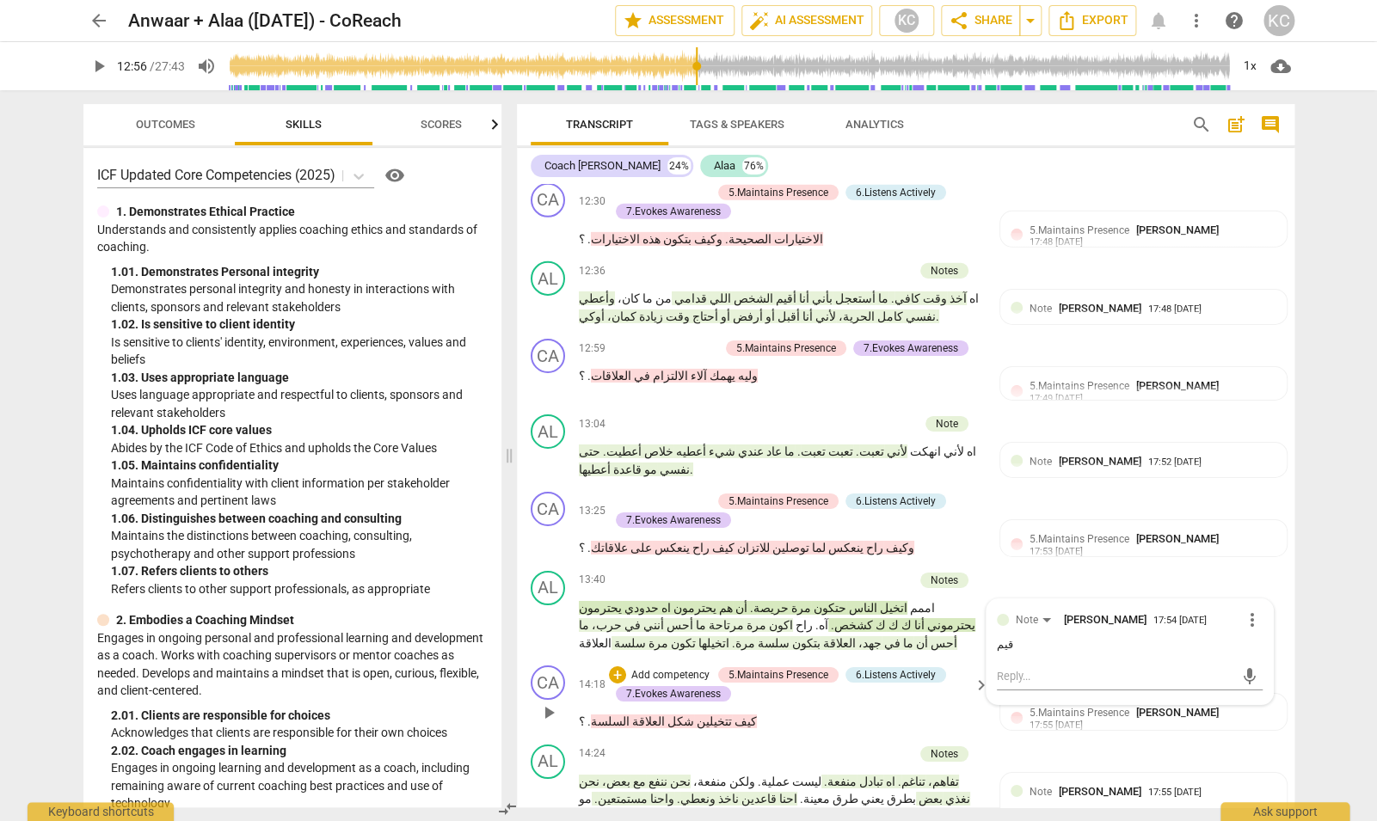
click at [732, 715] on span "كيف" at bounding box center [744, 722] width 25 height 14
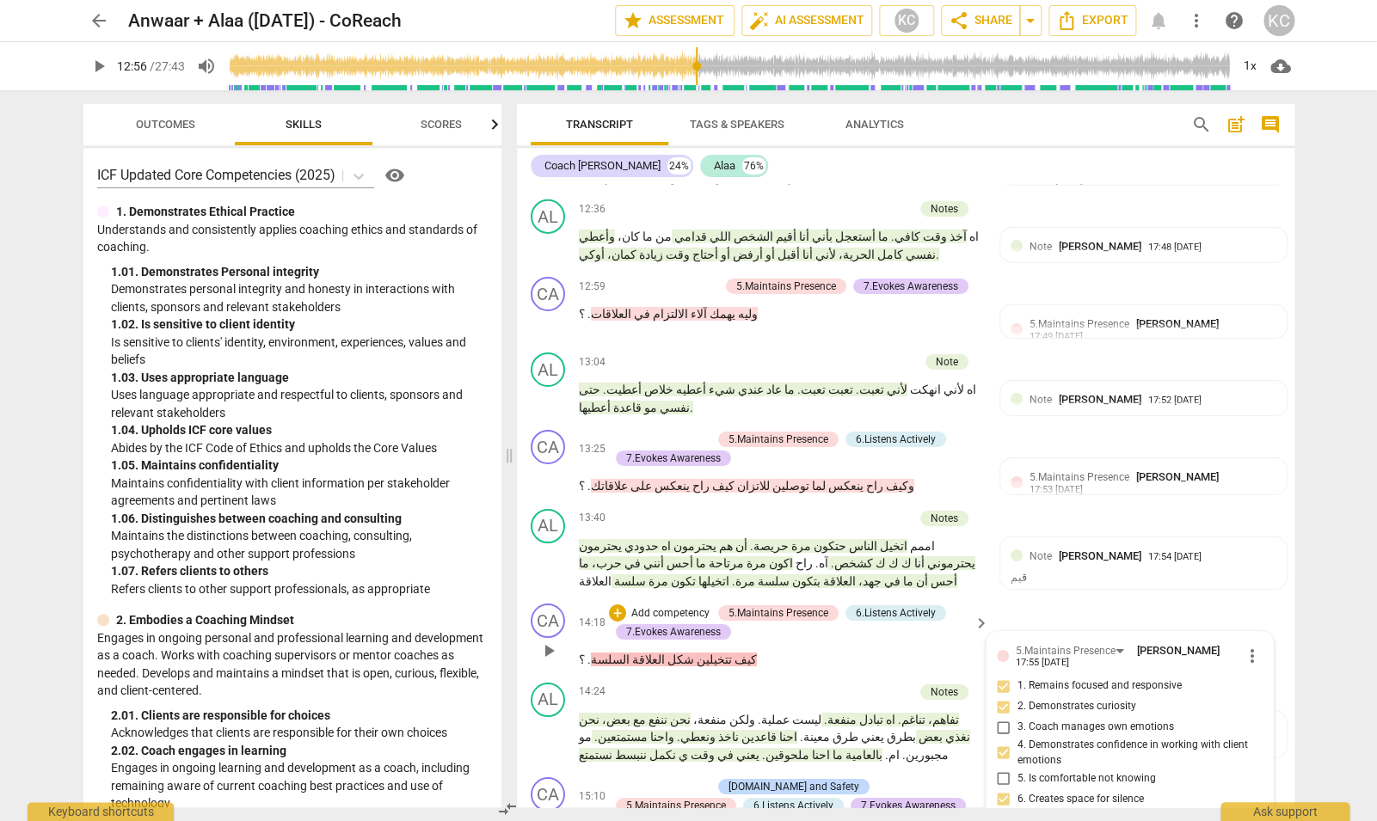
scroll to position [5135, 0]
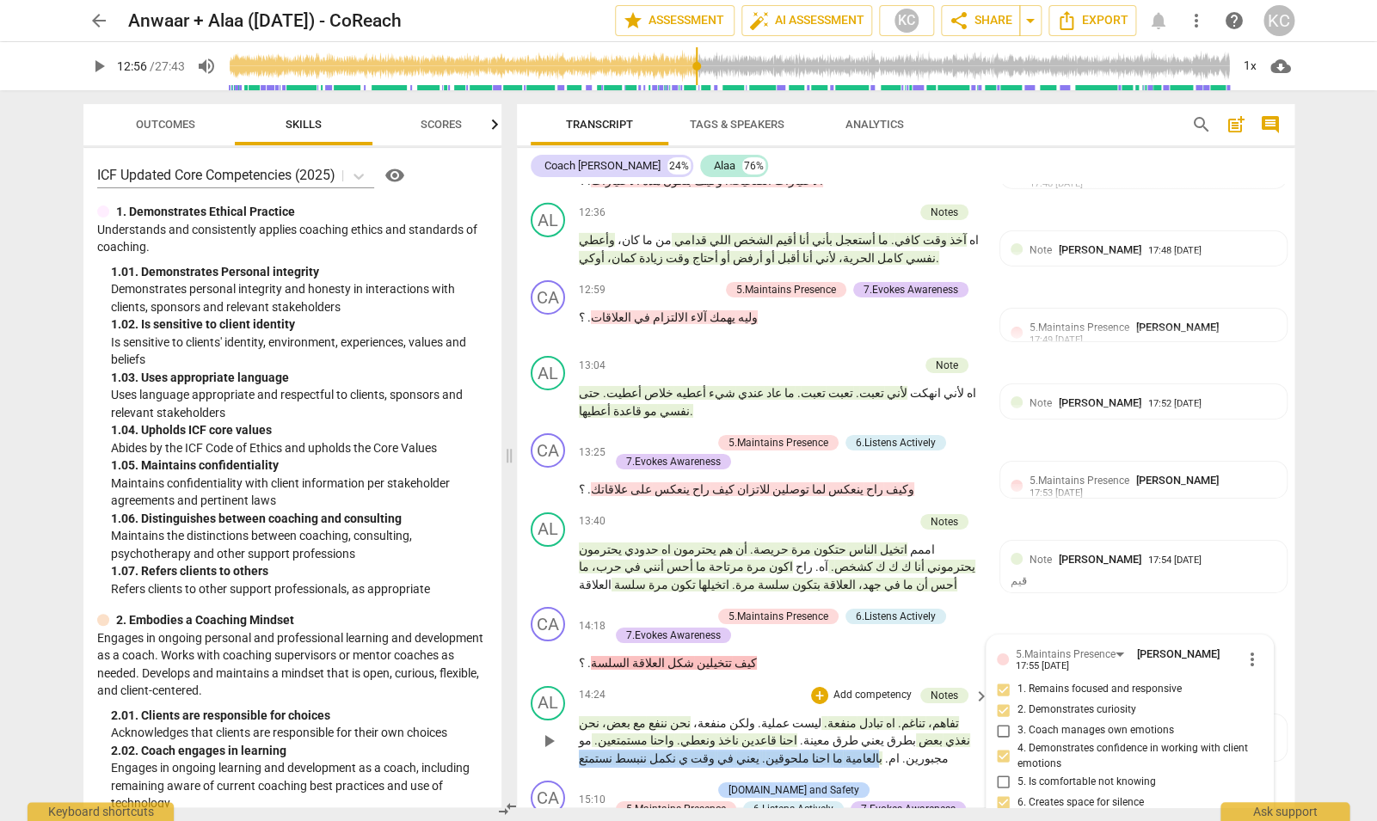
drag, startPoint x: 689, startPoint y: 484, endPoint x: 589, endPoint y: 513, distance: 103.7
click at [589, 679] on div "AL play_arrow pause 14:24 + Add competency Notes keyboard_arrow_right تفاهم، تن…" at bounding box center [906, 726] width 778 height 95
click at [839, 679] on div "AL play_arrow pause 14:24 + Add competency Notes keyboard_arrow_right تفاهم، تن…" at bounding box center [906, 726] width 778 height 95
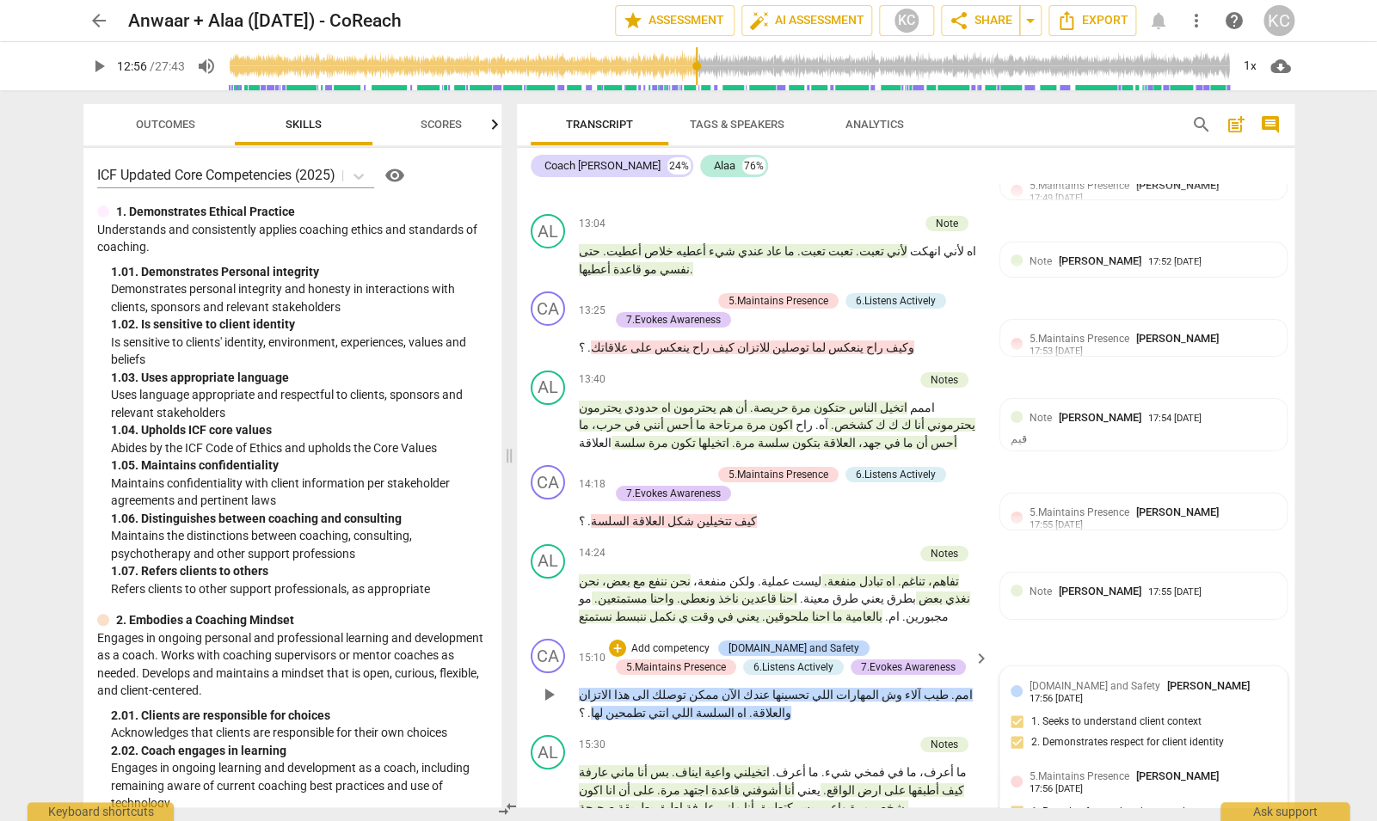
scroll to position [5275, 0]
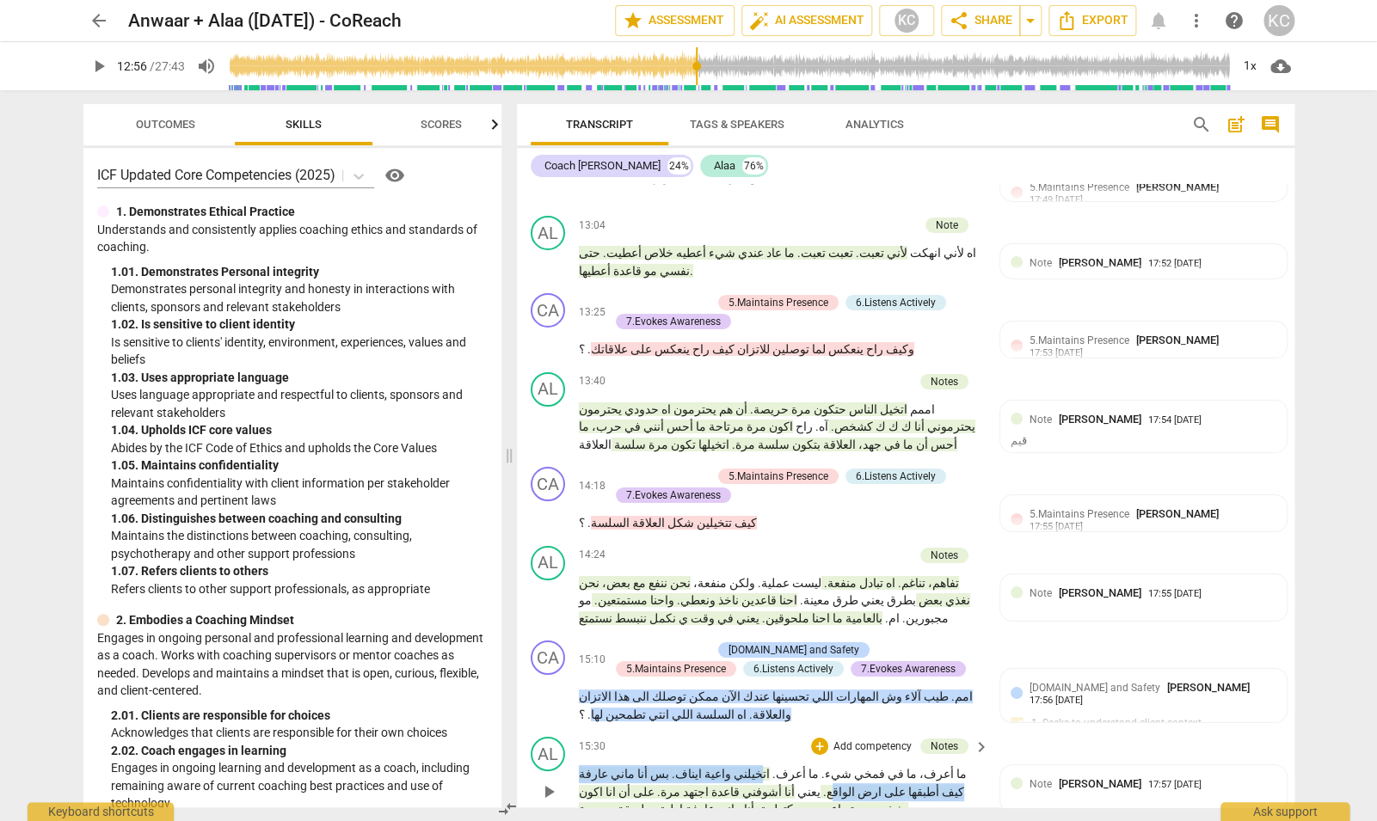
drag, startPoint x: 815, startPoint y: 513, endPoint x: 955, endPoint y: 535, distance: 141.8
click at [955, 766] on p "ما أعرف، ما في فمخي شيء . ما أعرف . اتخيلني واعية ايناف . بس أنا ماني عارفة كيف…" at bounding box center [780, 792] width 403 height 53
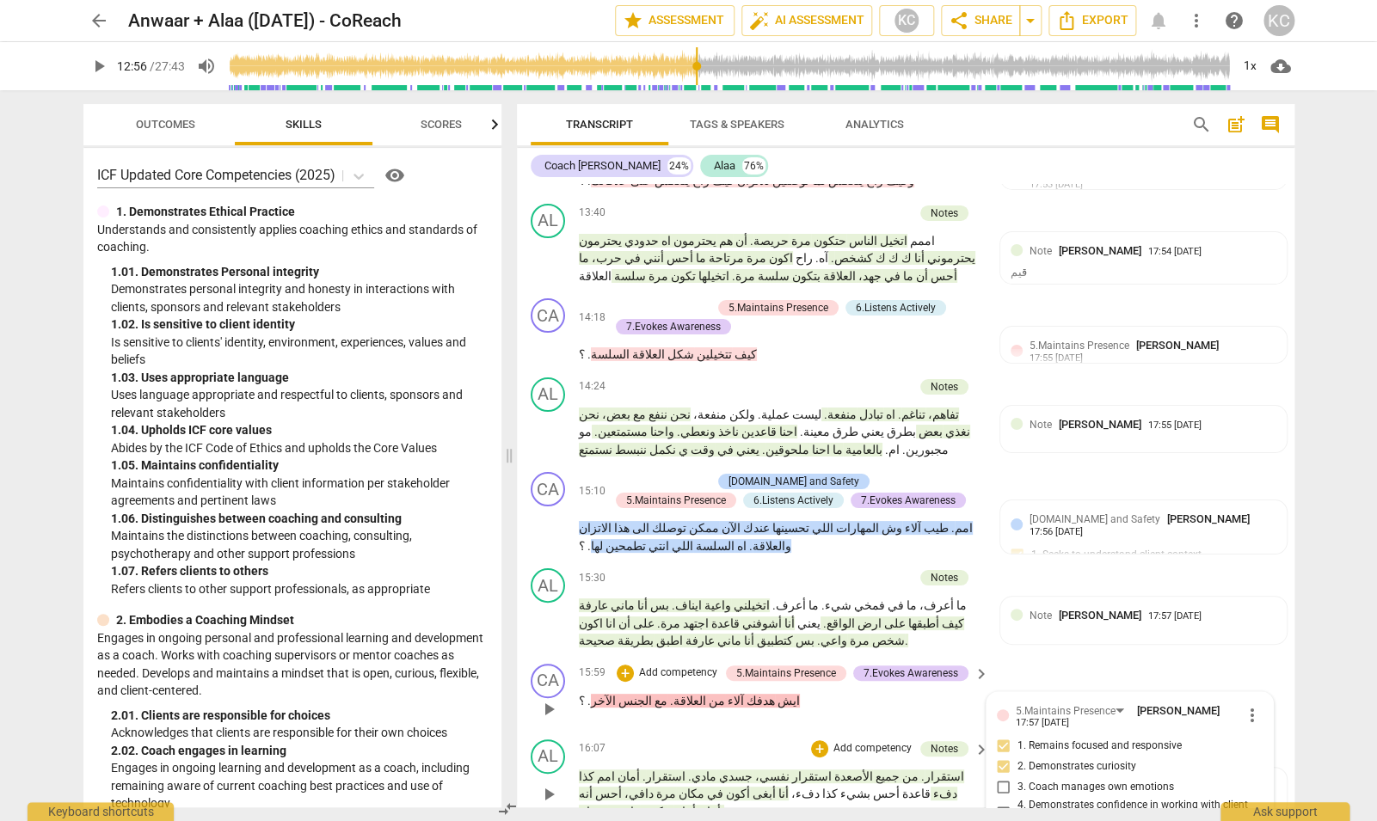
scroll to position [5450, 0]
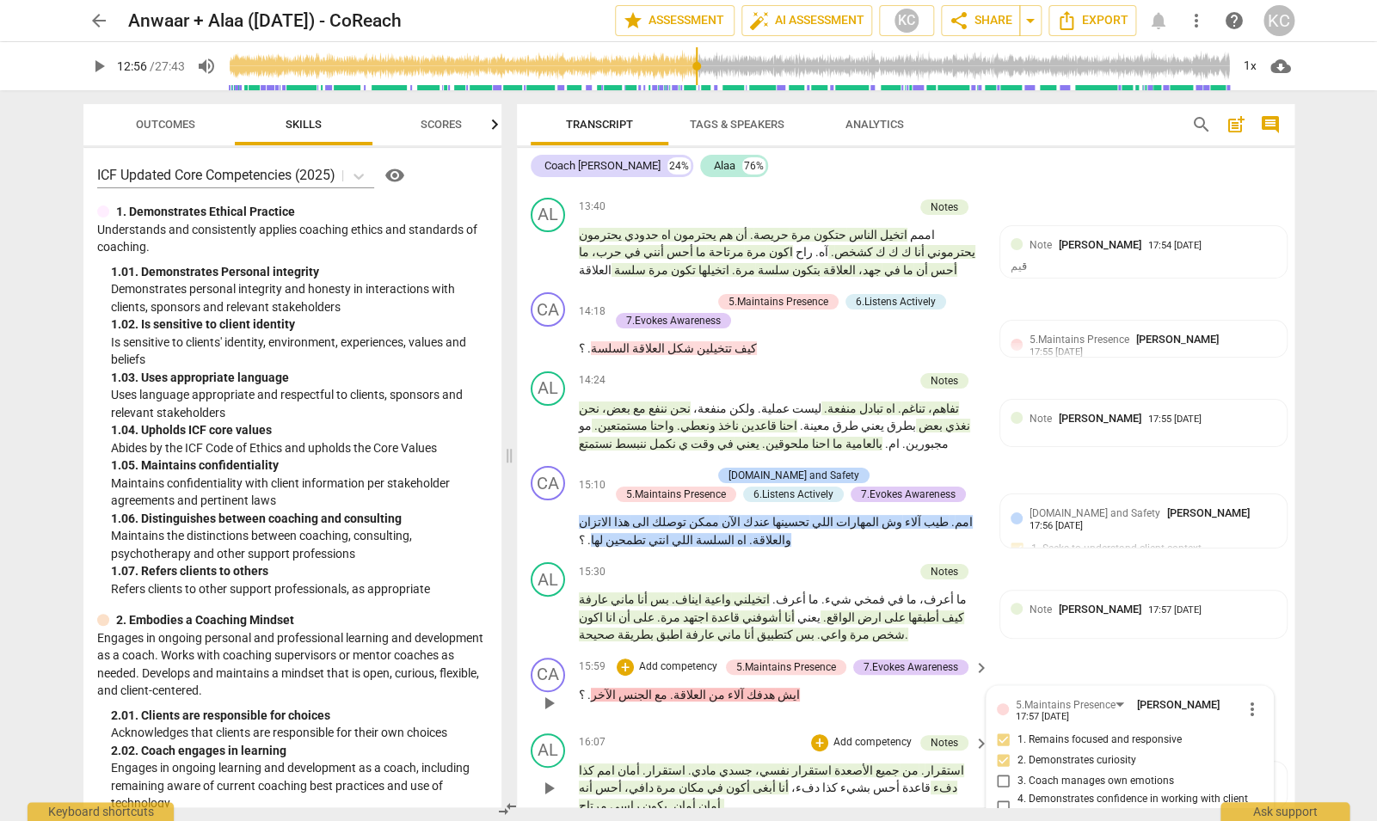
click at [925, 762] on p "استقرار . من جميع الأصعدة استقرار نفسي، جسدي مادي . استقرار . أمان امم كذا دفء …" at bounding box center [780, 788] width 403 height 53
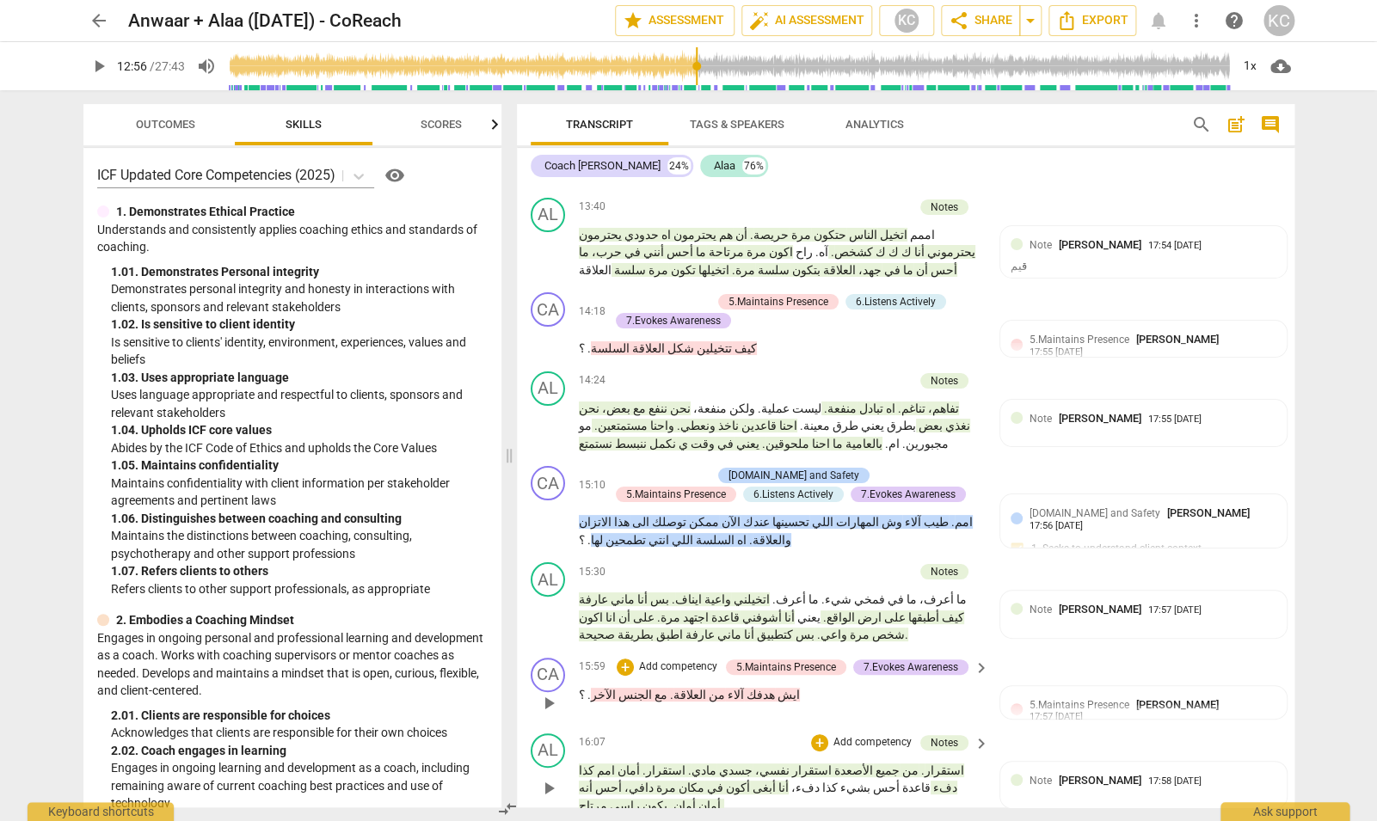
click at [686, 764] on span "استقرار" at bounding box center [666, 771] width 40 height 14
click at [560, 778] on span "play_arrow" at bounding box center [549, 788] width 28 height 21
click at [557, 778] on span "pause" at bounding box center [548, 788] width 21 height 21
click at [550, 778] on span "play_arrow" at bounding box center [548, 788] width 21 height 21
click at [550, 778] on span "pause" at bounding box center [548, 788] width 21 height 21
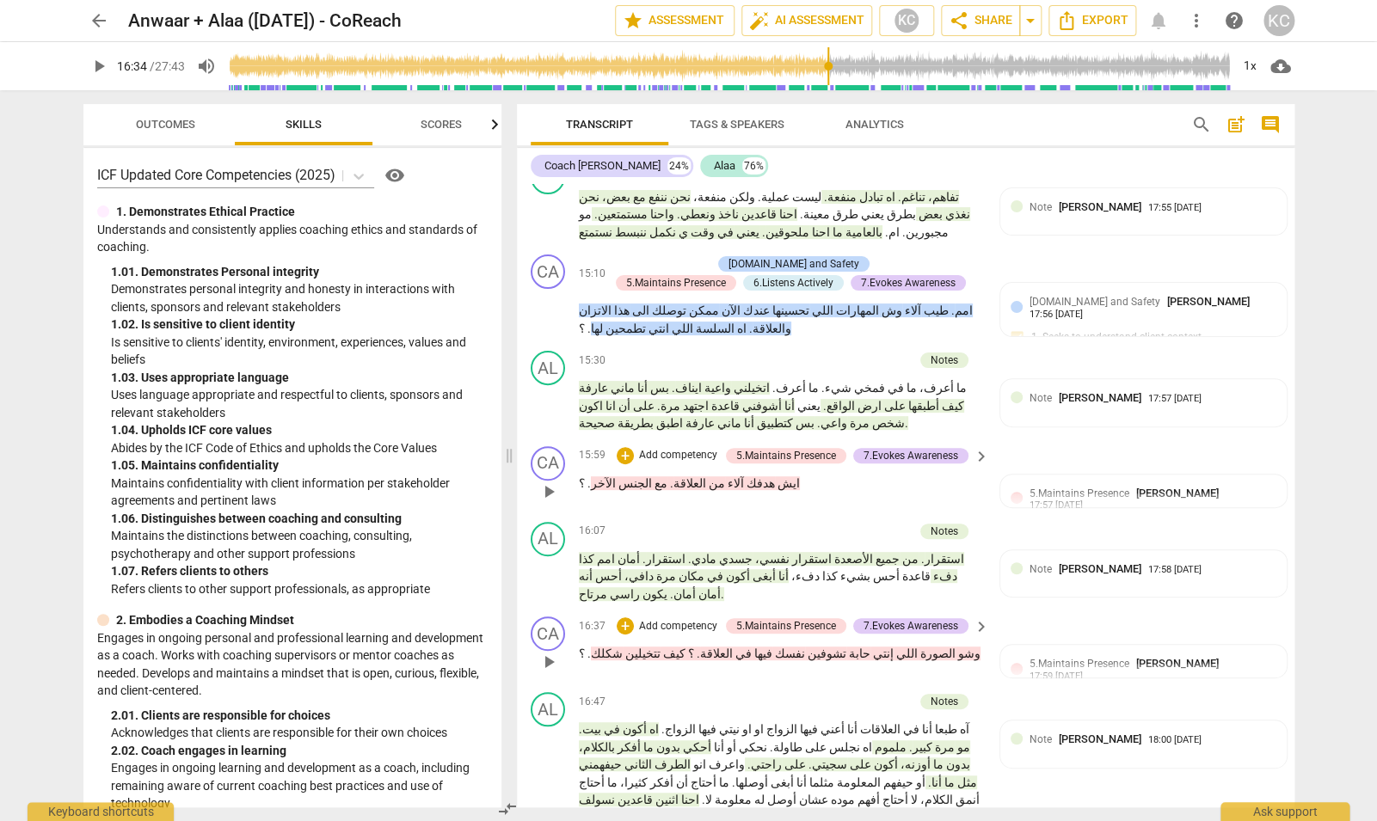
scroll to position [5671, 0]
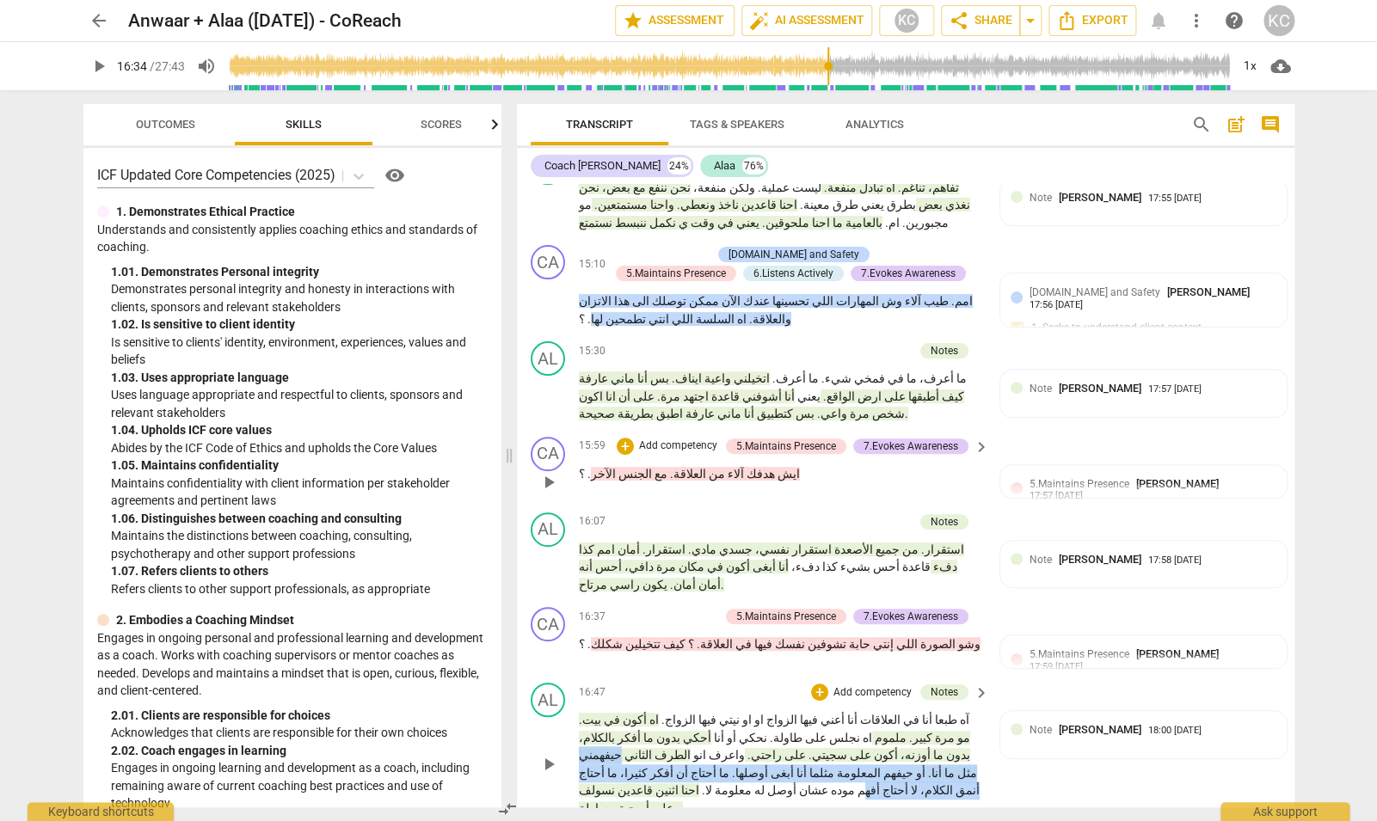
drag, startPoint x: 841, startPoint y: 481, endPoint x: 773, endPoint y: 488, distance: 68.3
click at [773, 711] on p "آه طبعا أنا في العلاقات أنا أعني فيها الزواج او او نيتي فيها الزواج . اه أكون ف…" at bounding box center [780, 764] width 403 height 106
click at [757, 711] on p "آه طبعا أنا في العلاقات أنا أعني فيها الزواج او او نيتي فيها الزواج . اه أكون ف…" at bounding box center [780, 764] width 403 height 106
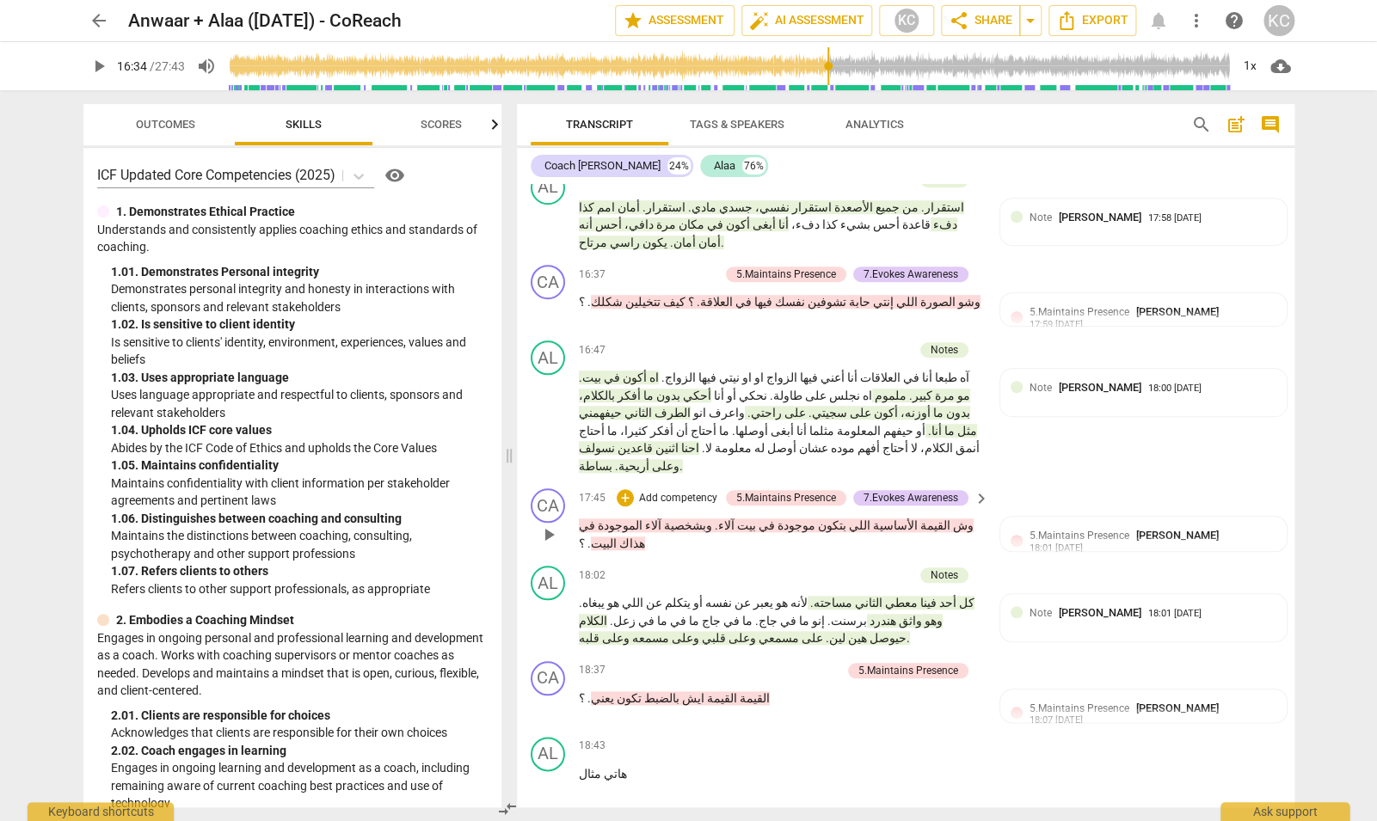
scroll to position [6015, 0]
drag, startPoint x: 618, startPoint y: 304, endPoint x: 605, endPoint y: 304, distance: 13.8
click at [896, 612] on span "واثق" at bounding box center [909, 619] width 26 height 14
click at [639, 557] on div "AL play_arrow pause 18:02 + Add competency Notes keyboard_arrow_right كل [DATE]…" at bounding box center [906, 604] width 778 height 95
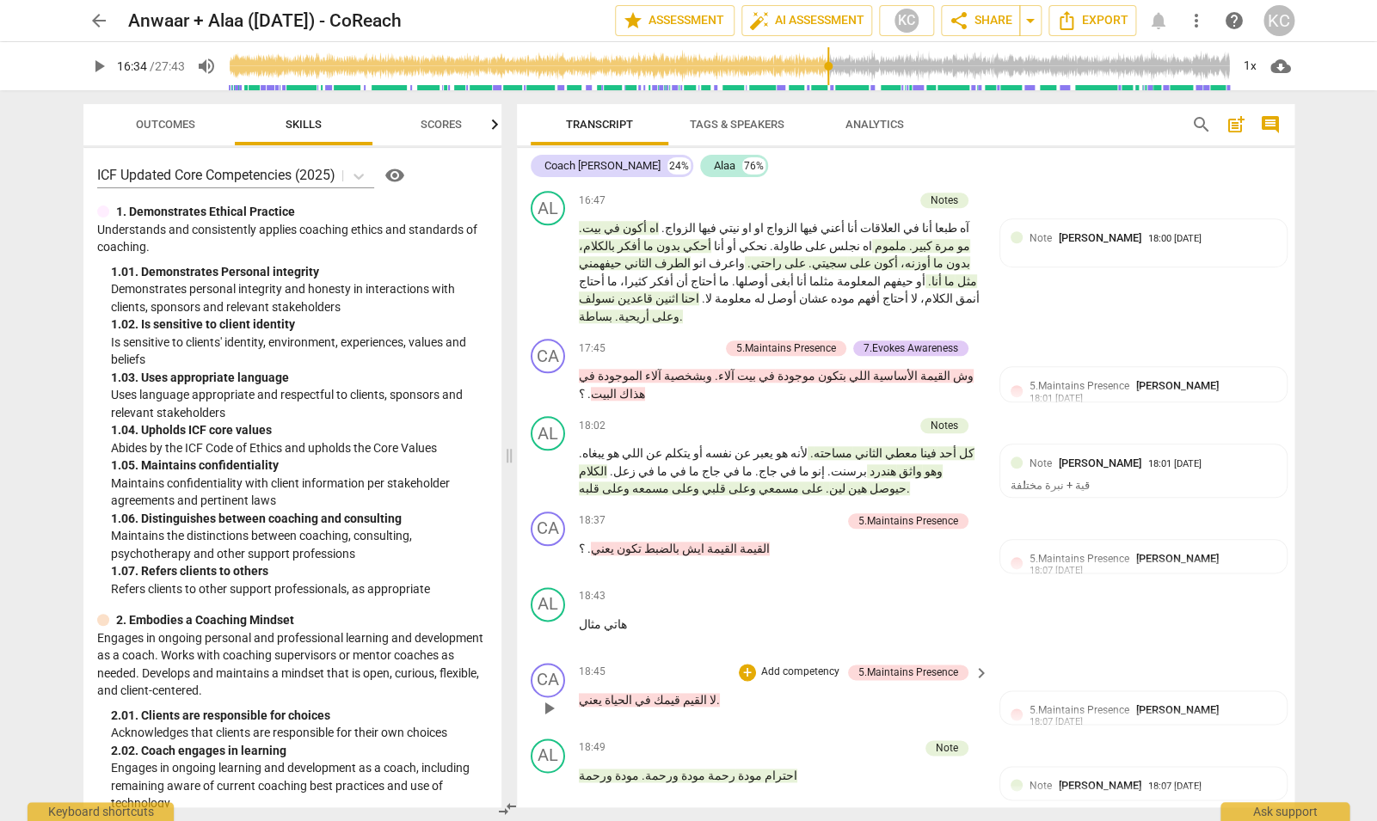
scroll to position [6169, 0]
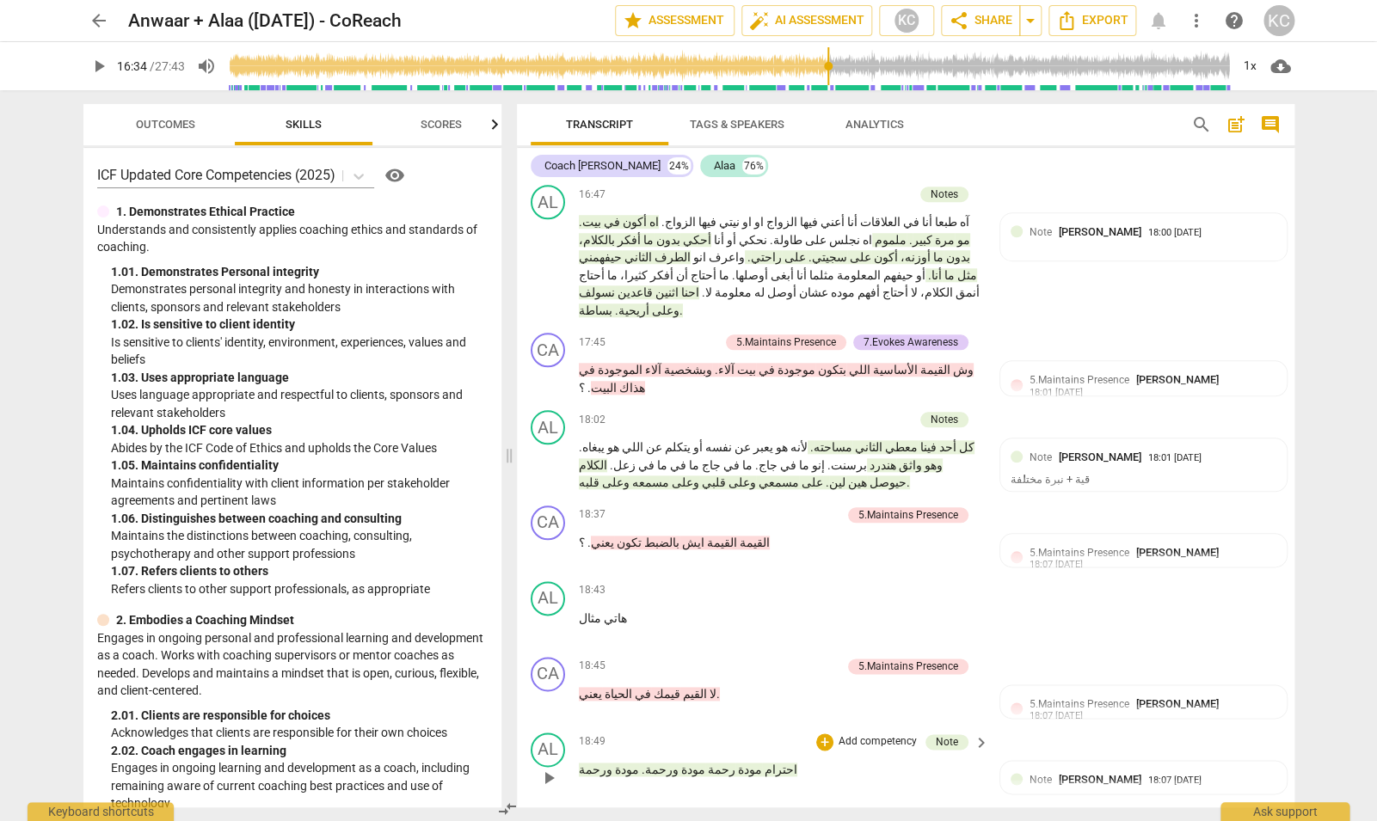
click at [705, 763] on span "رحمة" at bounding box center [720, 770] width 30 height 14
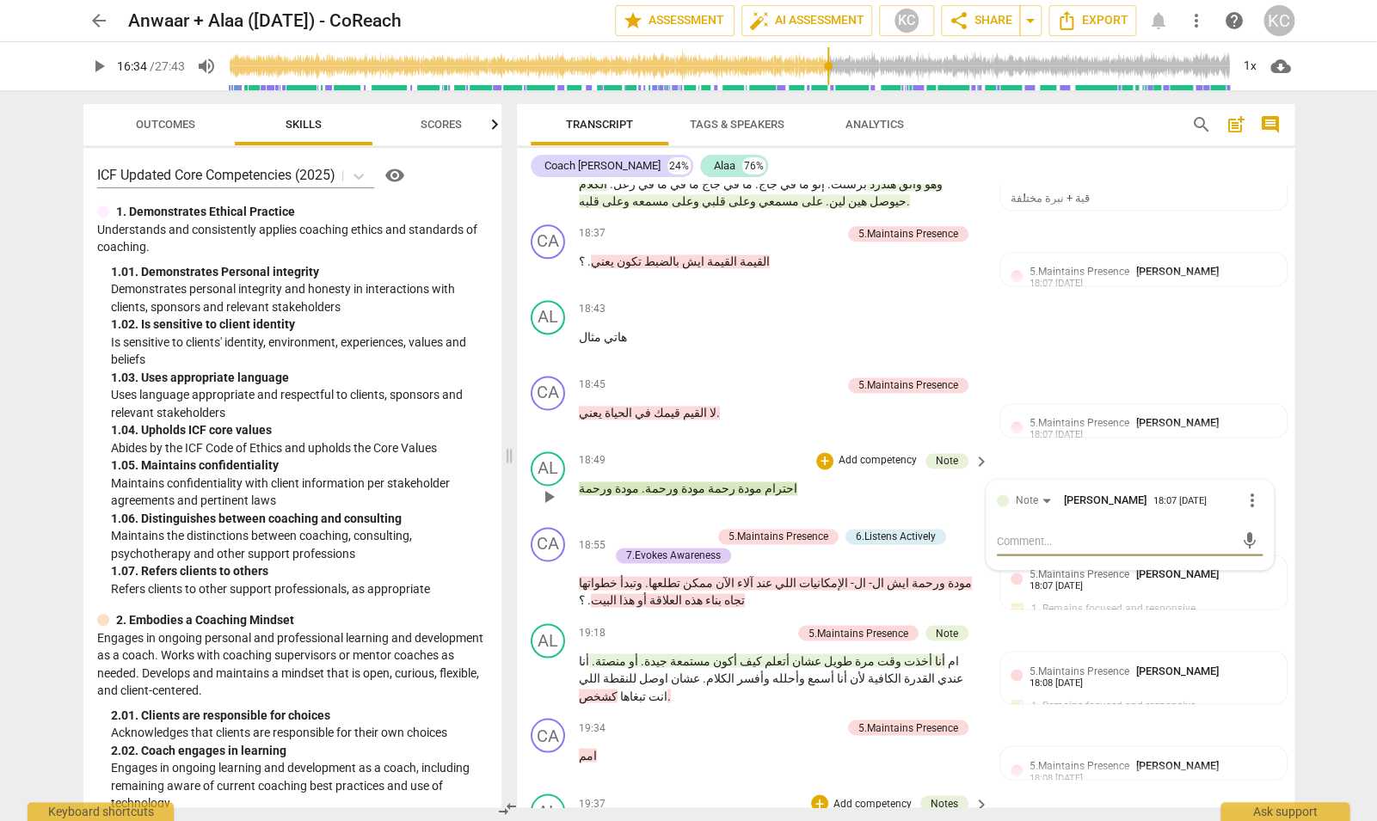
scroll to position [6453, 0]
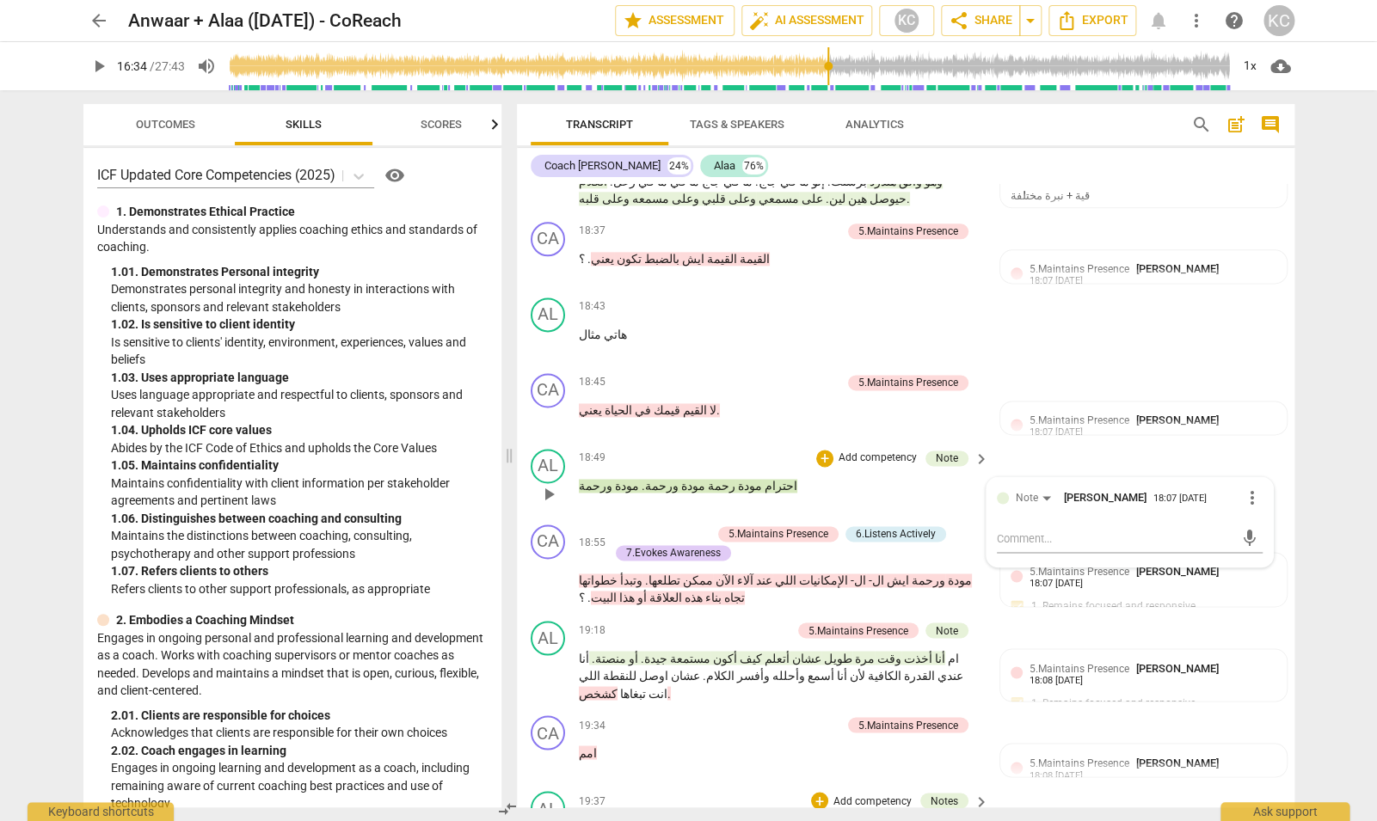
drag, startPoint x: 789, startPoint y: 544, endPoint x: 702, endPoint y: 551, distance: 87.1
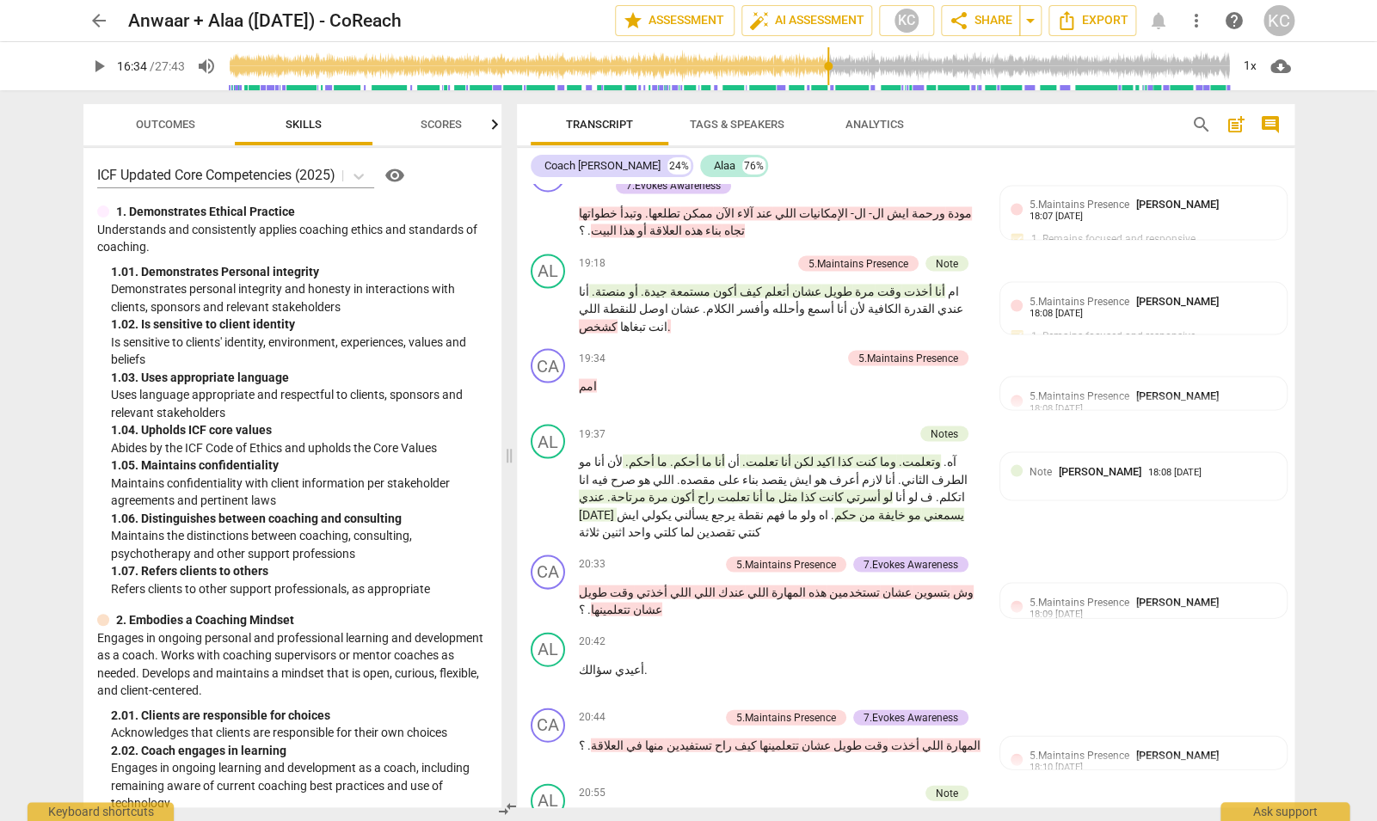
scroll to position [6824, 0]
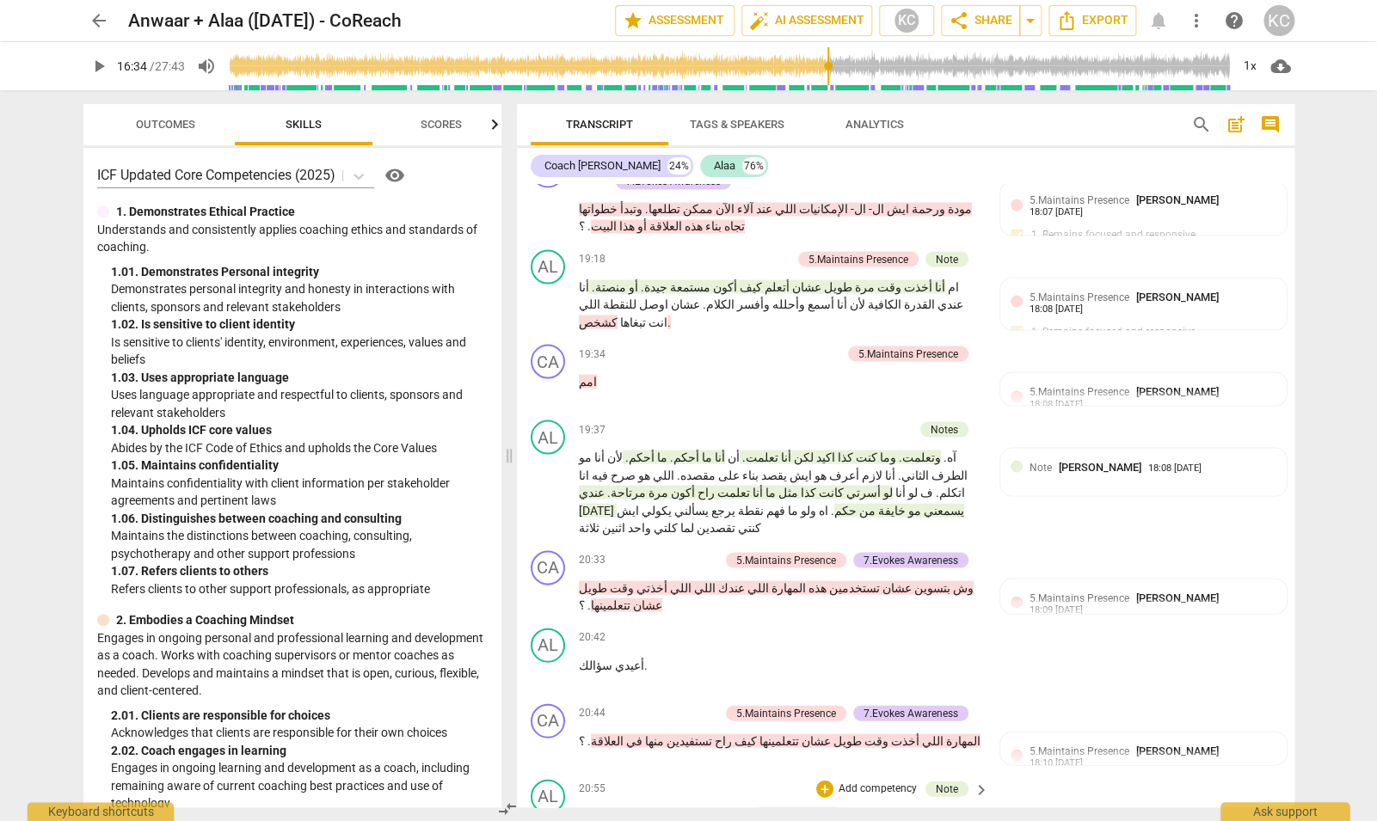
drag, startPoint x: 844, startPoint y: 480, endPoint x: 785, endPoint y: 480, distance: 58.5
click at [785, 808] on p "حطبقها . بس أحتاج يكون الطرف الثاني . يقدر هاذا الشي ويسعى له عشان نكون البيئة …" at bounding box center [780, 825] width 403 height 35
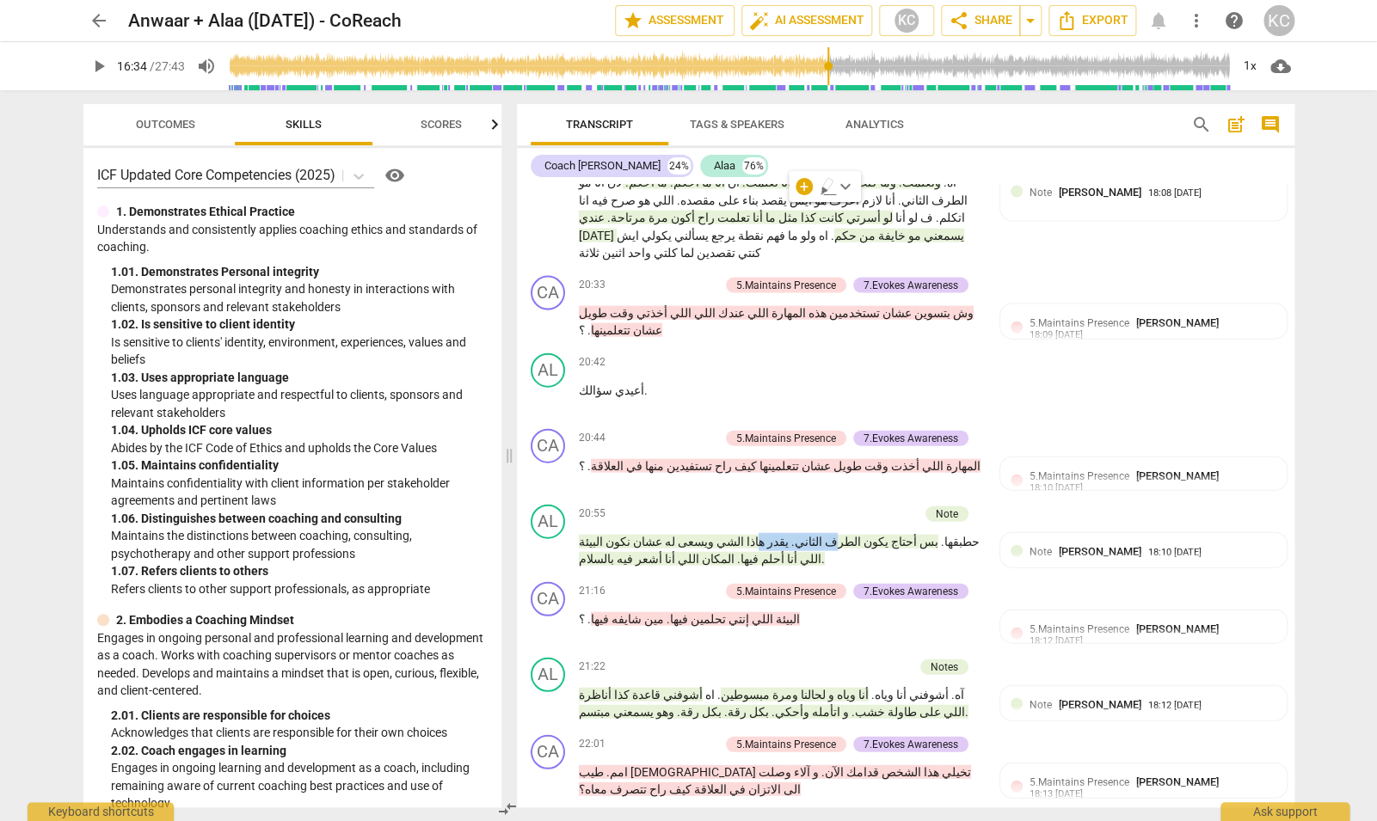
scroll to position [7104, 0]
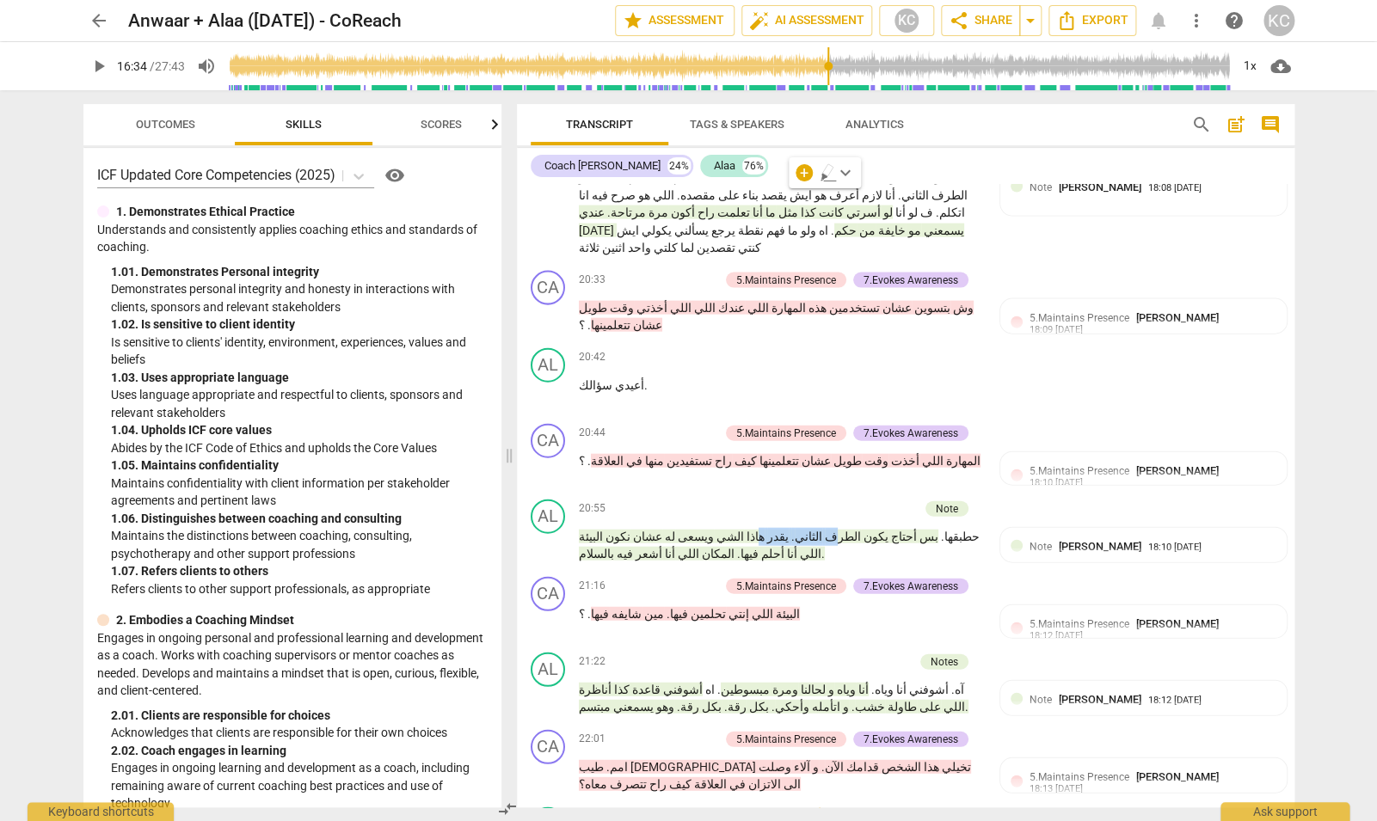
click at [692, 808] on div "22:27 + Add competency Notes keyboard_arrow_right" at bounding box center [785, 817] width 413 height 19
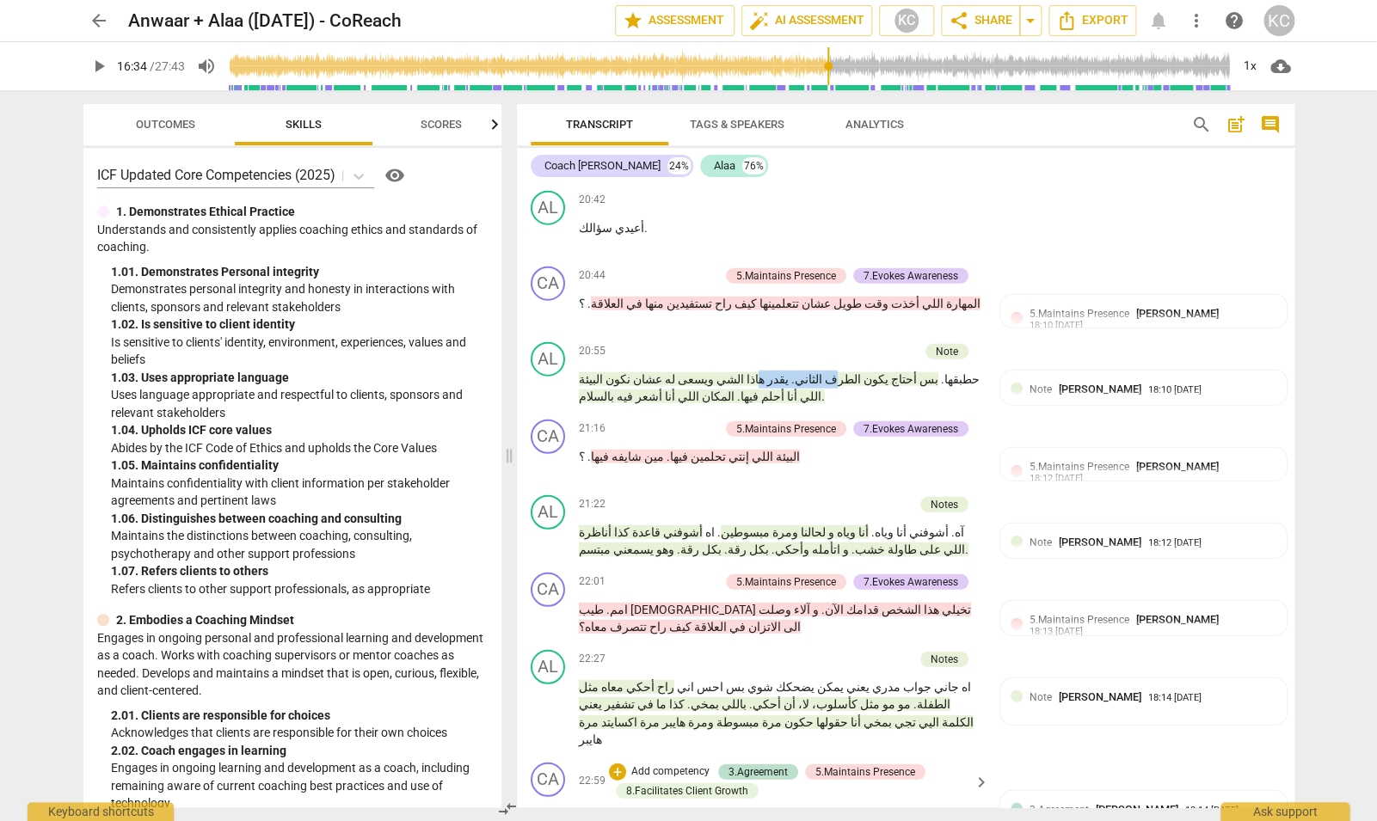
scroll to position [7273, 0]
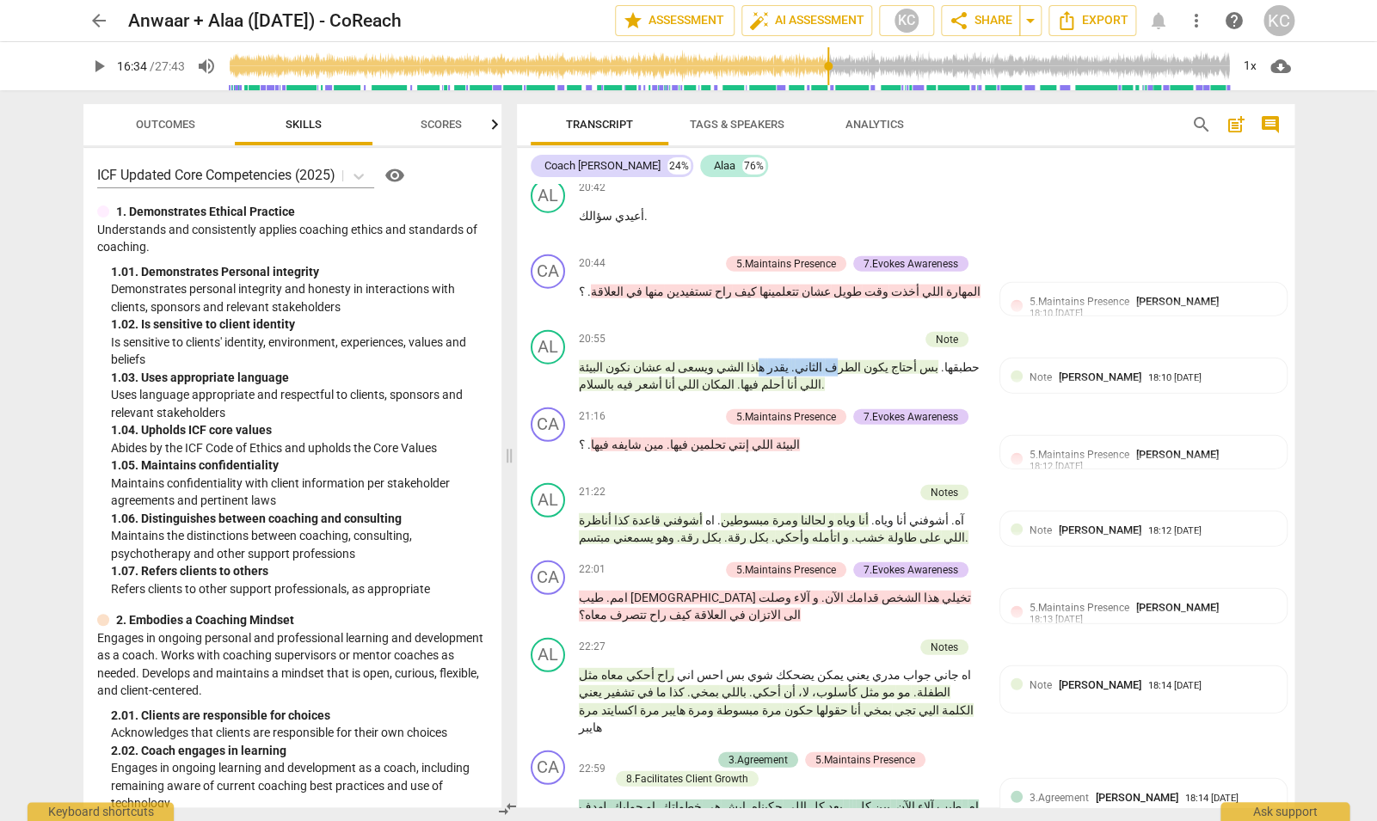
type input "1443"
drag, startPoint x: 821, startPoint y: 525, endPoint x: 757, endPoint y: 526, distance: 63.7
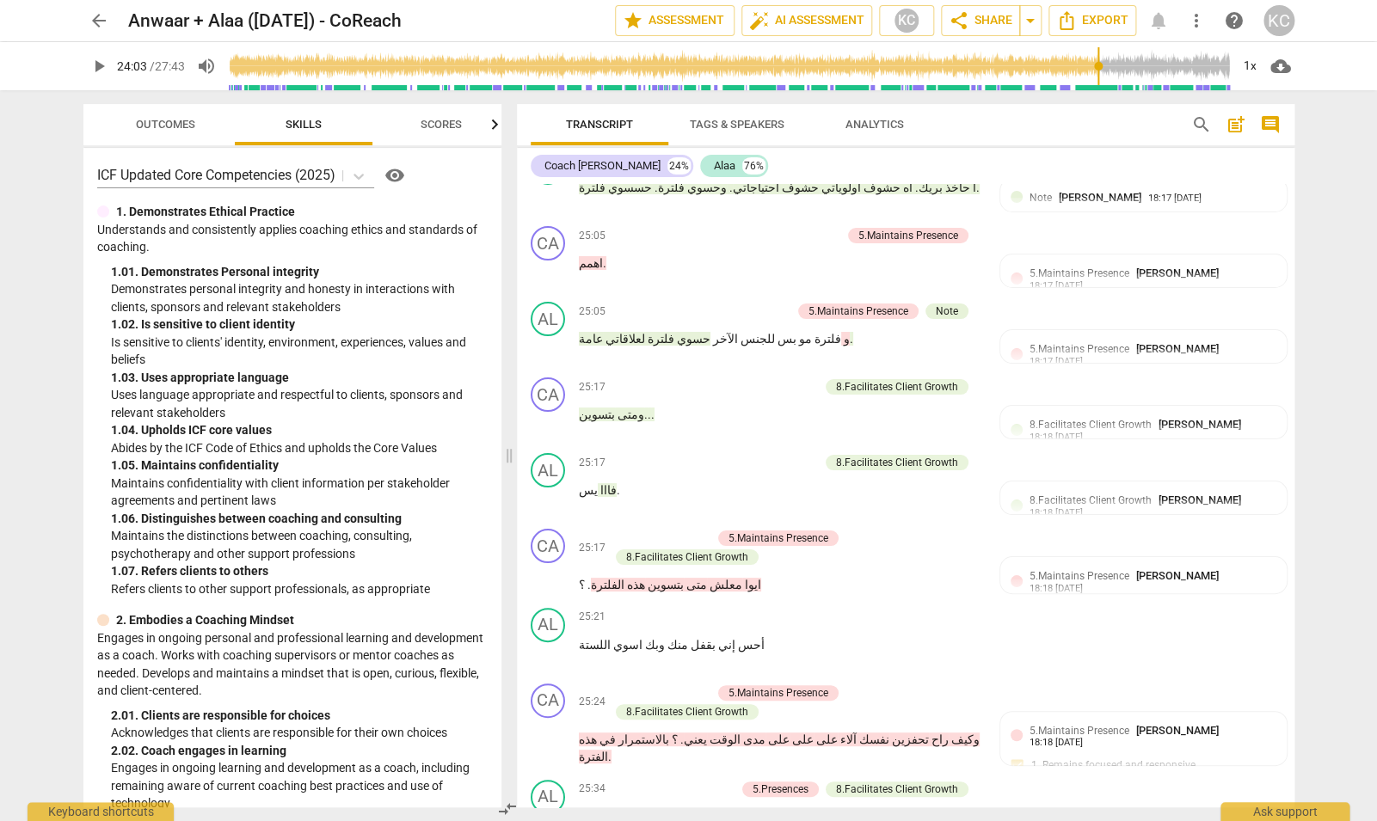
scroll to position [8181, 0]
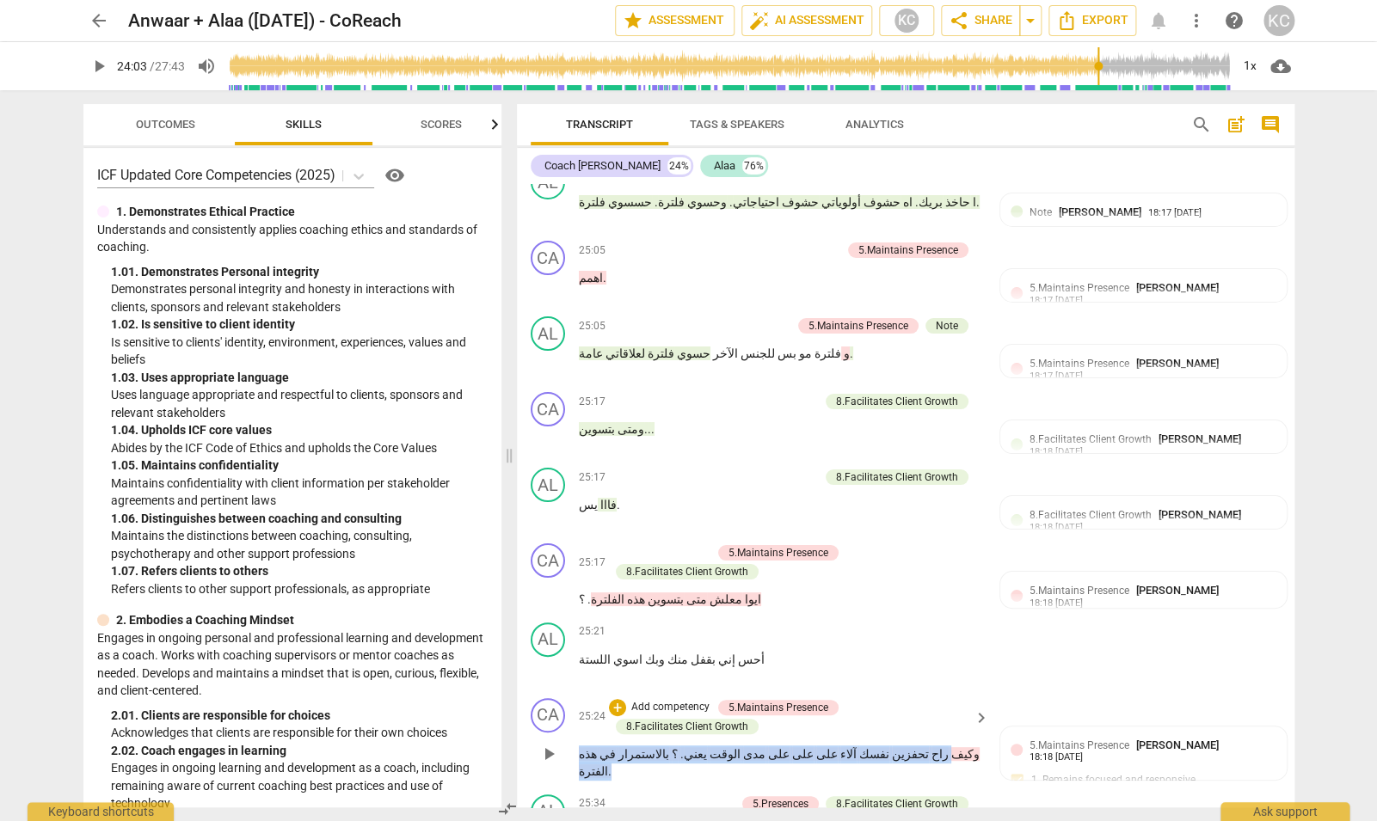
drag, startPoint x: 899, startPoint y: 355, endPoint x: 651, endPoint y: 367, distance: 248.0
click at [651, 692] on div "CA play_arrow pause 25:24 + Add competency 5.Maintains Presence 8.Facilitates C…" at bounding box center [906, 740] width 778 height 96
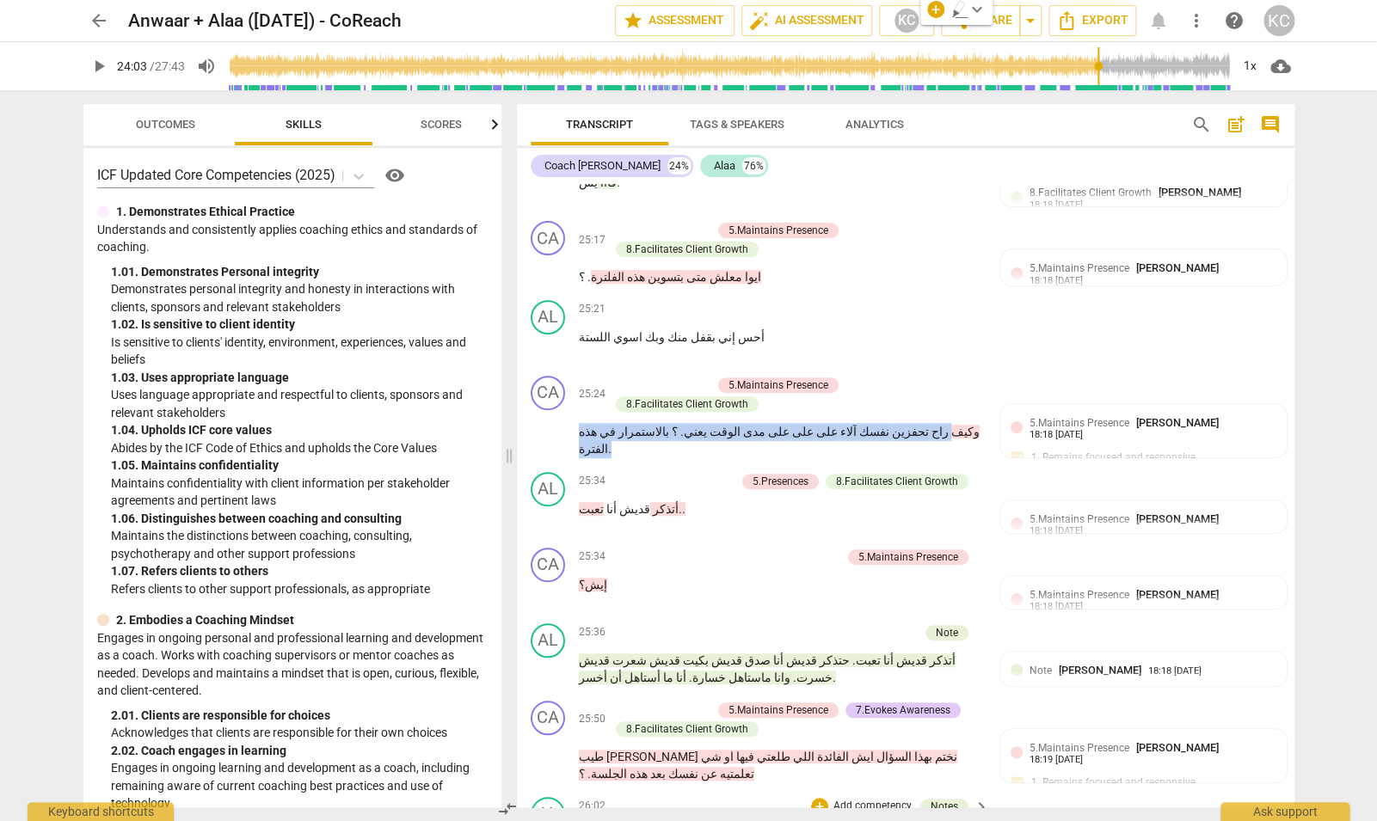
scroll to position [8507, 0]
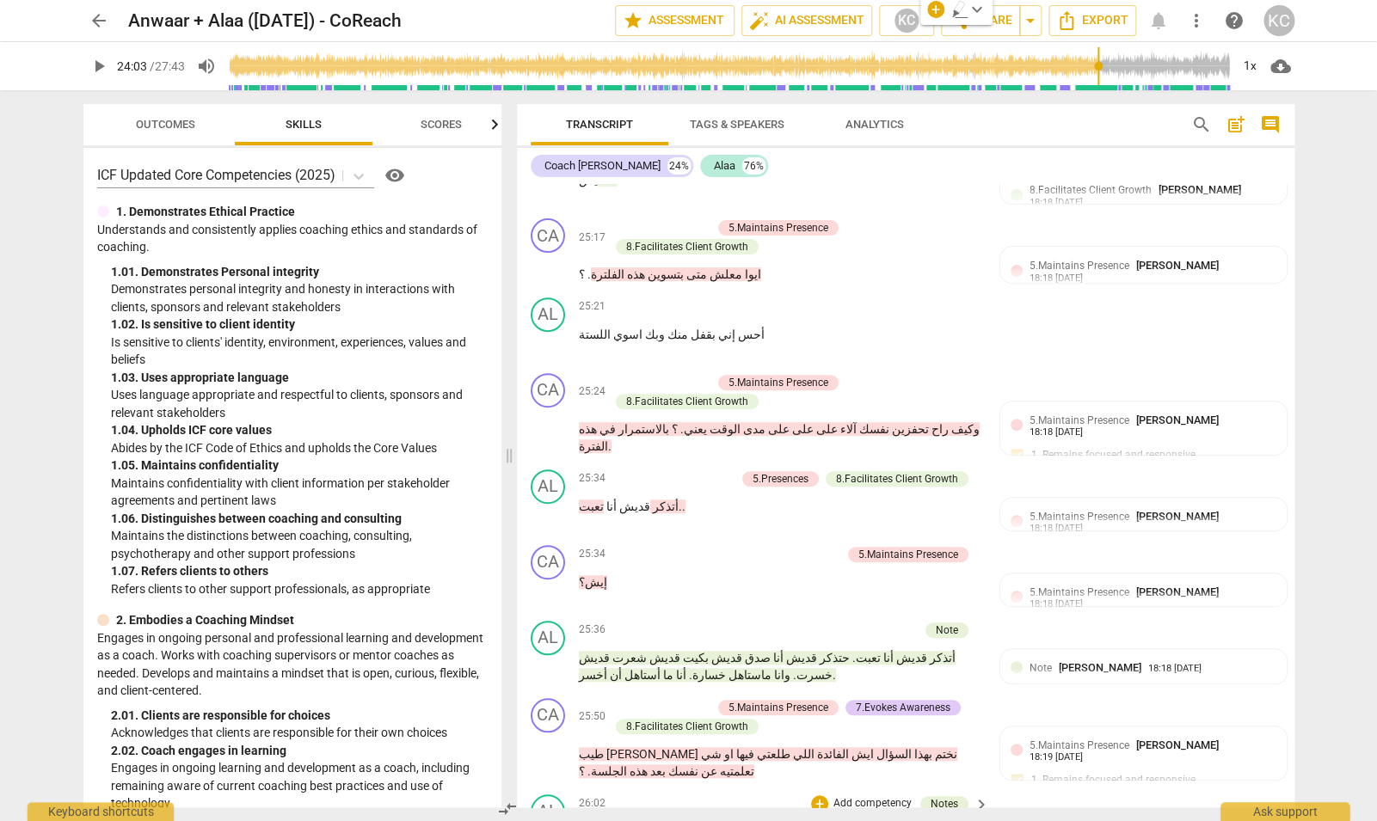
drag, startPoint x: 983, startPoint y: 411, endPoint x: 693, endPoint y: 413, distance: 289.9
drag, startPoint x: 692, startPoint y: 416, endPoint x: 741, endPoint y: 417, distance: 48.2
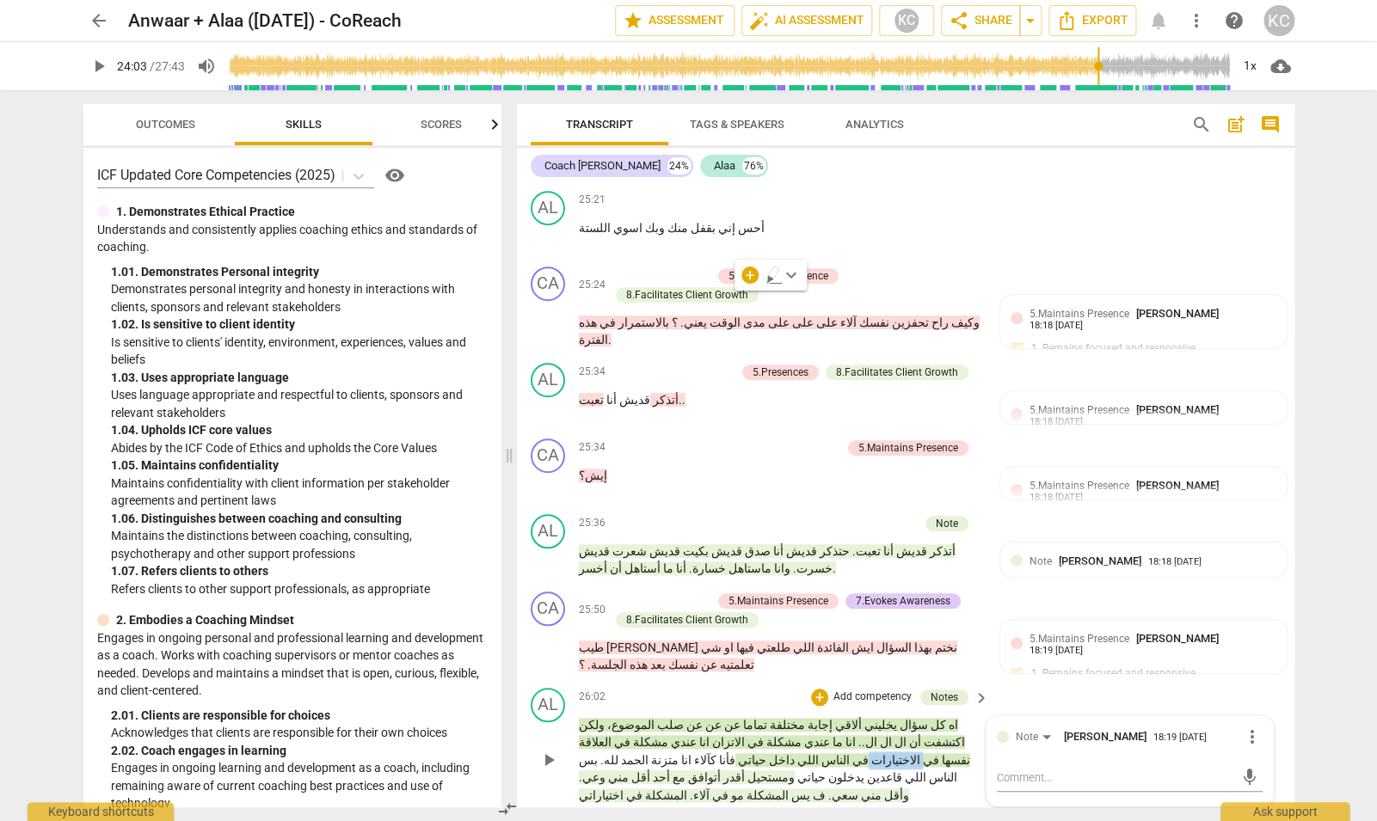
scroll to position [8624, 0]
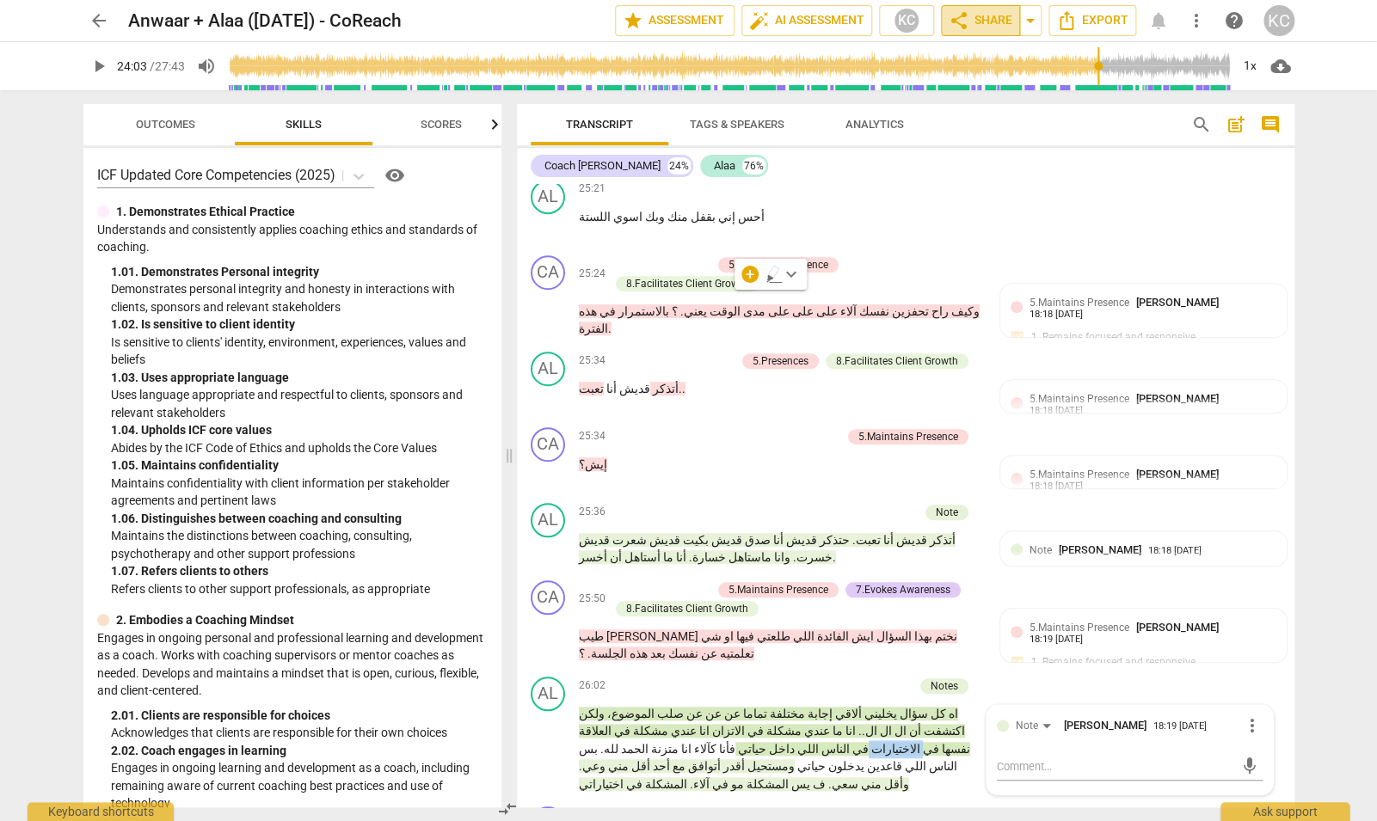
click at [981, 16] on span "share Share" at bounding box center [981, 20] width 64 height 21
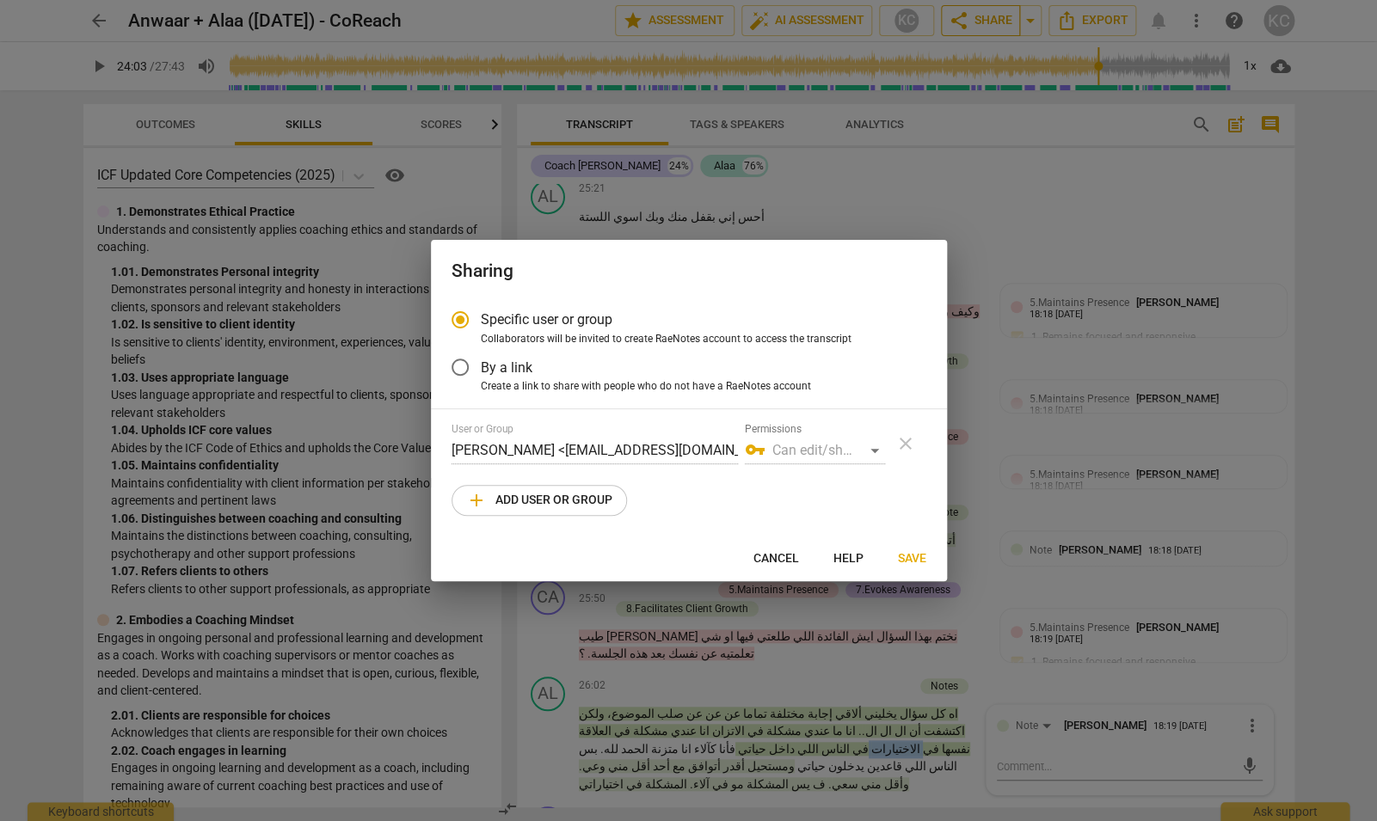
radio input "false"
click at [528, 370] on span "By a link" at bounding box center [507, 368] width 52 height 20
click at [481, 370] on input "By a link" at bounding box center [460, 367] width 41 height 41
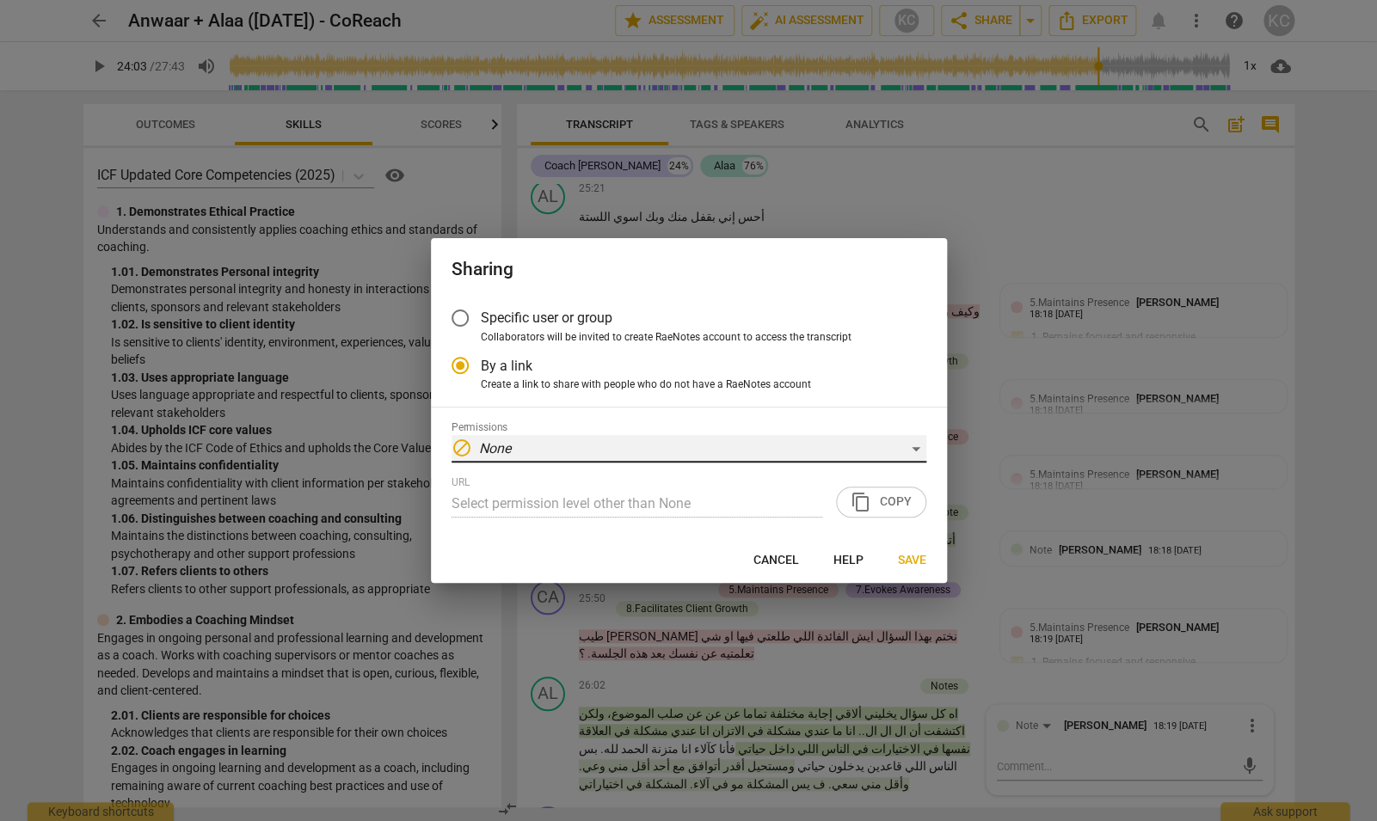
click at [495, 440] on em "None" at bounding box center [495, 448] width 32 height 16
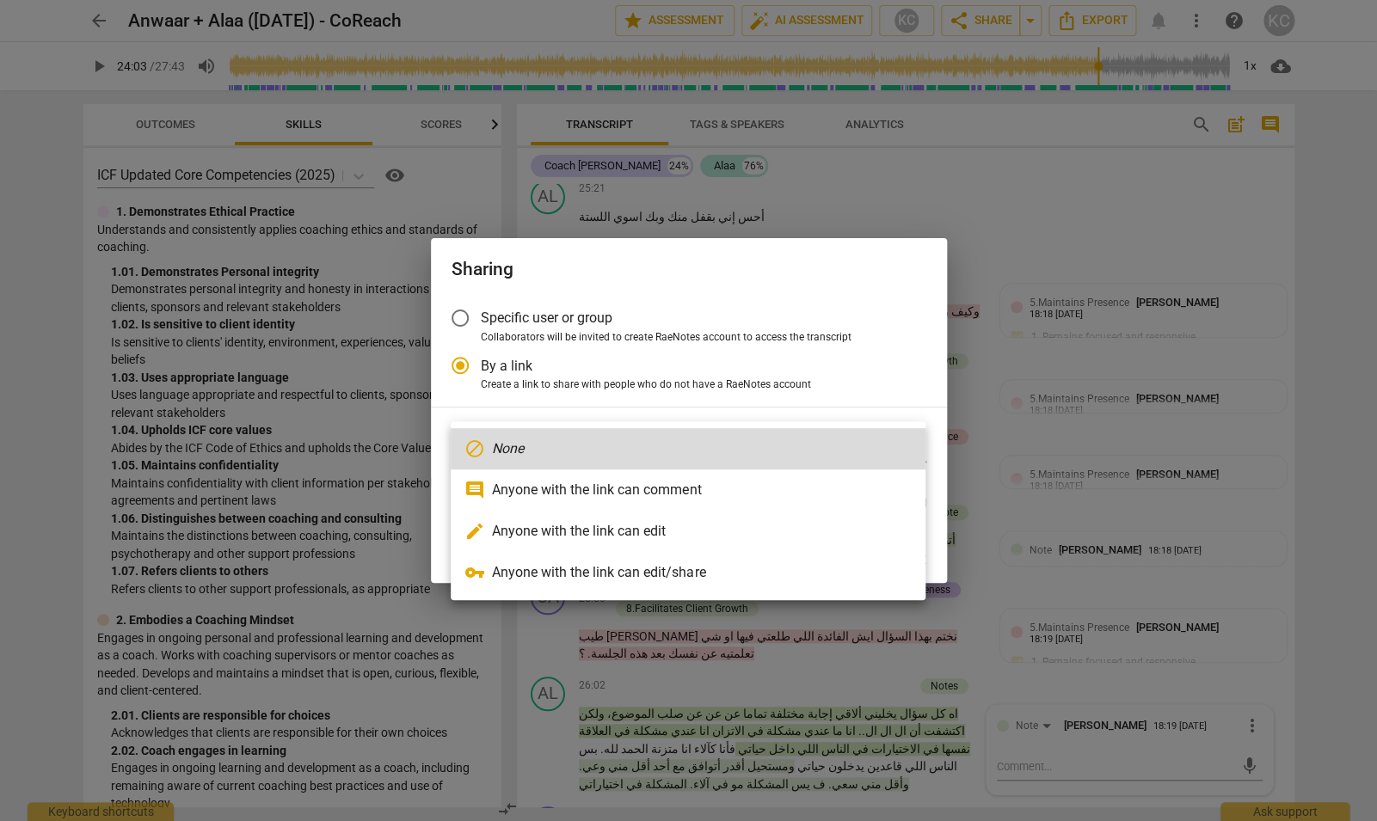
click at [510, 489] on li "comment Anyone with the link can comment" at bounding box center [688, 490] width 475 height 41
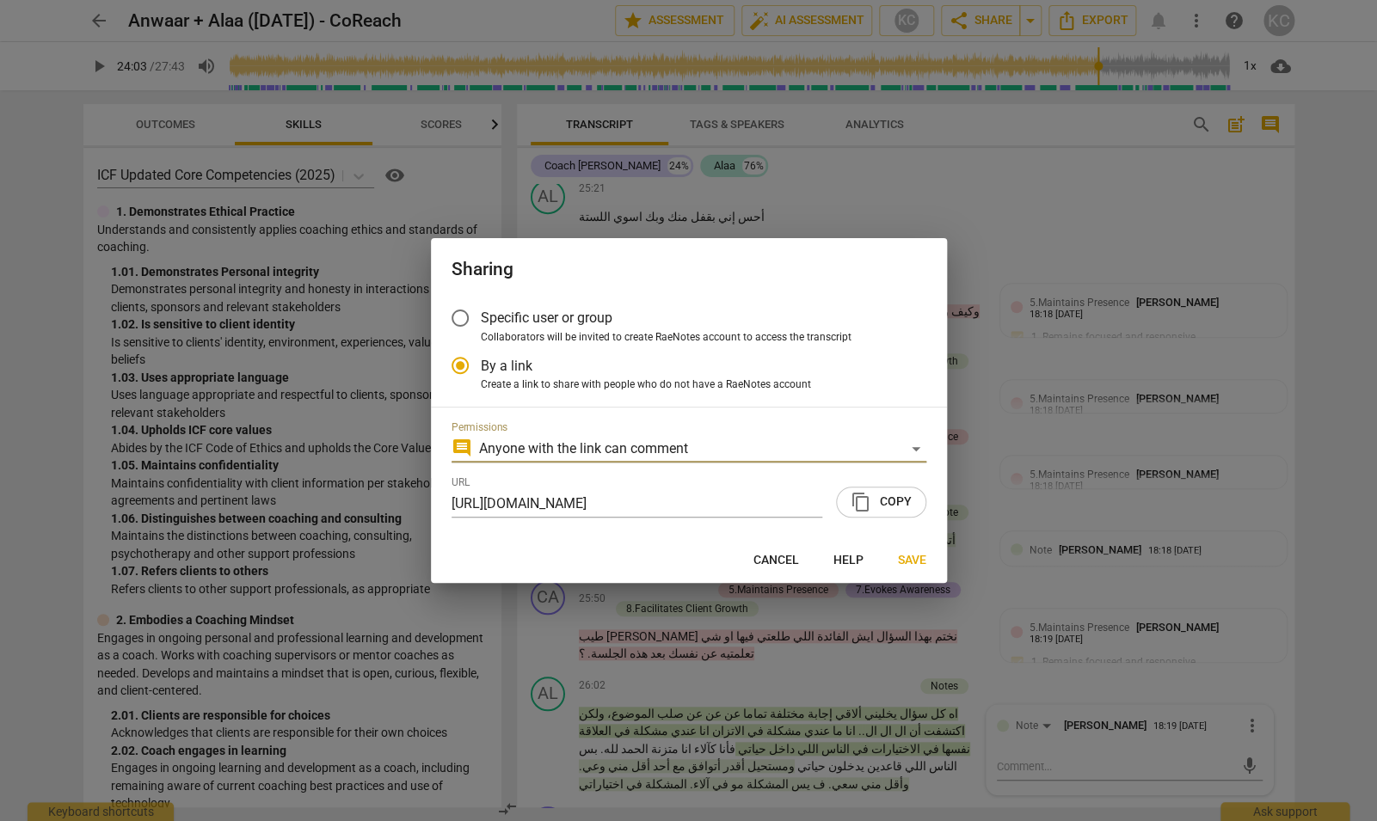
radio input "false"
type input "[URL][DOMAIN_NAME]"
click at [878, 502] on span "content_copy Copy" at bounding box center [881, 502] width 61 height 21
click at [915, 562] on span "Save" at bounding box center [912, 560] width 28 height 17
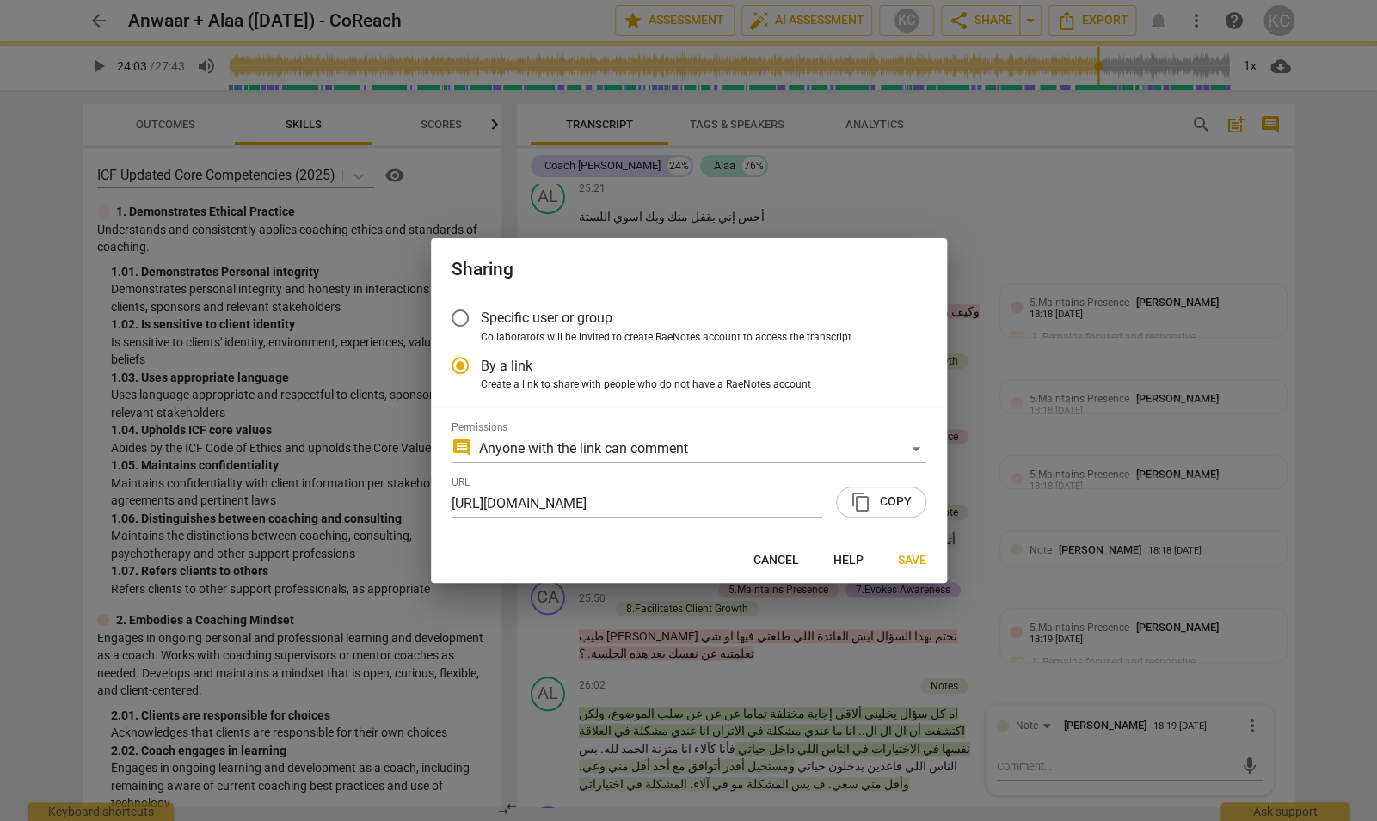
radio input "false"
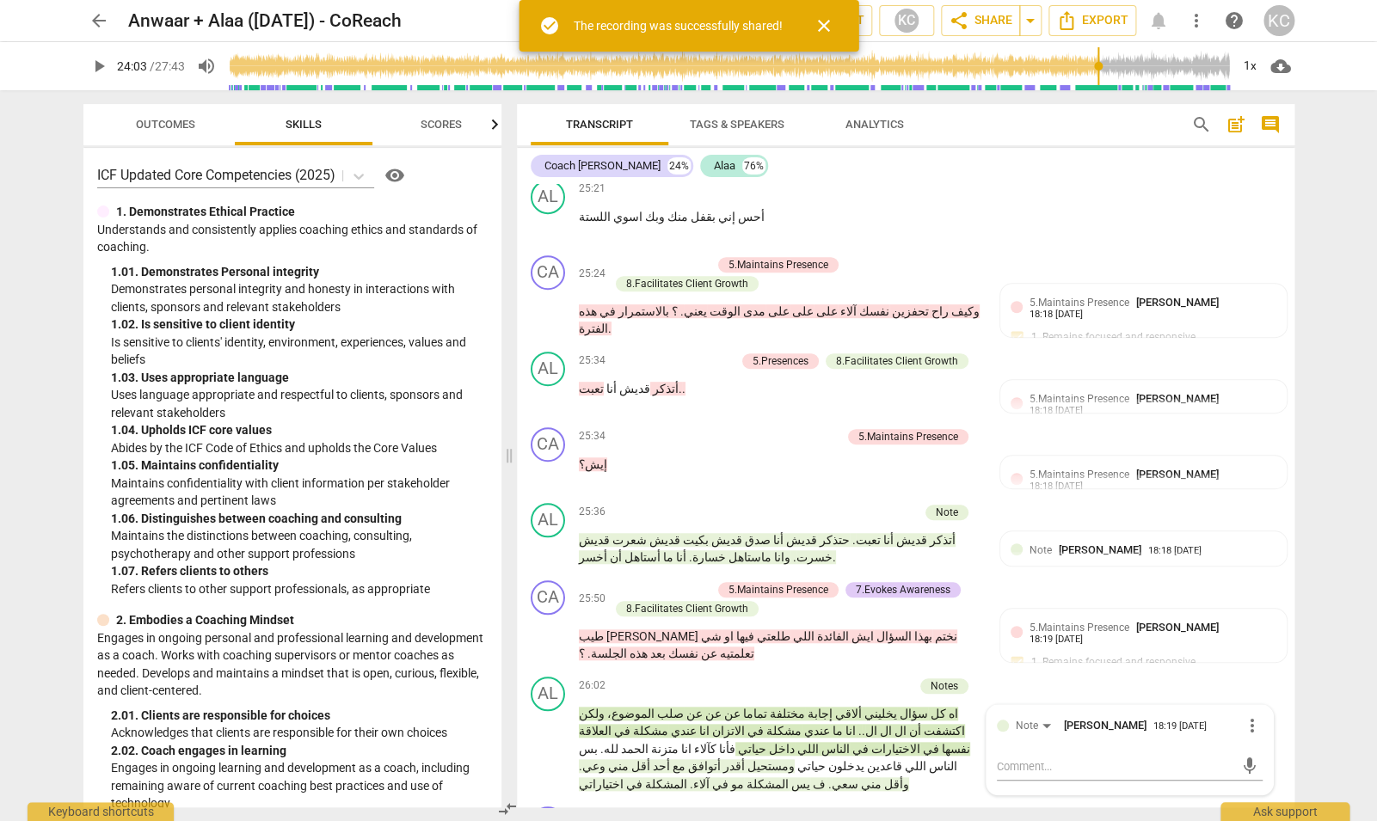
click at [91, 32] on button "arrow_back" at bounding box center [98, 20] width 31 height 31
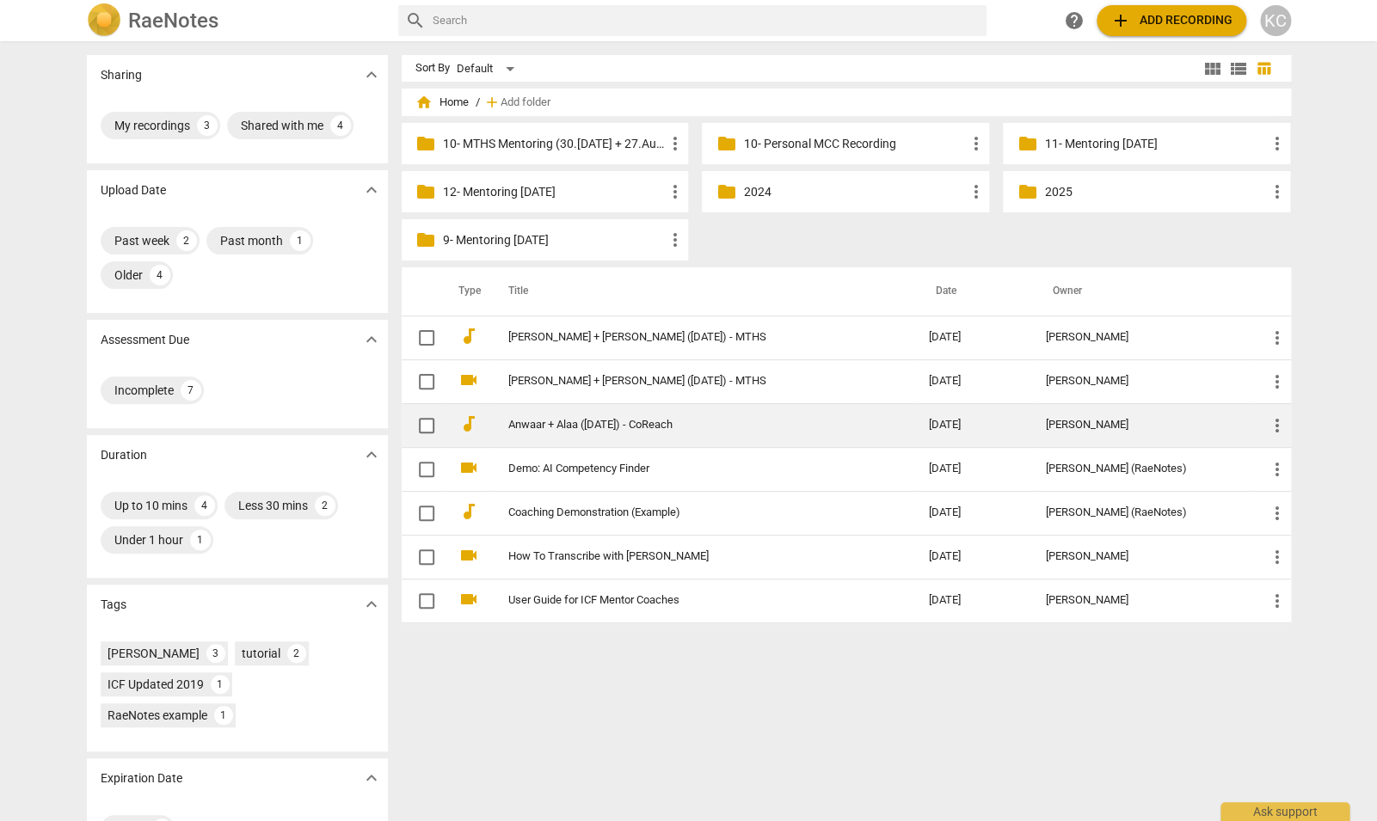
click at [1279, 419] on span "more_vert" at bounding box center [1277, 425] width 21 height 21
click at [1279, 419] on li "Move" at bounding box center [1298, 423] width 65 height 41
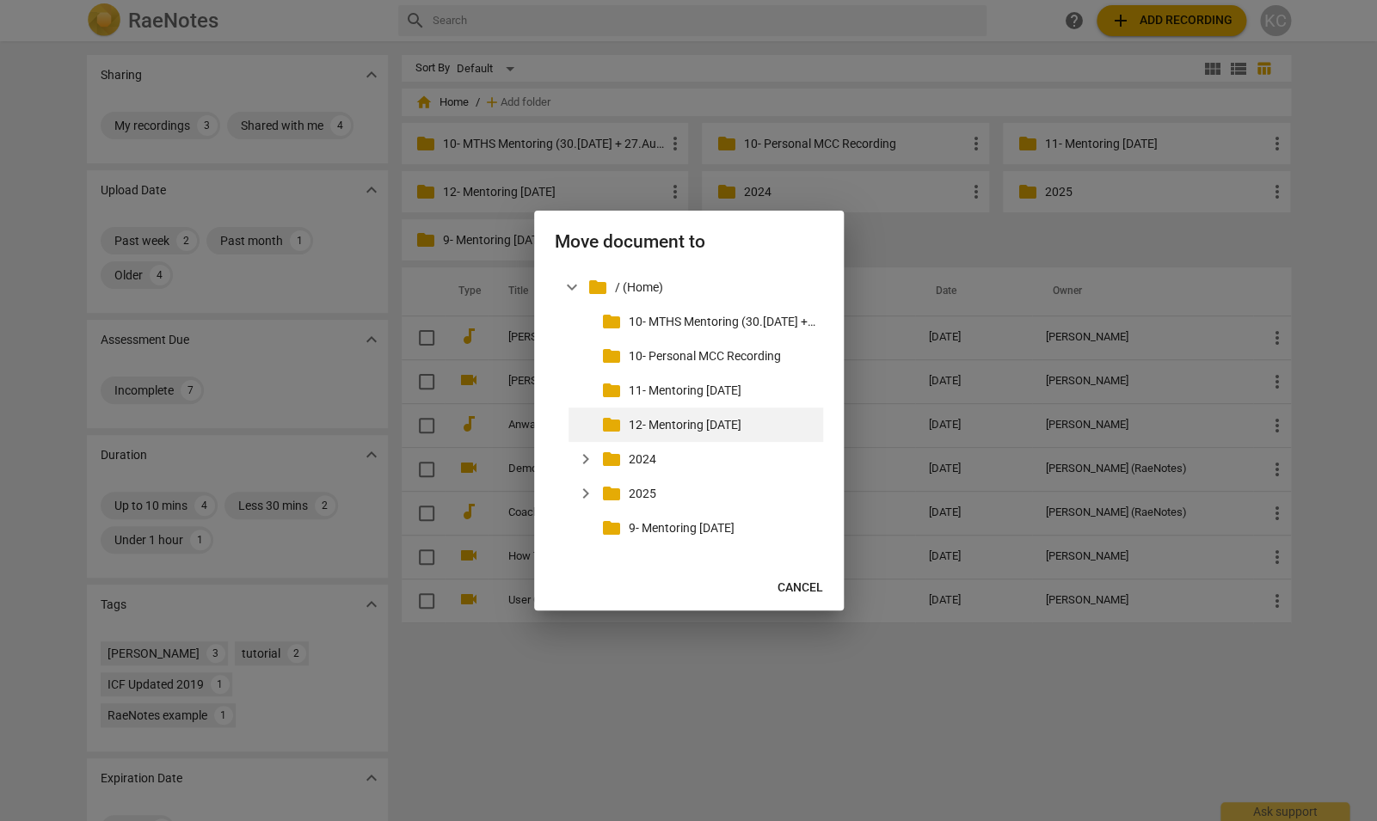
click at [716, 424] on p "12- Mentoring [DATE]" at bounding box center [723, 425] width 188 height 18
